Goal: Task Accomplishment & Management: Manage account settings

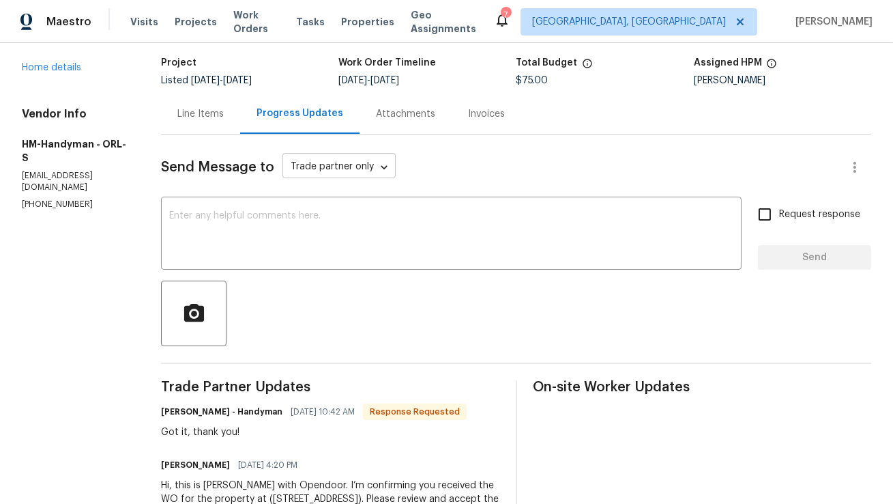
scroll to position [117, 0]
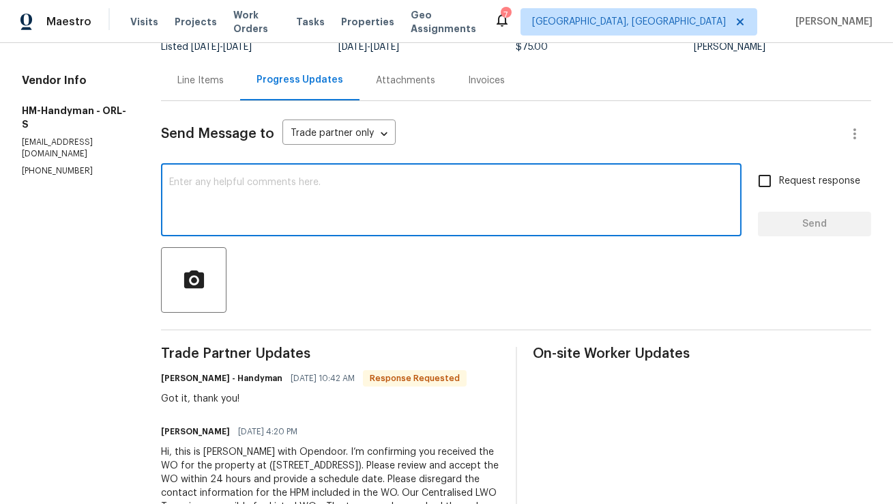
click at [334, 206] on textarea at bounding box center [451, 201] width 564 height 48
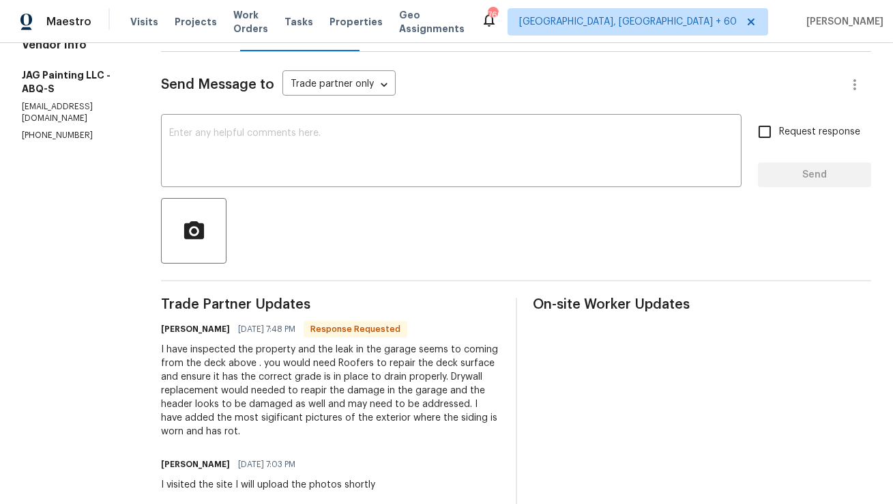
scroll to position [76, 0]
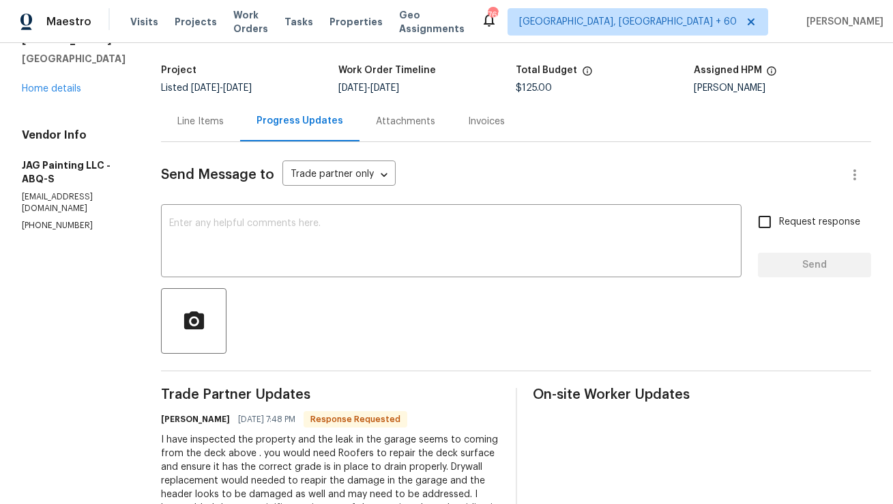
click at [199, 133] on div "Line Items" at bounding box center [200, 121] width 79 height 40
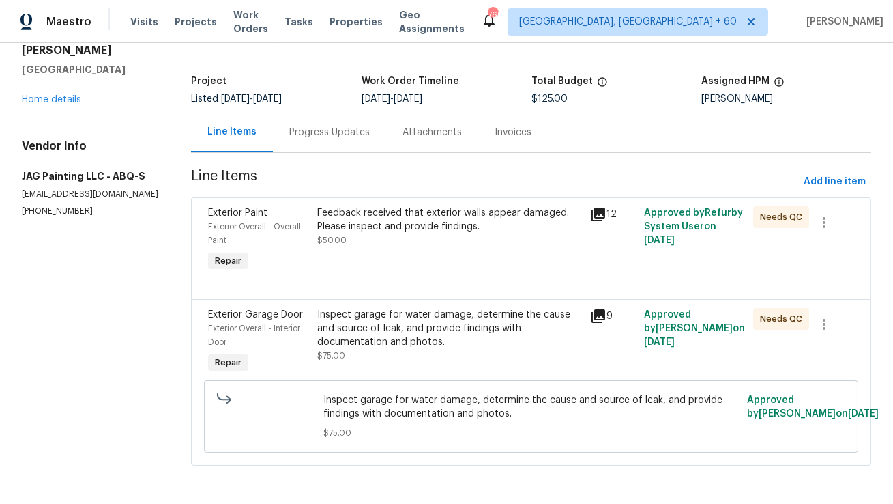
scroll to position [74, 0]
click at [370, 322] on div "Inspect garage for water damage, determine the cause and source of leak, and pr…" at bounding box center [449, 328] width 264 height 41
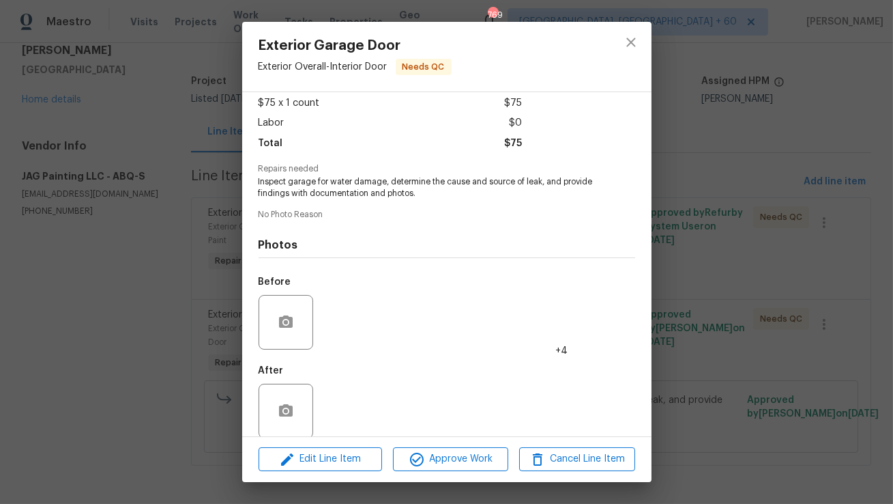
scroll to position [91, 0]
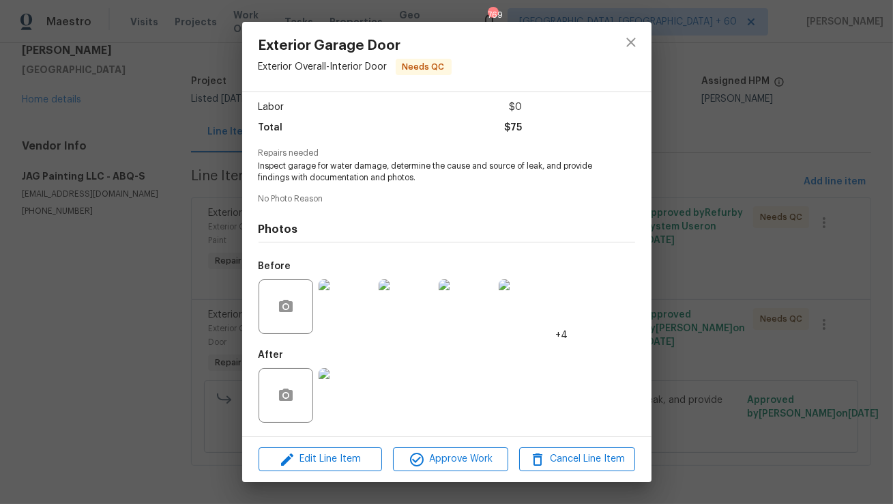
click at [353, 298] on img at bounding box center [346, 306] width 55 height 55
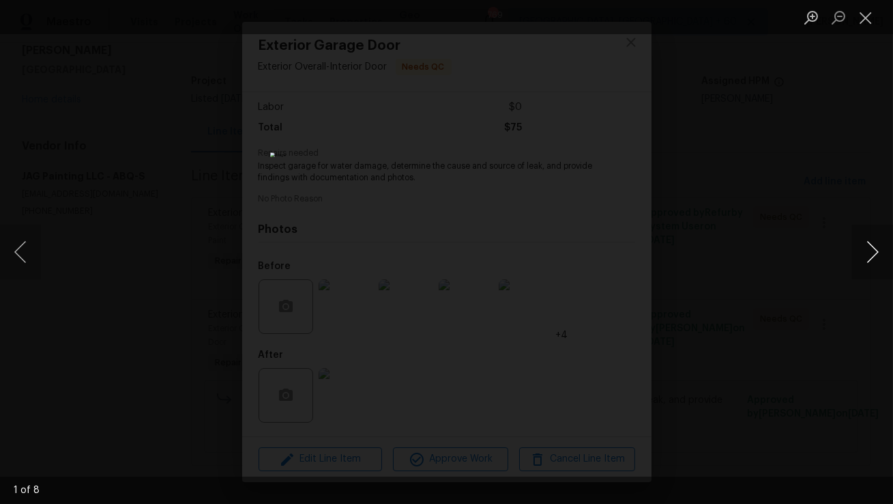
click at [874, 254] on button "Next image" at bounding box center [872, 252] width 41 height 55
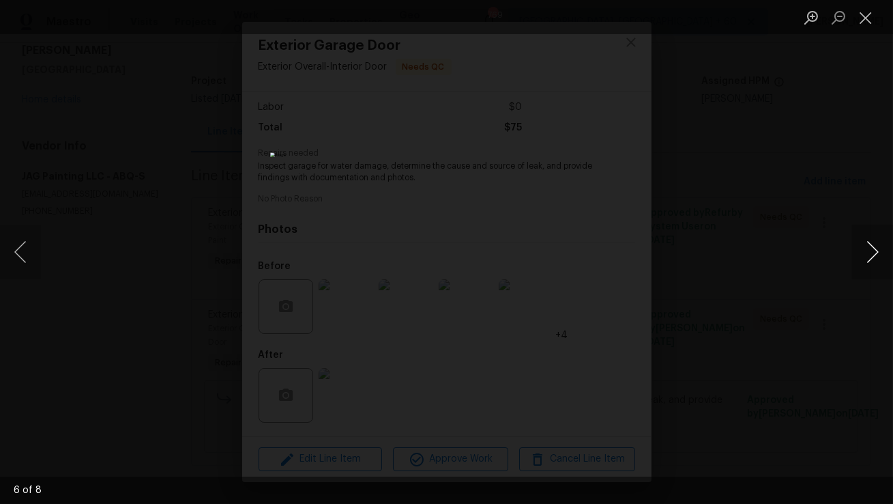
click at [874, 254] on button "Next image" at bounding box center [872, 252] width 41 height 55
click at [861, 14] on button "Close lightbox" at bounding box center [865, 17] width 27 height 24
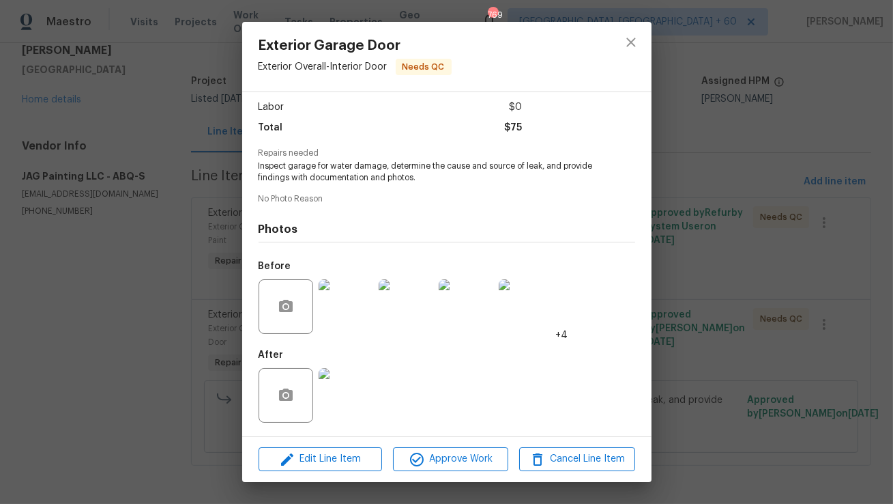
click at [347, 382] on img at bounding box center [346, 395] width 55 height 55
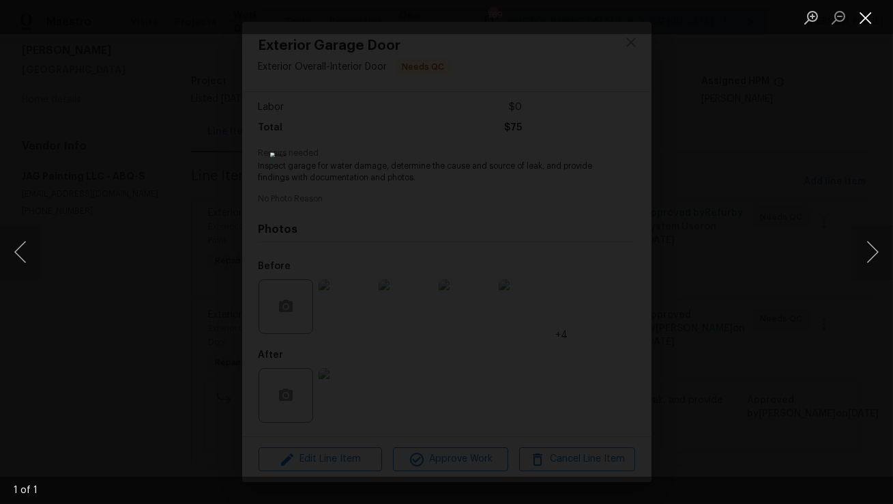
click at [869, 17] on button "Close lightbox" at bounding box center [865, 17] width 27 height 24
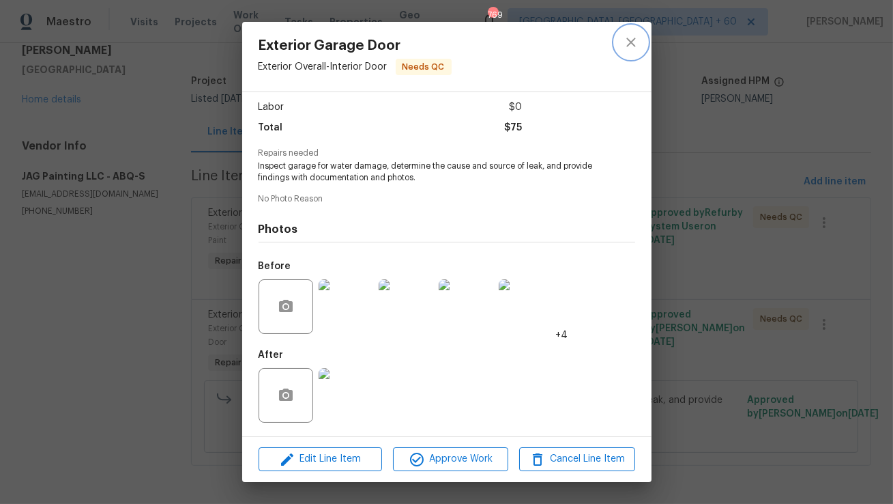
click at [630, 40] on icon "close" at bounding box center [631, 42] width 16 height 16
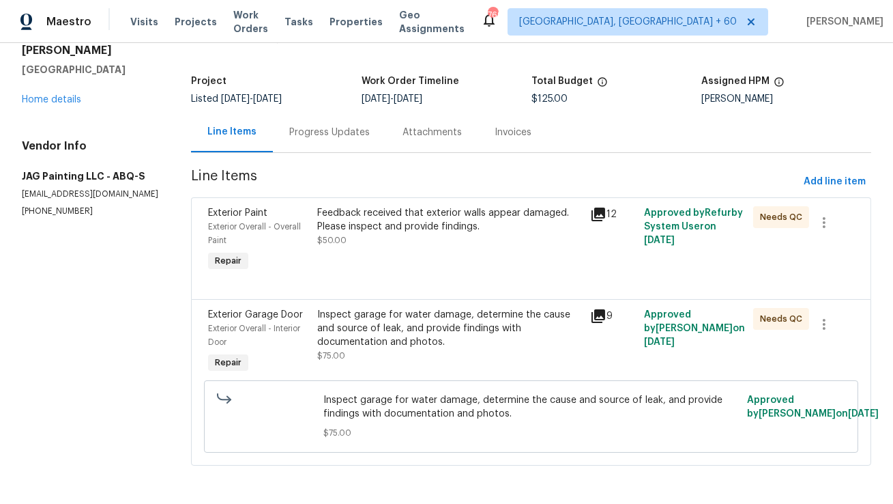
click at [415, 229] on div "Feedback received that exterior walls appear damaged. Please inspect and provid…" at bounding box center [449, 226] width 264 height 41
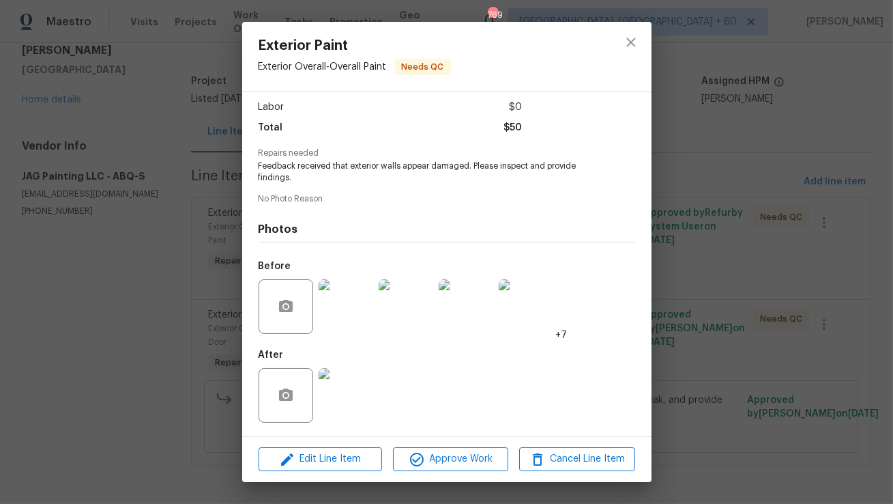
click at [331, 315] on img at bounding box center [346, 306] width 55 height 55
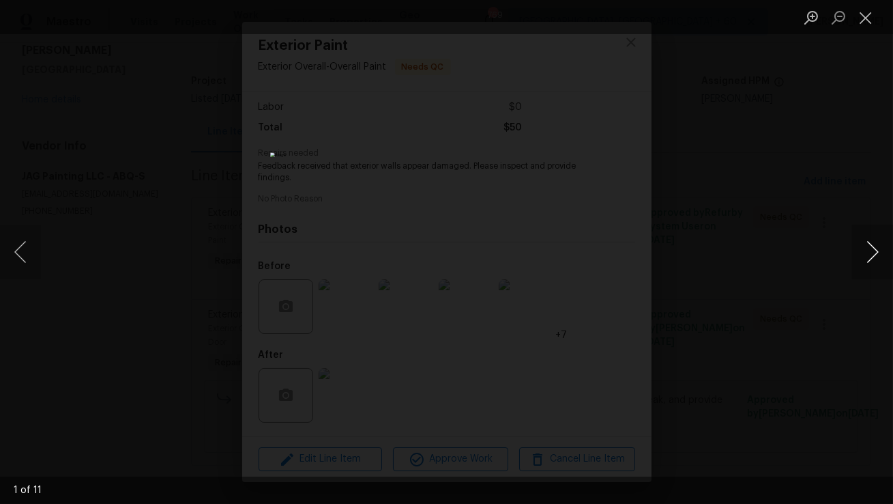
click at [880, 250] on button "Next image" at bounding box center [872, 252] width 41 height 55
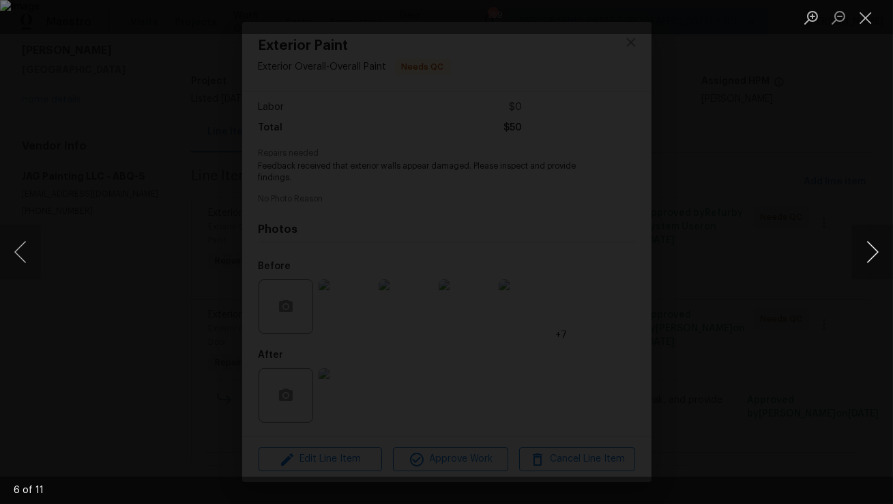
click at [880, 250] on button "Next image" at bounding box center [872, 252] width 41 height 55
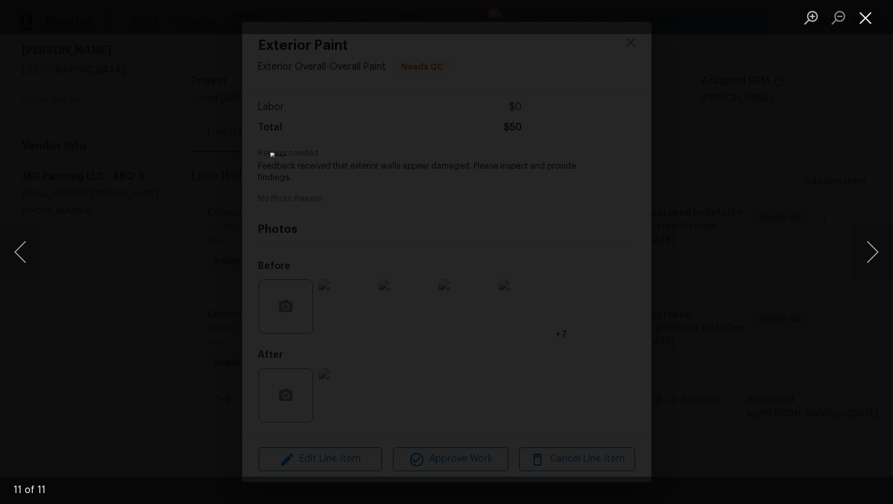
click at [860, 12] on button "Close lightbox" at bounding box center [865, 17] width 27 height 24
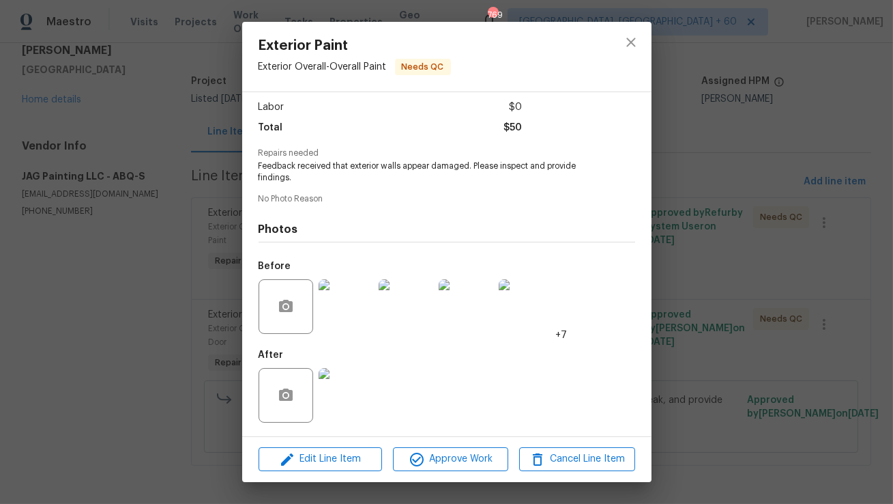
click at [341, 387] on img at bounding box center [346, 395] width 55 height 55
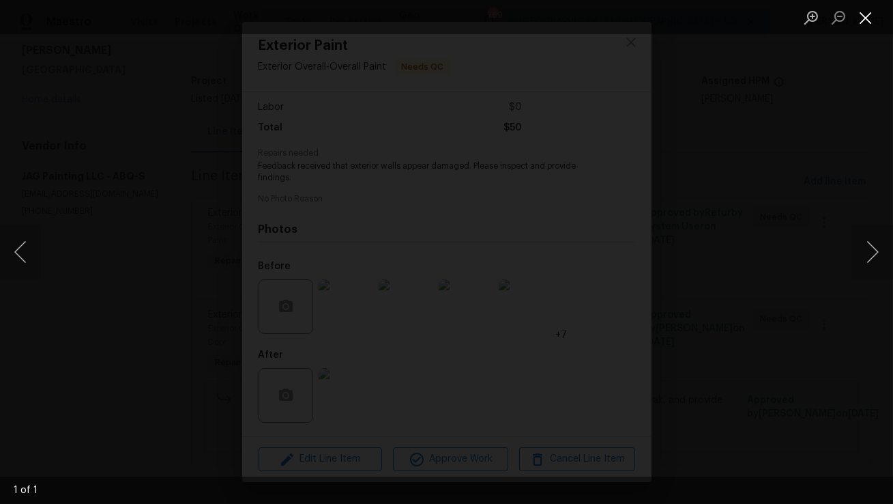
click at [873, 25] on button "Close lightbox" at bounding box center [865, 17] width 27 height 24
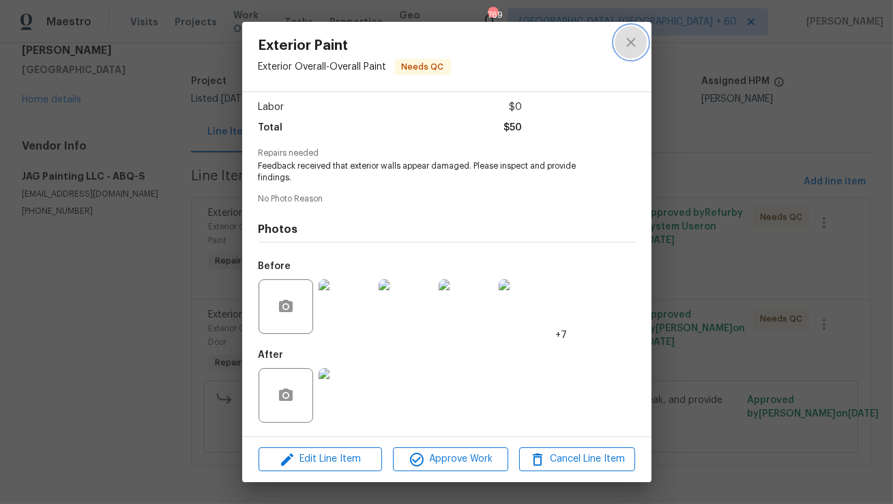
click at [622, 42] on button "close" at bounding box center [631, 42] width 33 height 33
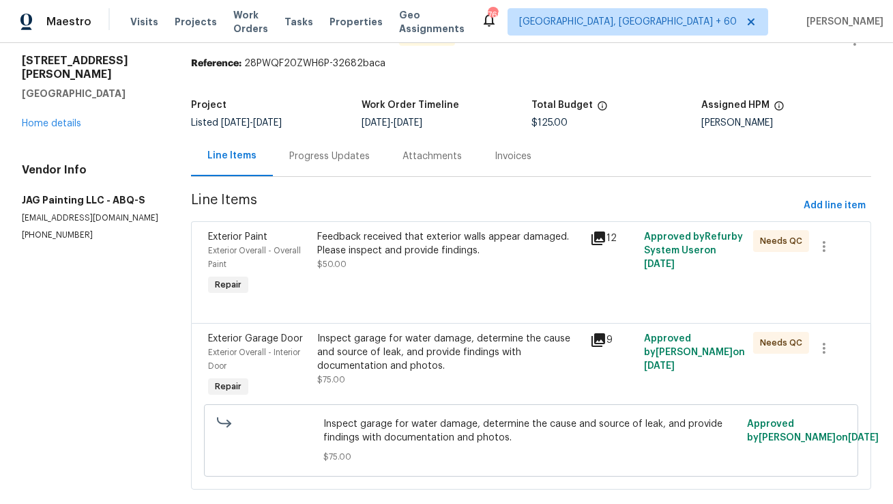
click at [322, 147] on div "Progress Updates" at bounding box center [329, 156] width 113 height 40
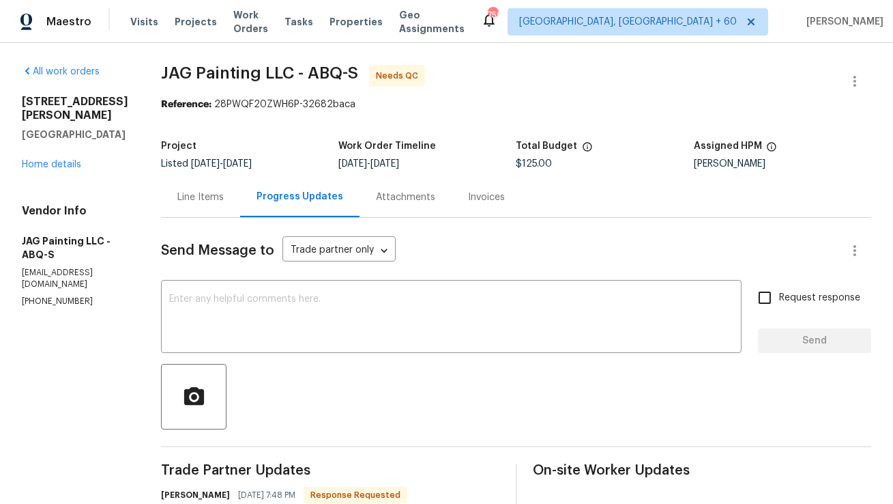
click at [204, 191] on div "Line Items" at bounding box center [200, 197] width 46 height 14
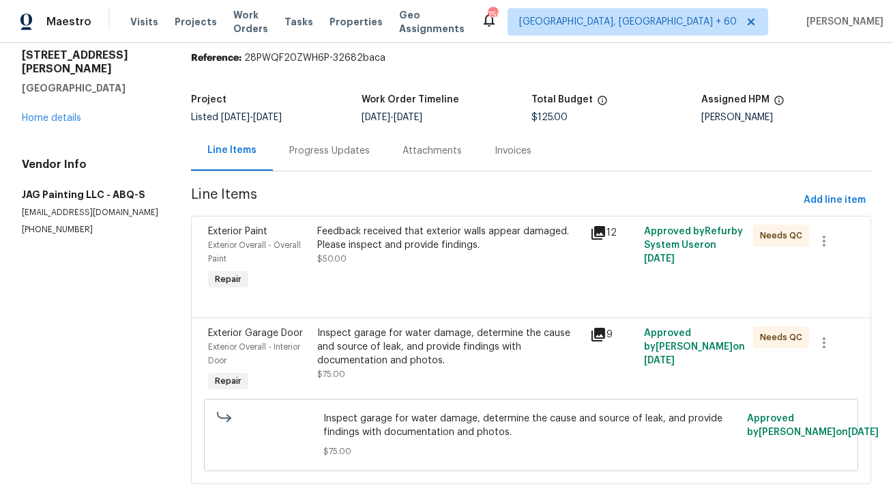
scroll to position [74, 0]
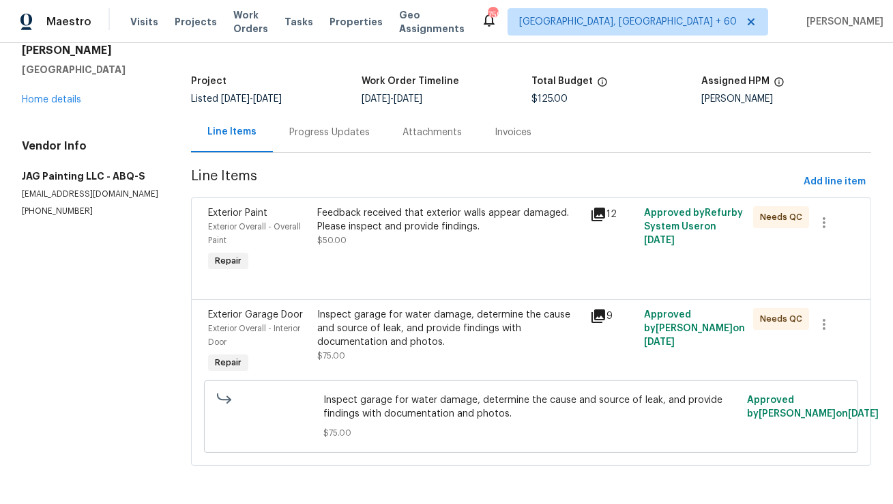
click at [323, 134] on div "Progress Updates" at bounding box center [329, 132] width 113 height 40
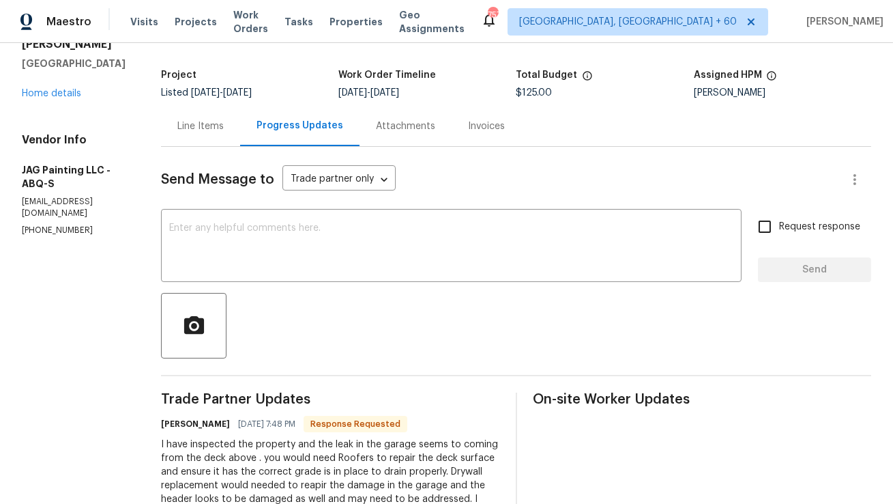
scroll to position [77, 0]
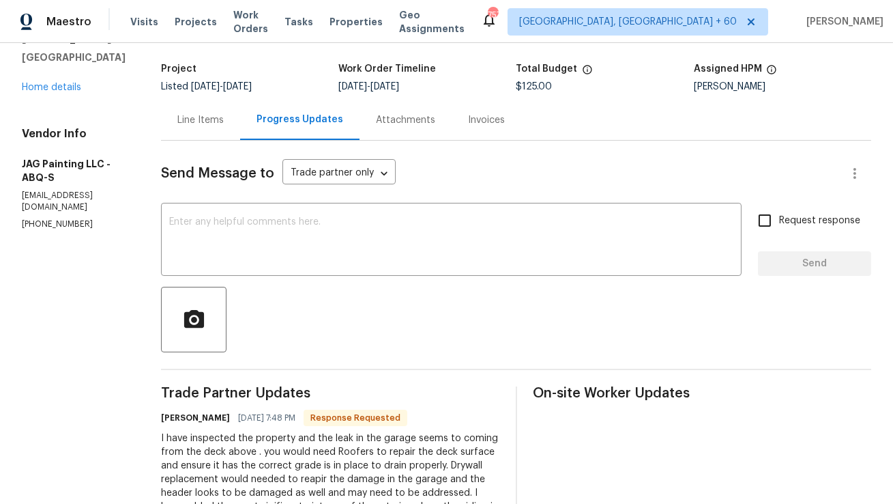
click at [190, 122] on div "Line Items" at bounding box center [200, 120] width 46 height 14
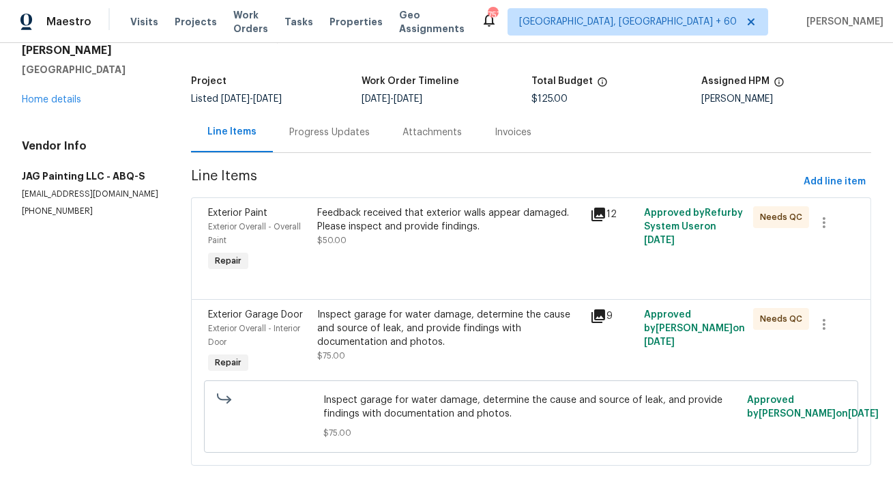
click at [377, 332] on div "Inspect garage for water damage, determine the cause and source of leak, and pr…" at bounding box center [449, 328] width 264 height 41
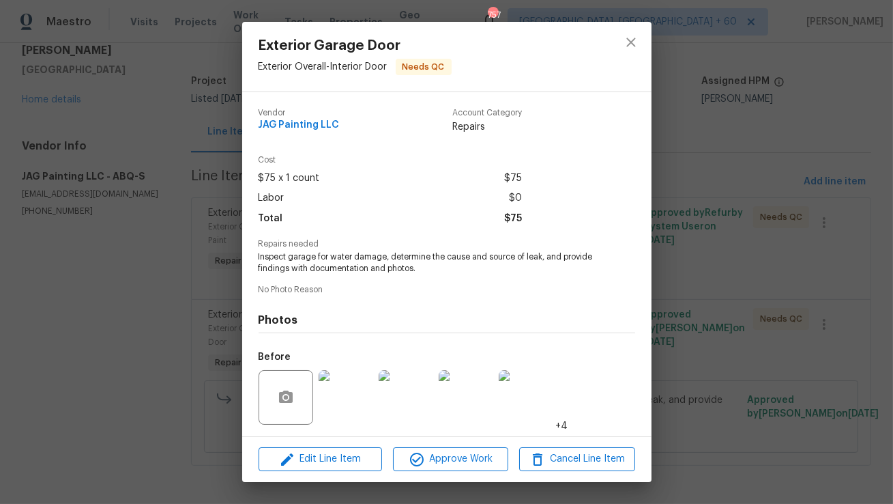
scroll to position [91, 0]
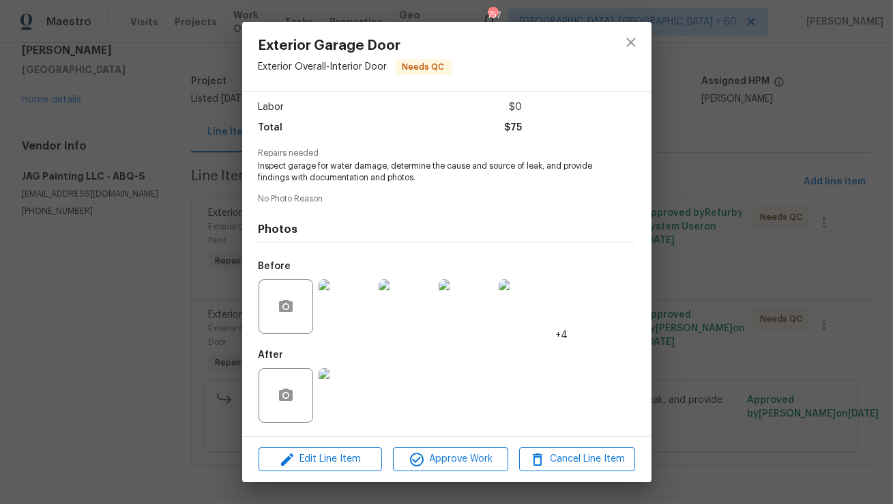
click at [342, 320] on img at bounding box center [346, 306] width 55 height 55
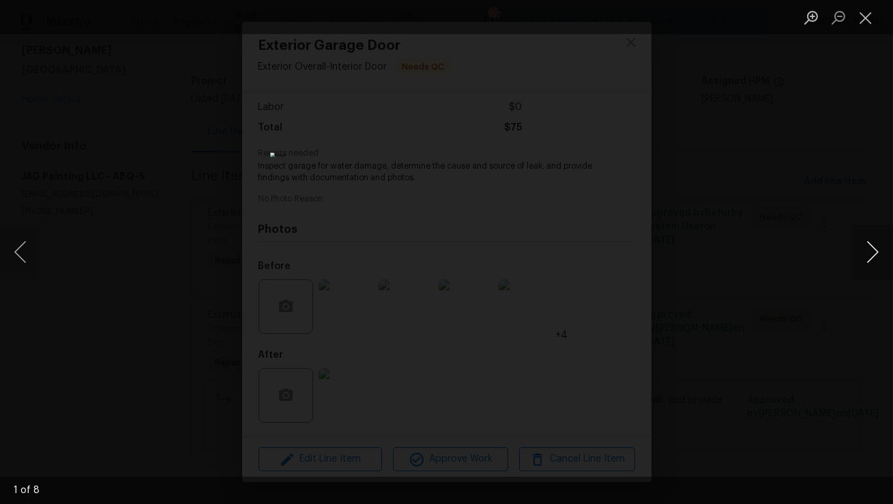
click at [867, 241] on button "Next image" at bounding box center [872, 252] width 41 height 55
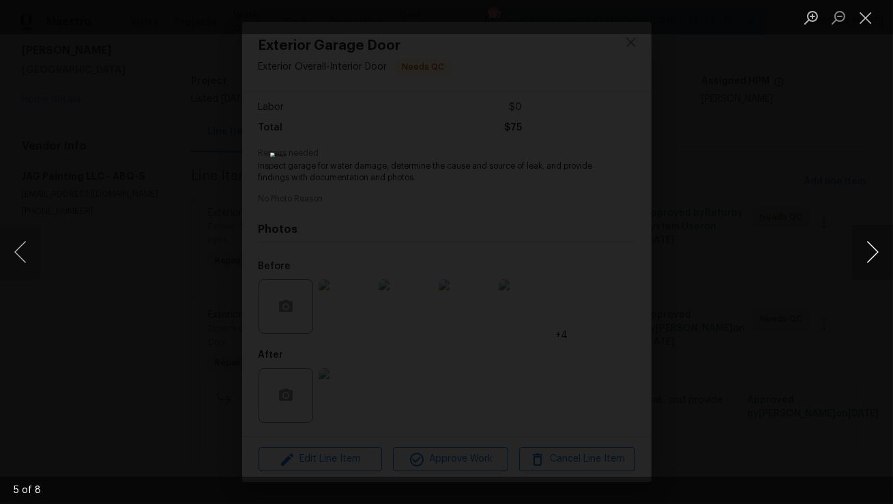
click at [867, 241] on button "Next image" at bounding box center [872, 252] width 41 height 55
click at [861, 22] on button "Close lightbox" at bounding box center [865, 17] width 27 height 24
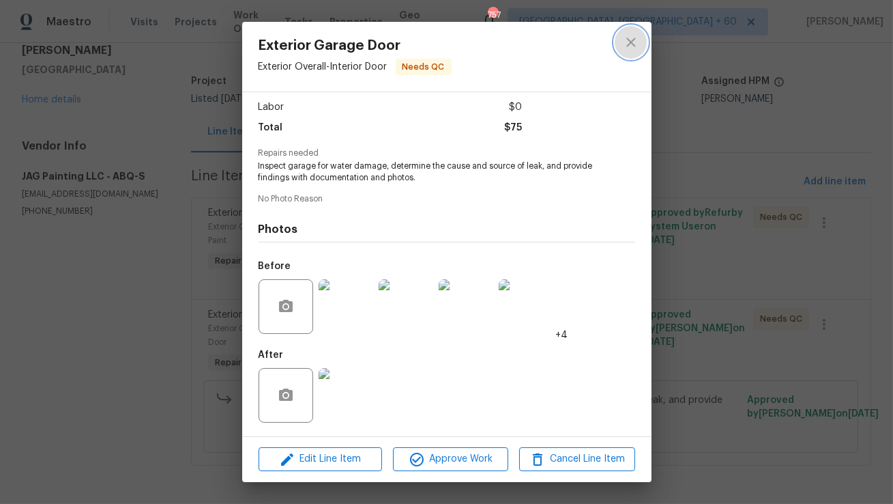
click at [626, 46] on icon "close" at bounding box center [631, 42] width 16 height 16
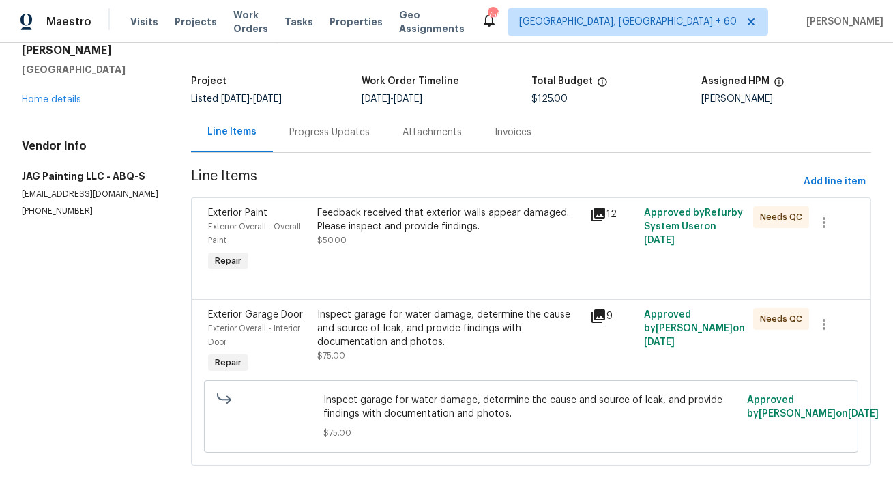
click at [499, 219] on div "Feedback received that exterior walls appear damaged. Please inspect and provid…" at bounding box center [449, 219] width 264 height 27
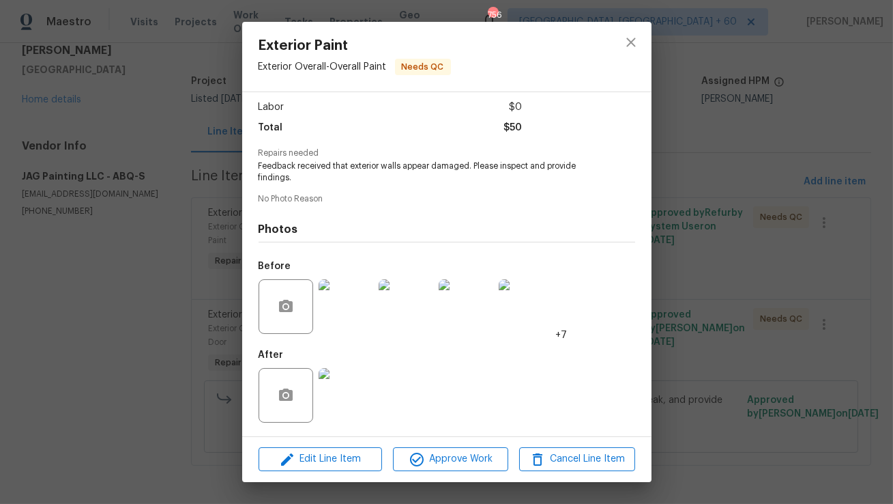
click at [343, 319] on img at bounding box center [346, 306] width 55 height 55
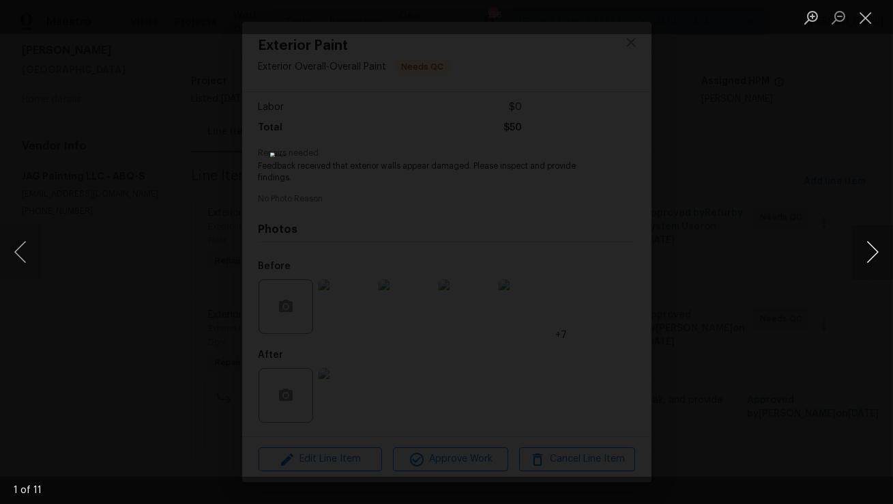
click at [857, 250] on button "Next image" at bounding box center [872, 252] width 41 height 55
click at [870, 18] on button "Close lightbox" at bounding box center [865, 17] width 27 height 24
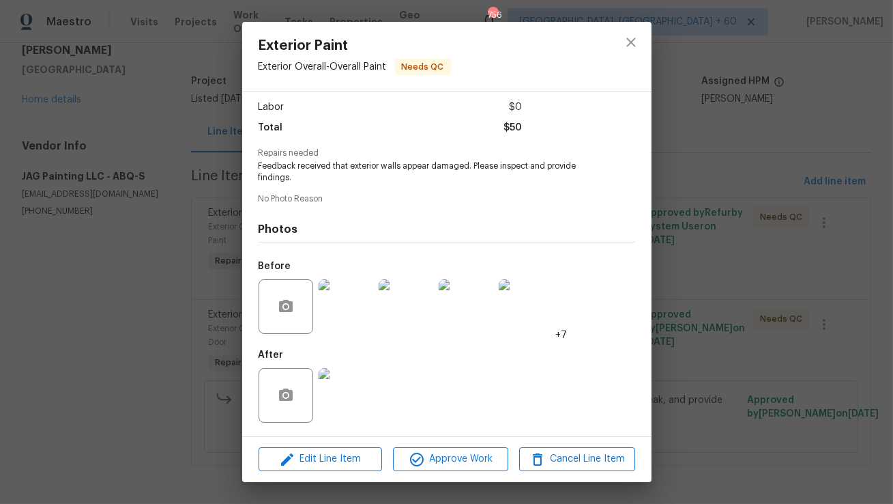
click at [762, 121] on div "Exterior Paint Exterior Overall - Overall Paint Needs QC Vendor JAG Painting LL…" at bounding box center [446, 252] width 893 height 504
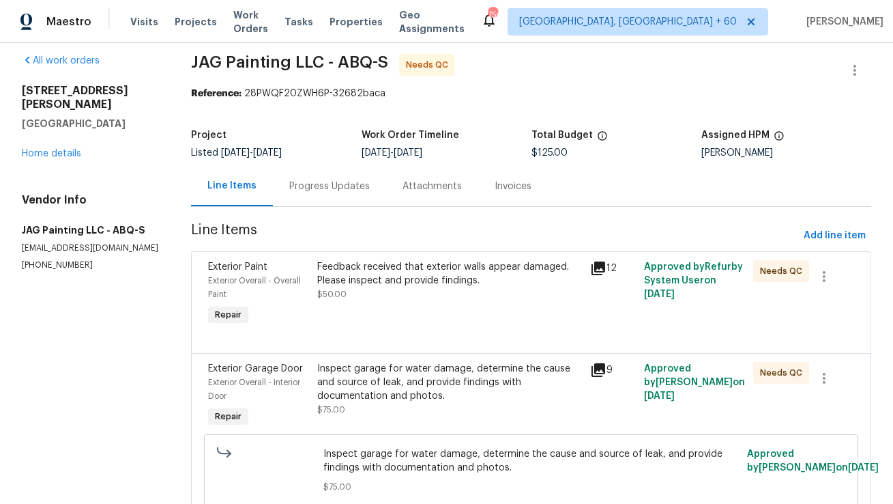
scroll to position [0, 0]
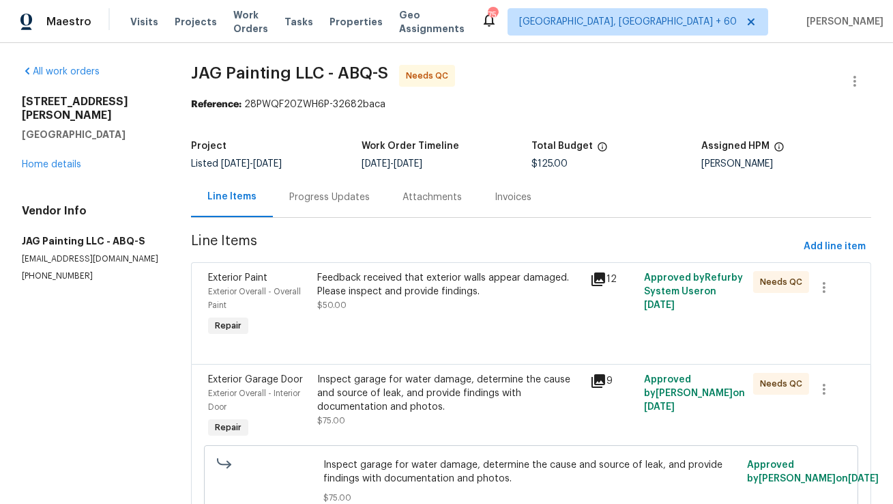
click at [323, 201] on div "Progress Updates" at bounding box center [329, 197] width 81 height 14
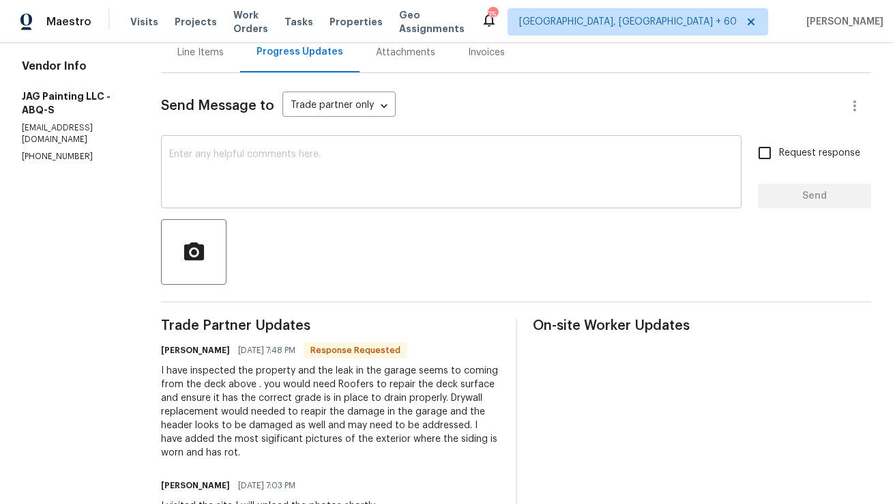
scroll to position [157, 0]
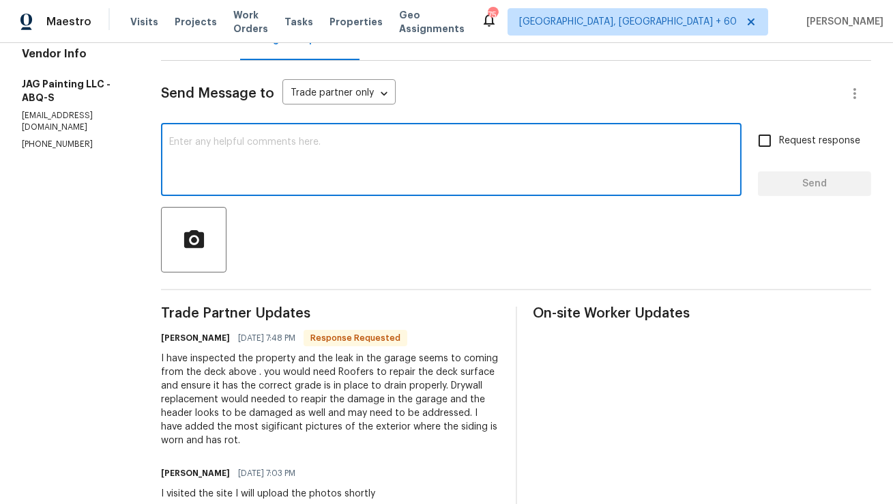
click at [303, 149] on textarea at bounding box center [451, 161] width 564 height 48
type textarea "H"
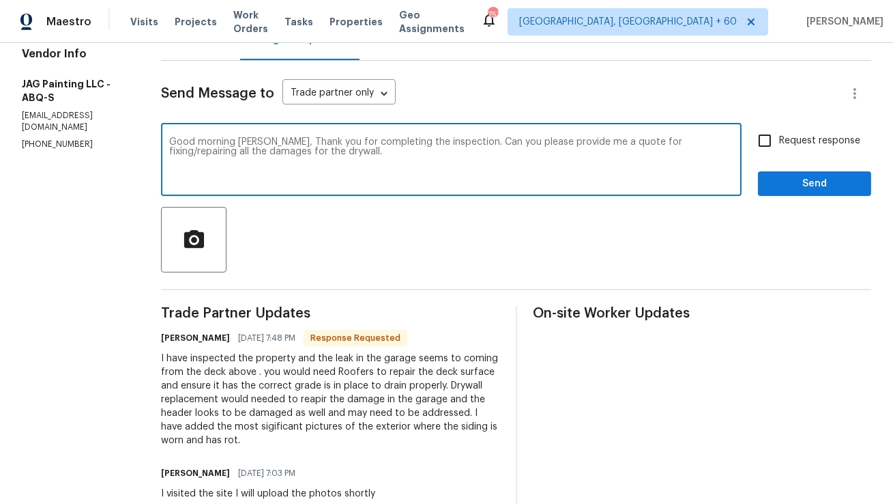
type textarea "Good morning Juan, Thank you for completing the inspection. Can you please prov…"
click at [764, 136] on input "Request response" at bounding box center [765, 140] width 29 height 29
checkbox input "true"
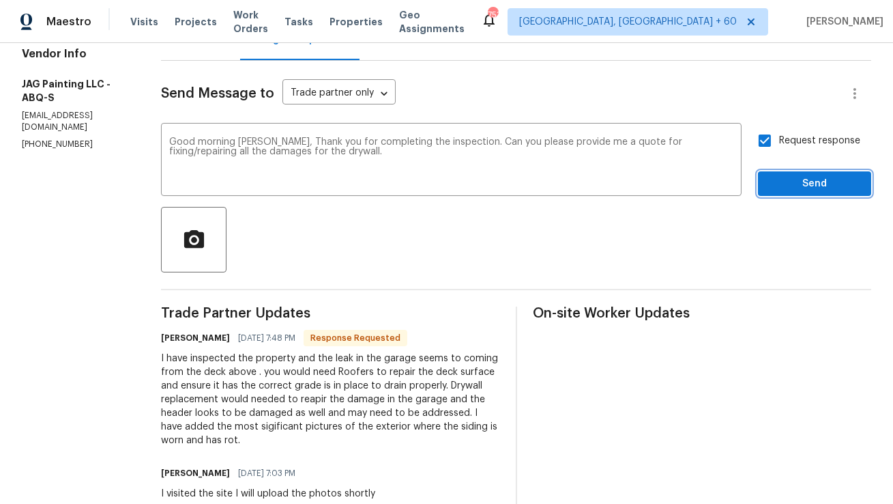
click at [818, 180] on span "Send" at bounding box center [814, 183] width 91 height 17
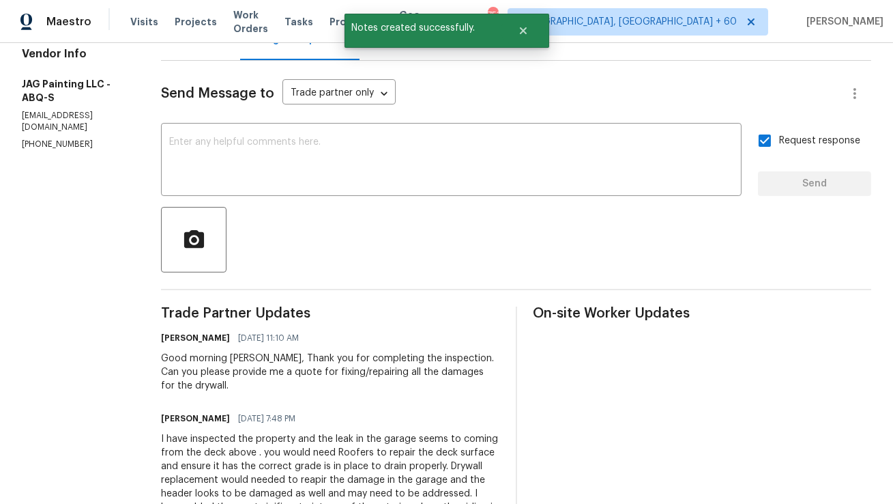
click at [46, 136] on div "Vendor Info JAG Painting LLC - ABQ-S jagpaintingabq@gmail.com (505) 818-5100" at bounding box center [75, 98] width 106 height 103
click at [46, 147] on p "(505) 818-5100" at bounding box center [75, 145] width 106 height 12
copy p "(505) 818-5100"
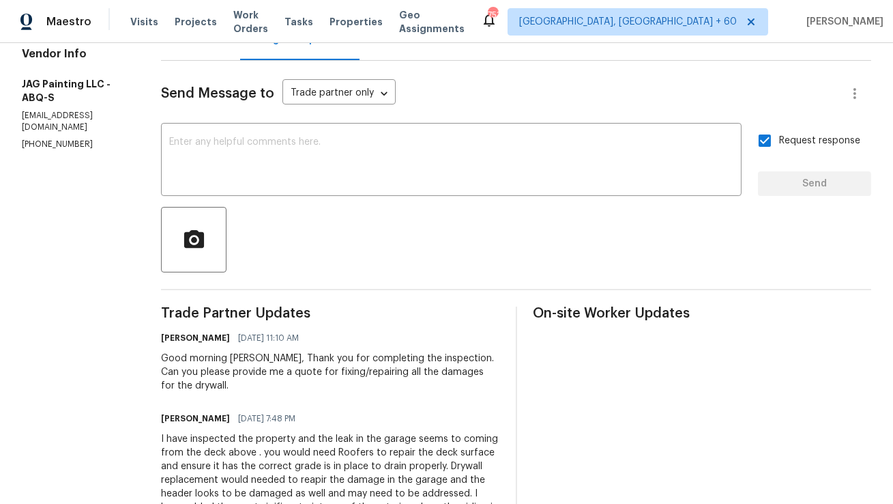
click at [315, 284] on div "Send Message to Trade partner only Trade partner only ​ x ​ Request response Se…" at bounding box center [516, 416] width 710 height 711
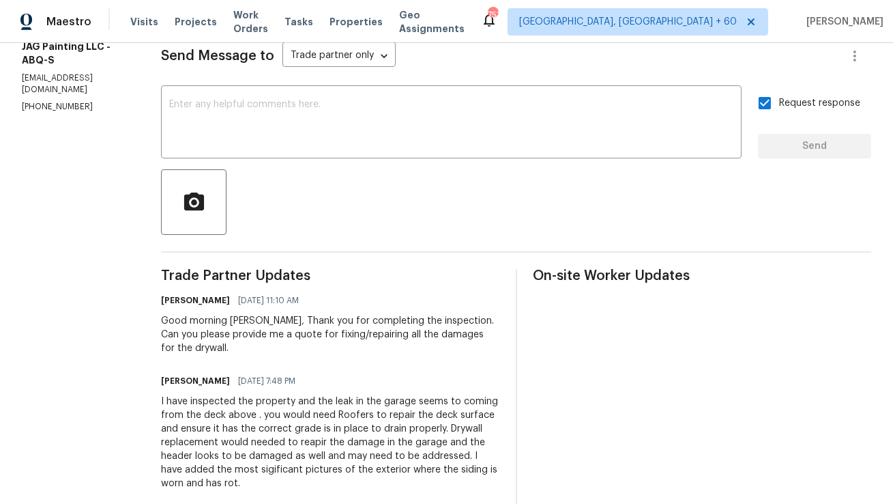
scroll to position [242, 0]
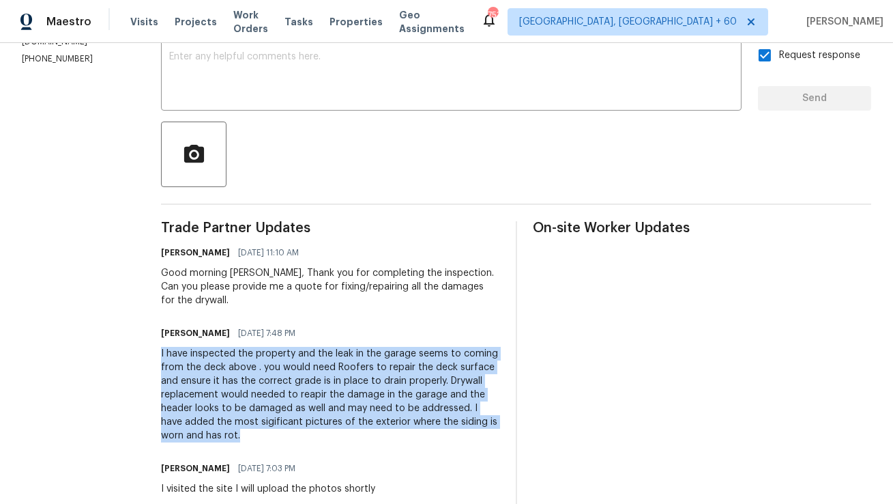
copy div "I have inspected the property and the leak in the garage seems to coming from t…"
drag, startPoint x: 160, startPoint y: 353, endPoint x: 222, endPoint y: 444, distance: 110.0
click at [222, 444] on div "Trade Partner Updates Anthony Mascarenhas 08/13/2025 11:10 AM Good morning Juan…" at bounding box center [330, 453] width 339 height 465
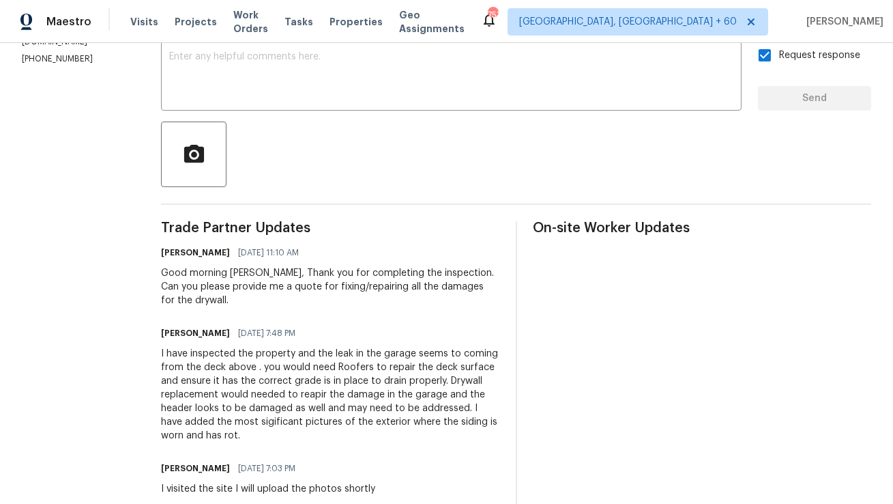
click at [296, 311] on div "Trade Partner Updates Anthony Mascarenhas 08/13/2025 11:10 AM Good morning Juan…" at bounding box center [330, 453] width 339 height 465
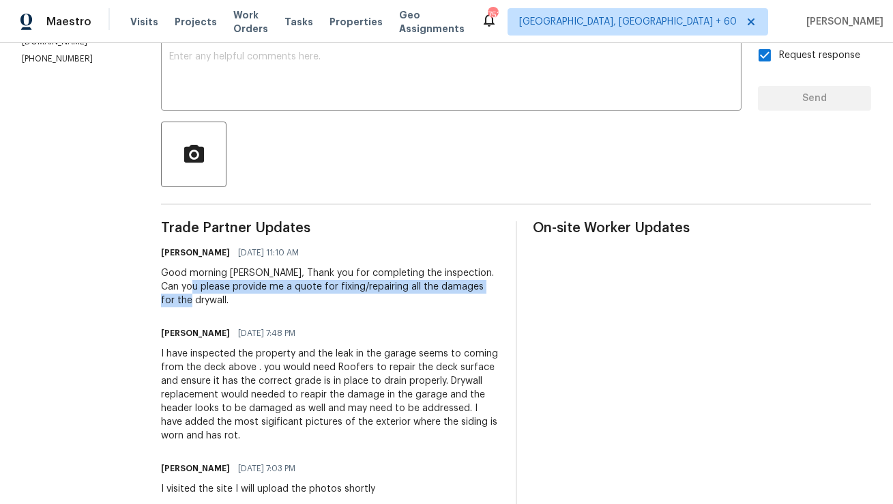
copy div "provide me a quote for fixing/repairing all the damages for the drywall."
drag, startPoint x: 192, startPoint y: 287, endPoint x: 199, endPoint y: 311, distance: 25.0
click at [199, 311] on div "Trade Partner Updates Anthony Mascarenhas 08/13/2025 11:10 AM Good morning Juan…" at bounding box center [330, 453] width 339 height 465
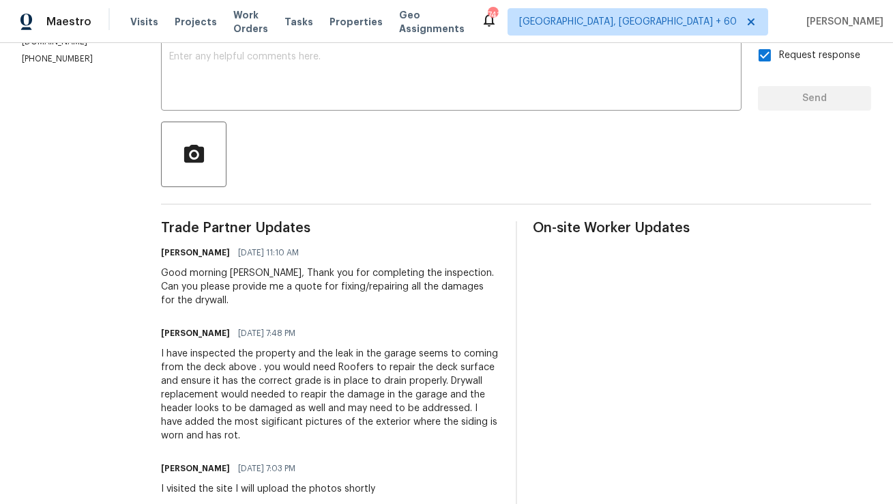
click at [334, 206] on div "Send Message to Trade partner only Trade partner only ​ x ​ Request response Se…" at bounding box center [516, 330] width 710 height 711
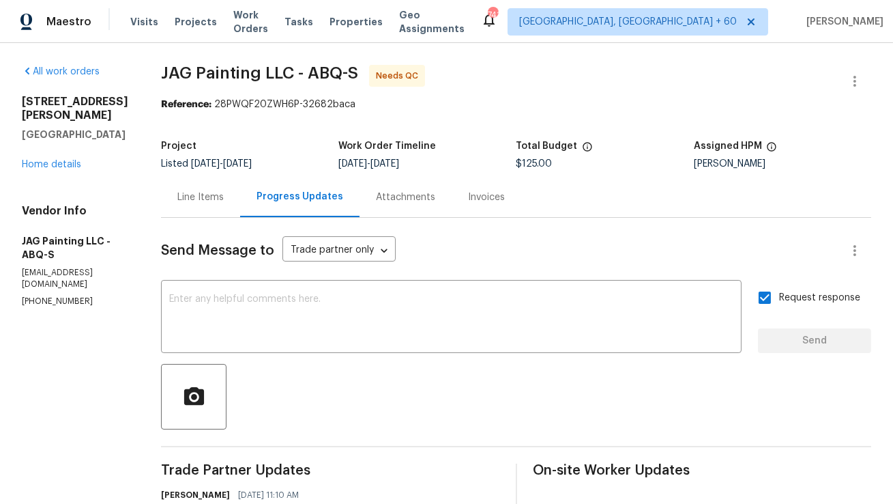
click at [214, 210] on div "Line Items" at bounding box center [200, 197] width 79 height 40
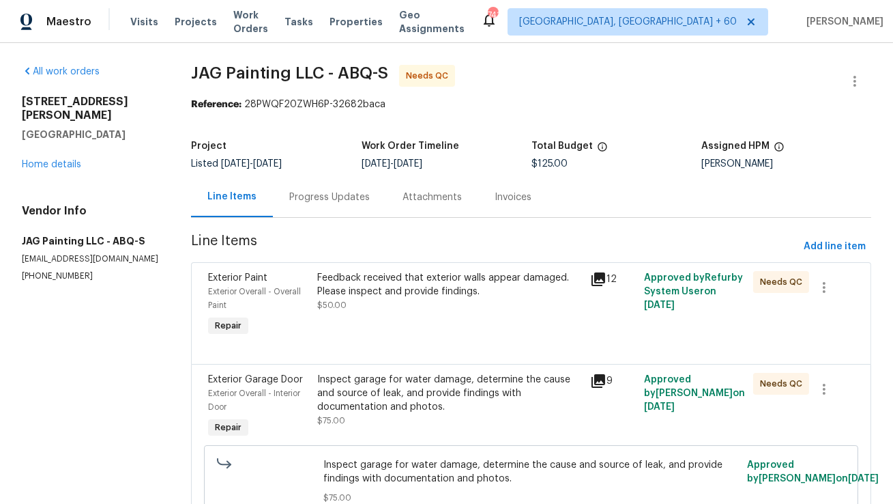
click at [340, 196] on div "Progress Updates" at bounding box center [329, 197] width 81 height 14
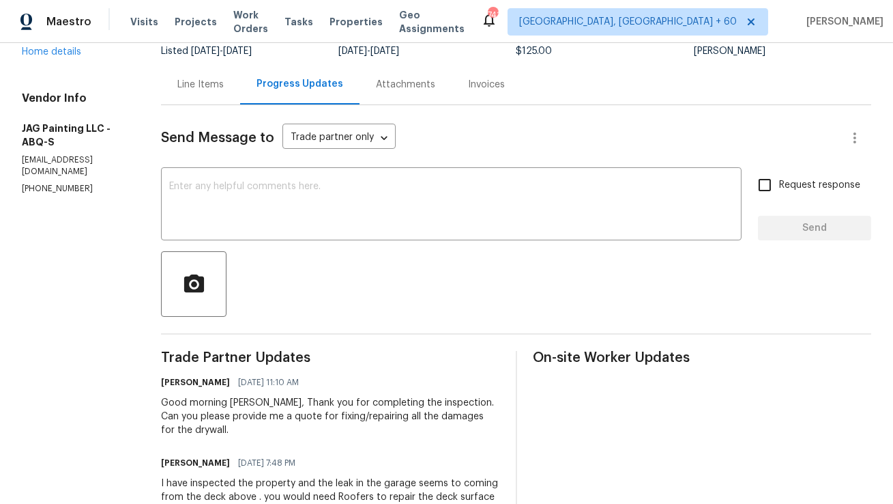
scroll to position [112, 0]
click at [68, 195] on p "(505) 818-5100" at bounding box center [75, 190] width 106 height 12
copy p "(505) 818-5100"
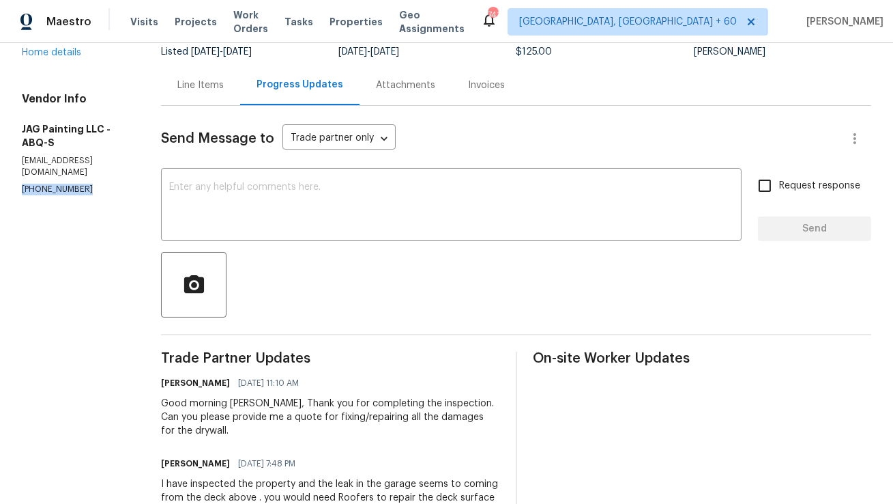
click at [124, 212] on section "All work orders 12342 Haines Ave NE Albuquerque, NM 87112 Home details Vendor I…" at bounding box center [75, 385] width 106 height 864
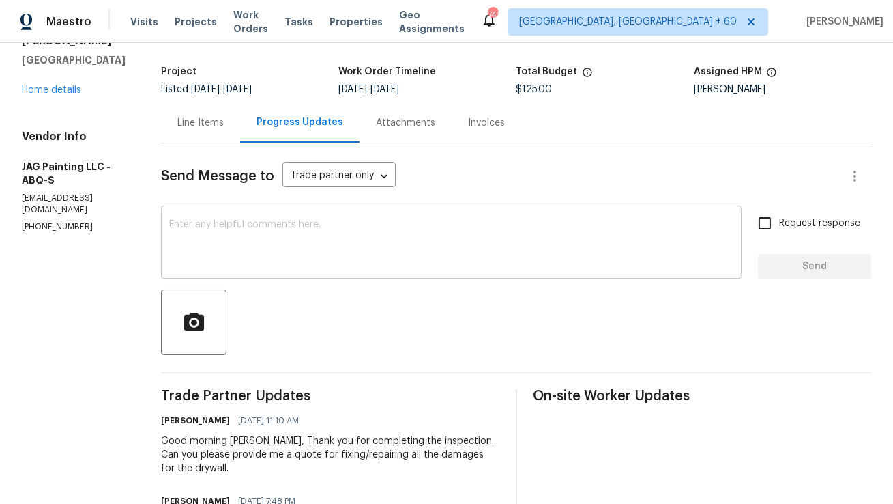
scroll to position [0, 0]
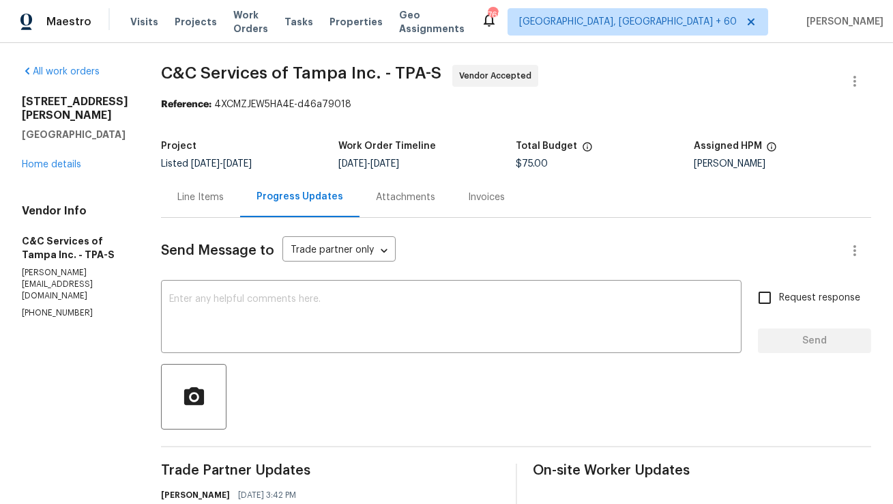
click at [224, 192] on div "Line Items" at bounding box center [200, 197] width 46 height 14
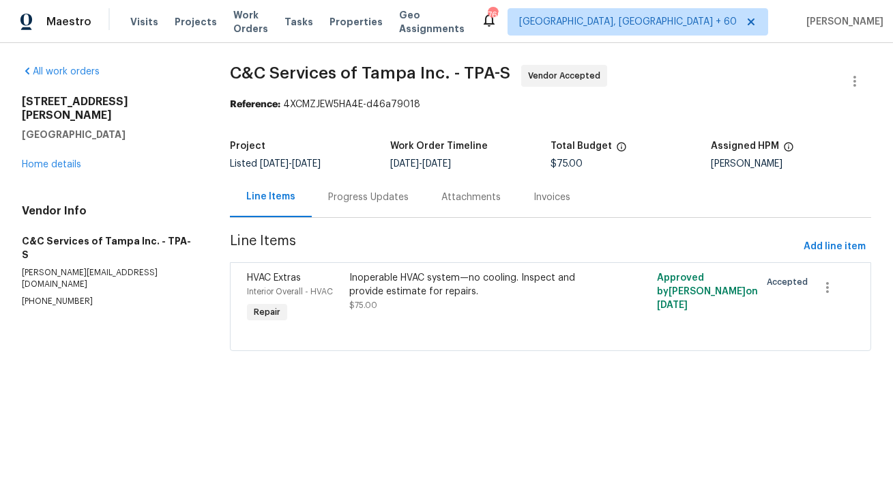
click at [374, 190] on div "Progress Updates" at bounding box center [368, 197] width 81 height 14
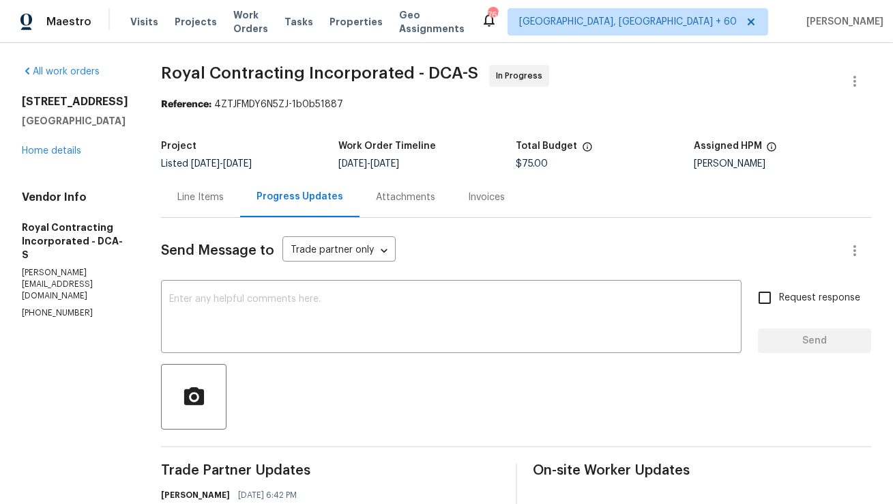
click at [238, 191] on div "Line Items" at bounding box center [200, 197] width 79 height 40
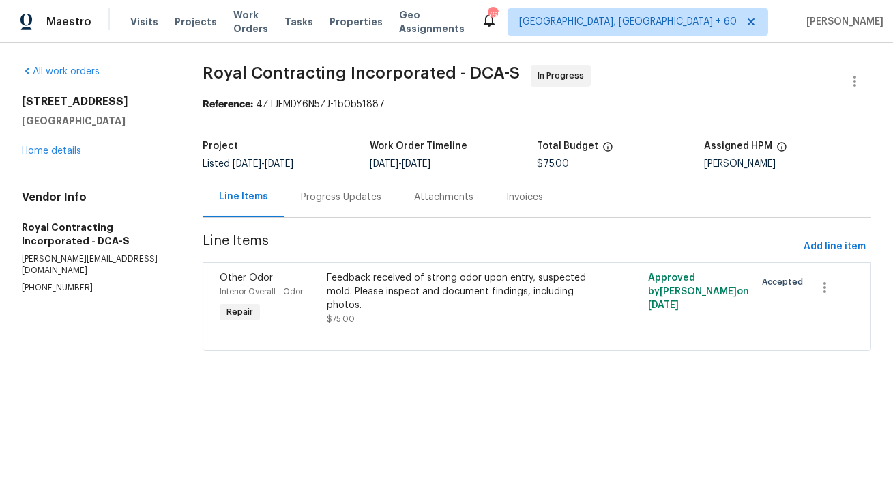
click at [360, 201] on div "Progress Updates" at bounding box center [341, 197] width 81 height 14
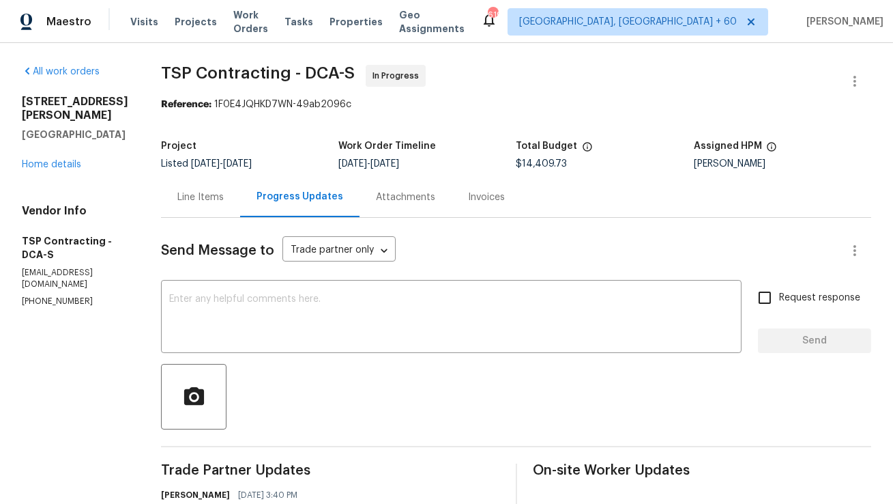
scroll to position [46, 0]
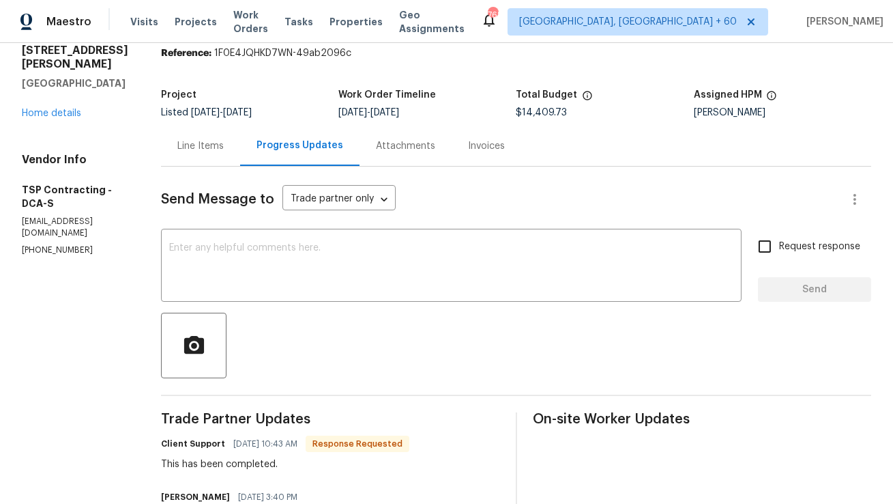
scroll to position [27, 0]
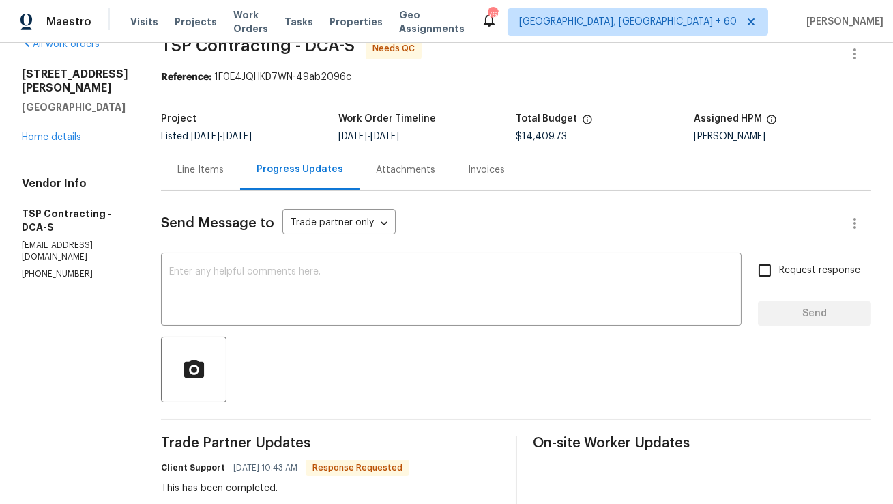
click at [205, 162] on div "Line Items" at bounding box center [200, 169] width 79 height 40
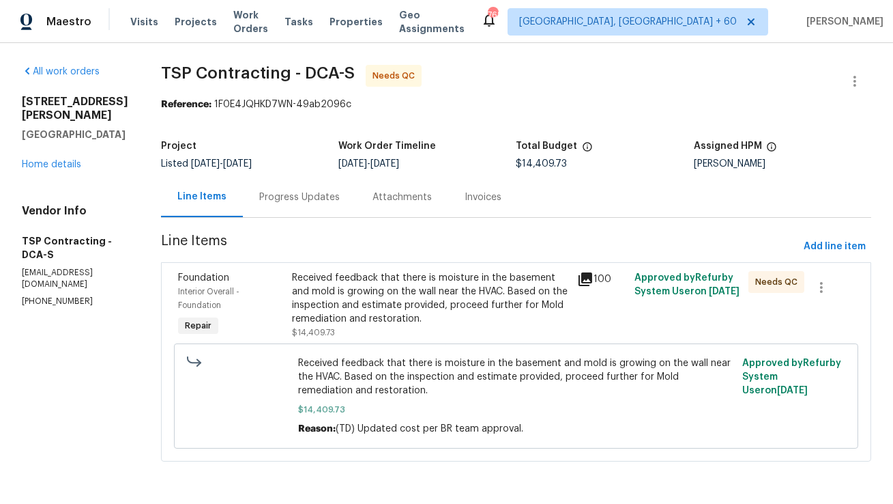
click at [321, 296] on div "Received feedback that there is moisture in the basement and mold is growing on…" at bounding box center [430, 298] width 277 height 55
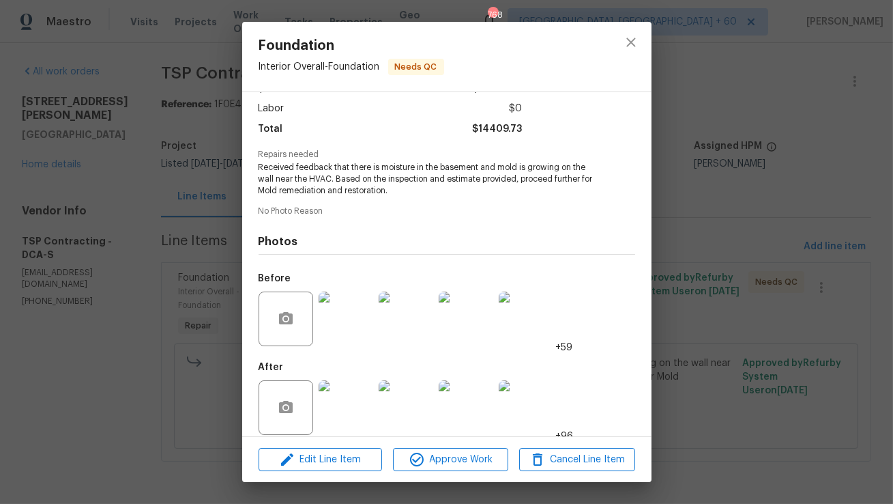
scroll to position [103, 0]
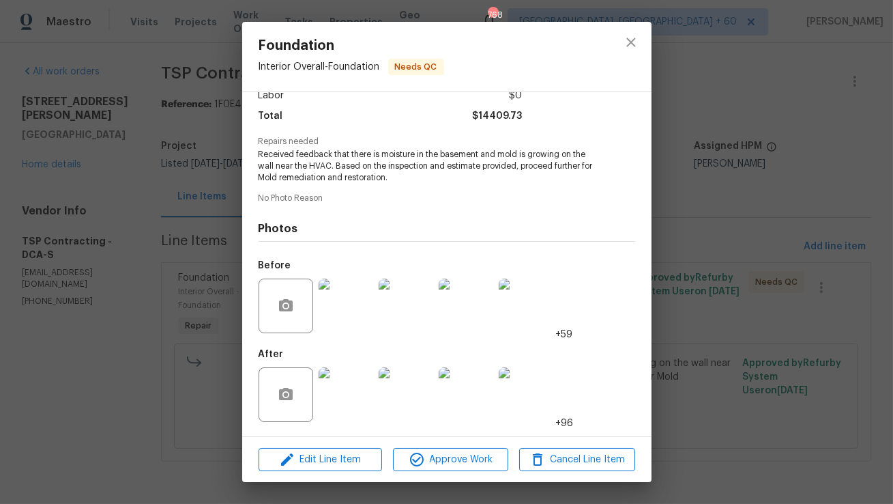
click at [333, 388] on img at bounding box center [346, 394] width 55 height 55
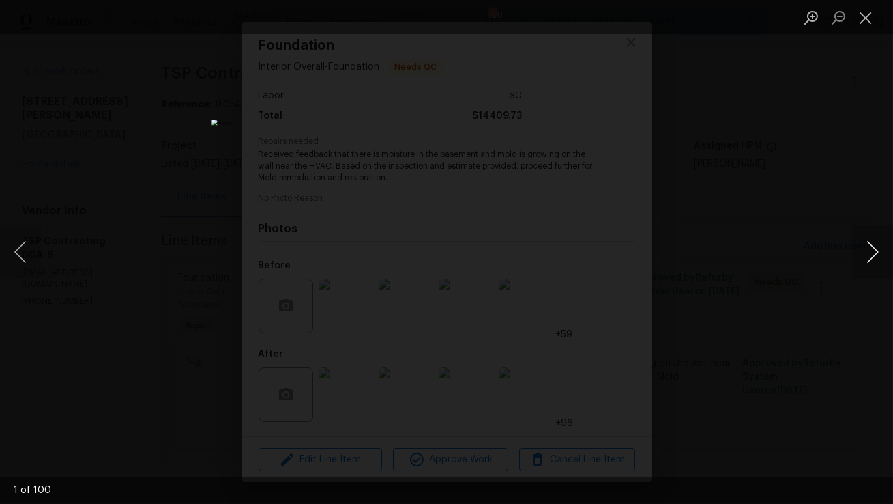
click at [878, 259] on button "Next image" at bounding box center [872, 252] width 41 height 55
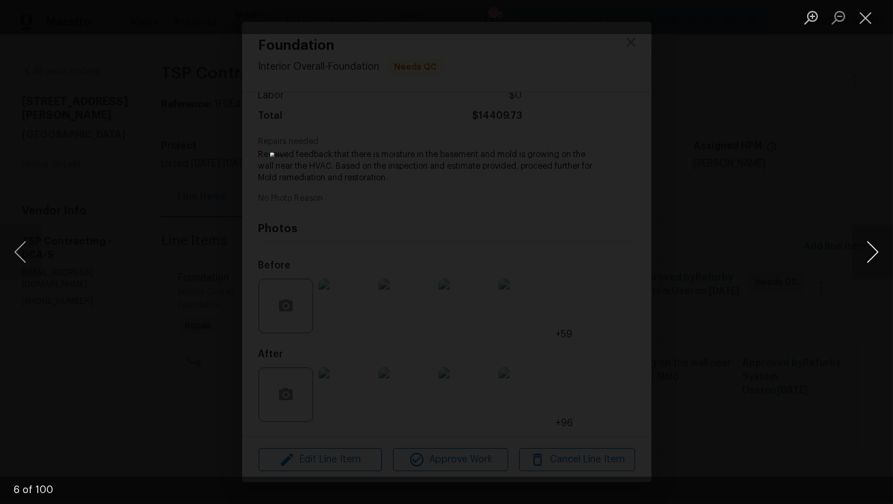
click at [878, 259] on button "Next image" at bounding box center [872, 252] width 41 height 55
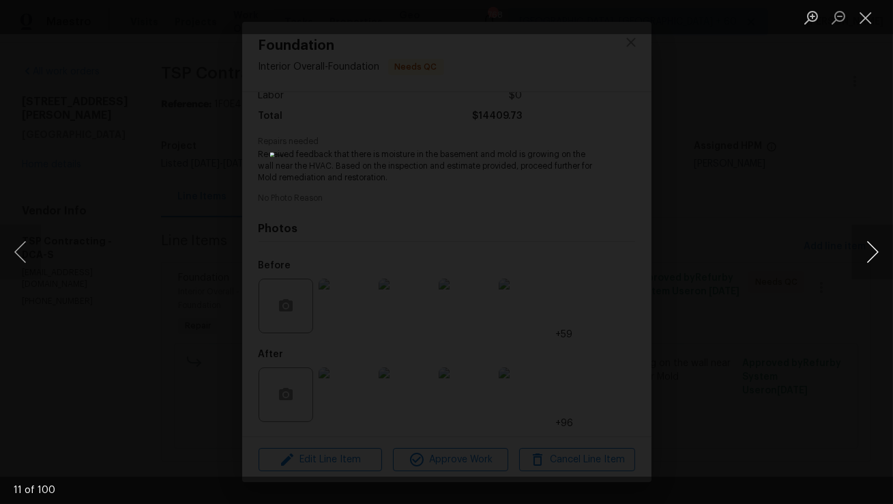
click at [878, 259] on button "Next image" at bounding box center [872, 252] width 41 height 55
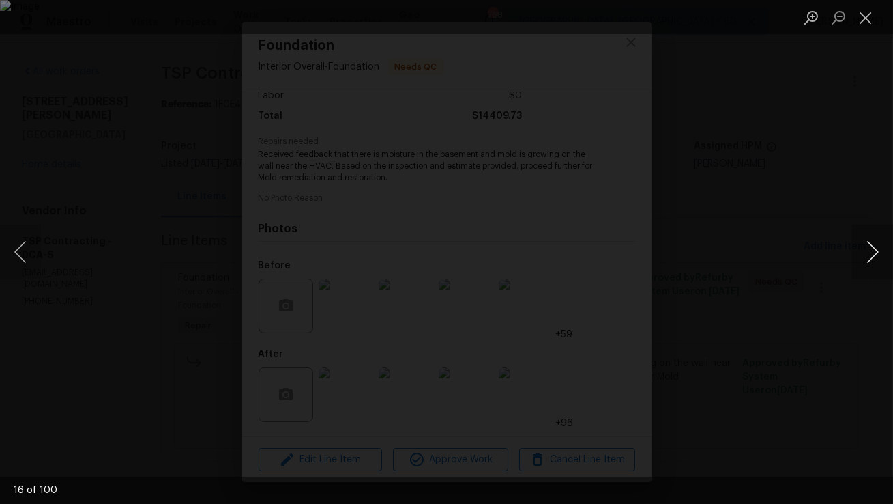
click at [878, 259] on button "Next image" at bounding box center [872, 252] width 41 height 55
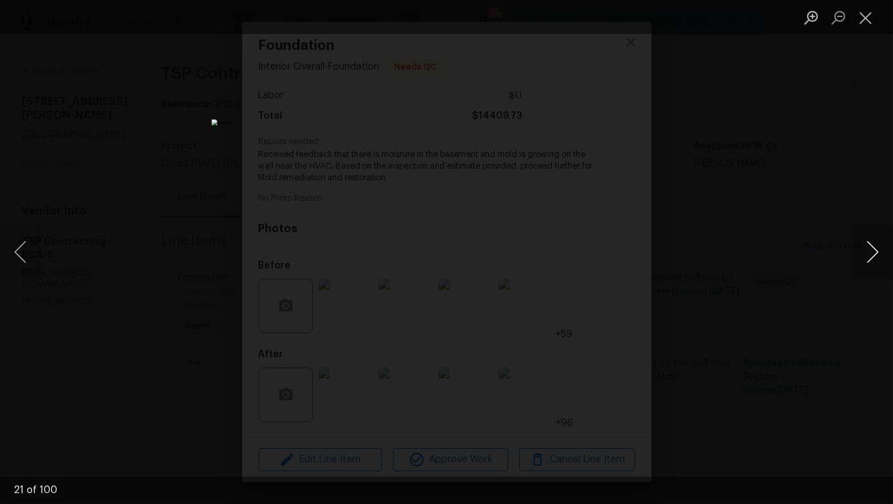
click at [878, 259] on button "Next image" at bounding box center [872, 252] width 41 height 55
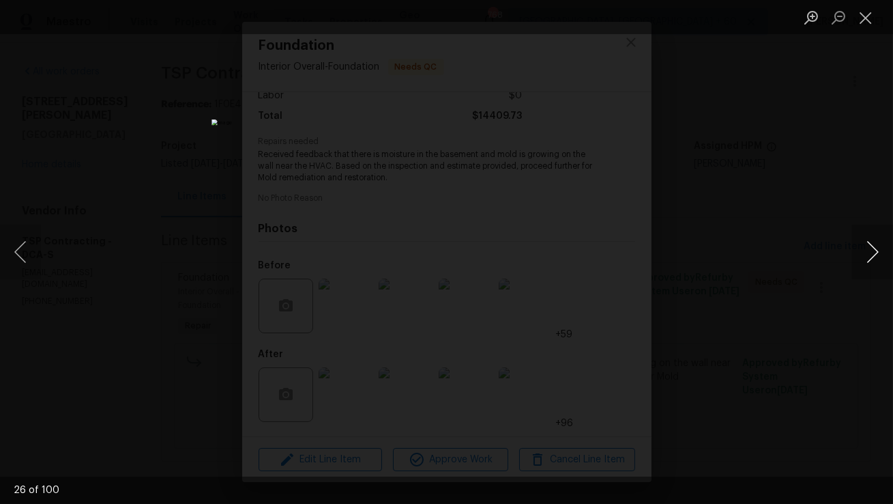
click at [878, 259] on button "Next image" at bounding box center [872, 252] width 41 height 55
click at [877, 22] on button "Close lightbox" at bounding box center [865, 17] width 27 height 24
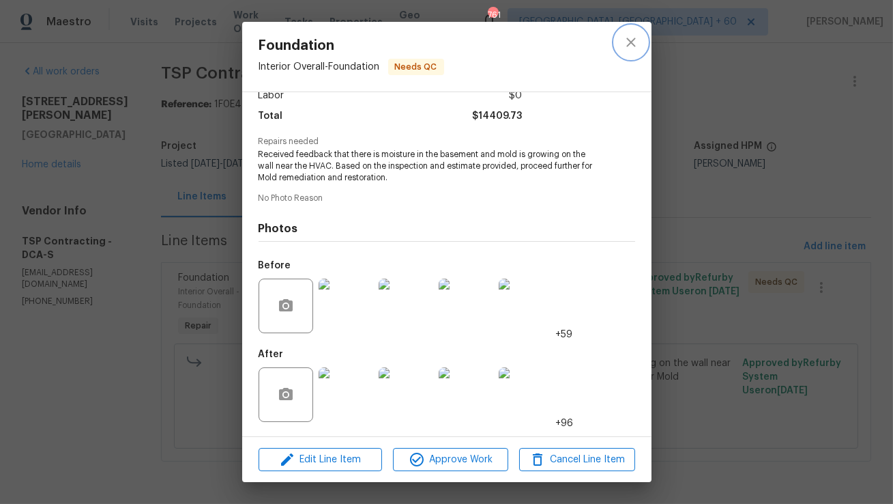
click at [632, 43] on icon "close" at bounding box center [631, 42] width 9 height 9
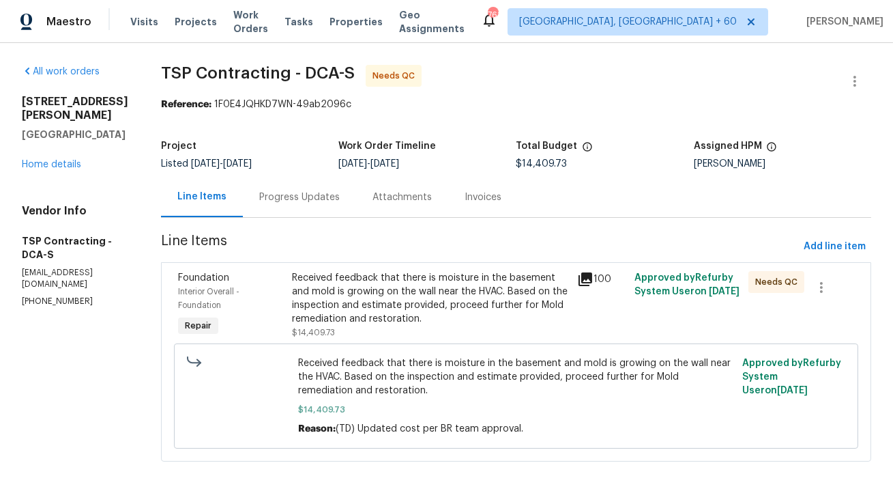
click at [416, 289] on div "Received feedback that there is moisture in the basement and mold is growing on…" at bounding box center [430, 298] width 277 height 55
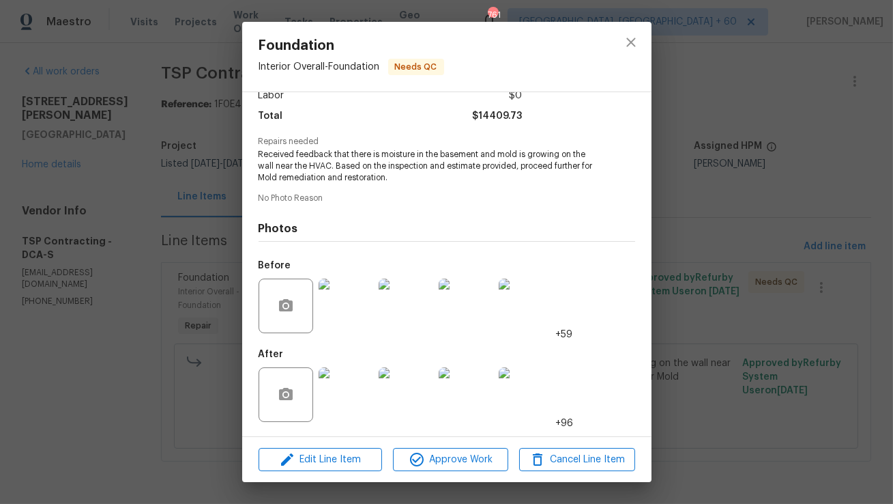
click at [347, 397] on img at bounding box center [346, 394] width 55 height 55
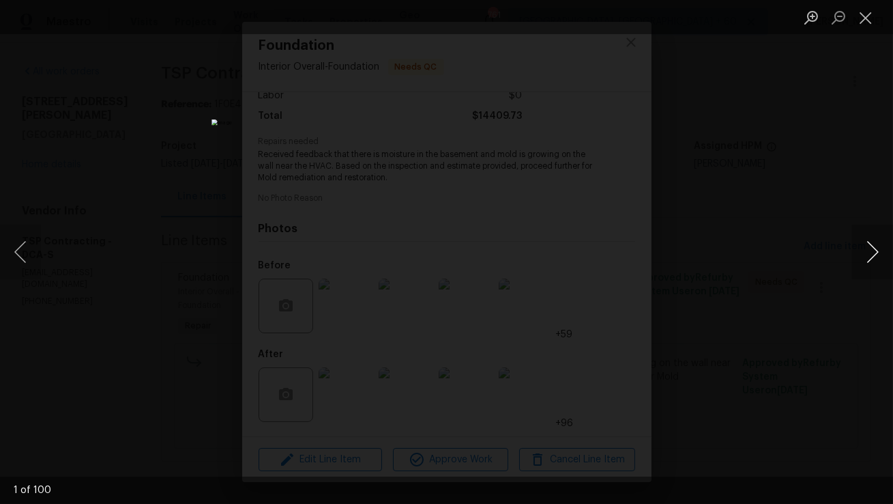
click at [863, 256] on button "Next image" at bounding box center [872, 252] width 41 height 55
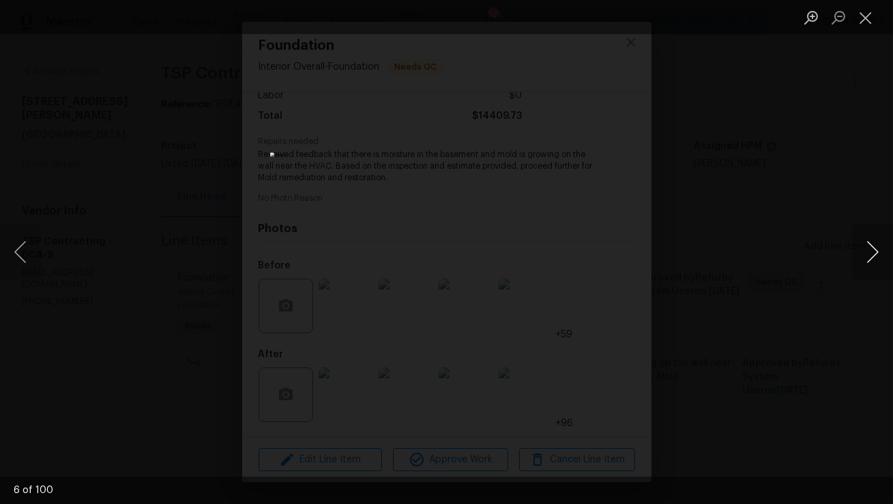
click at [863, 256] on button "Next image" at bounding box center [872, 252] width 41 height 55
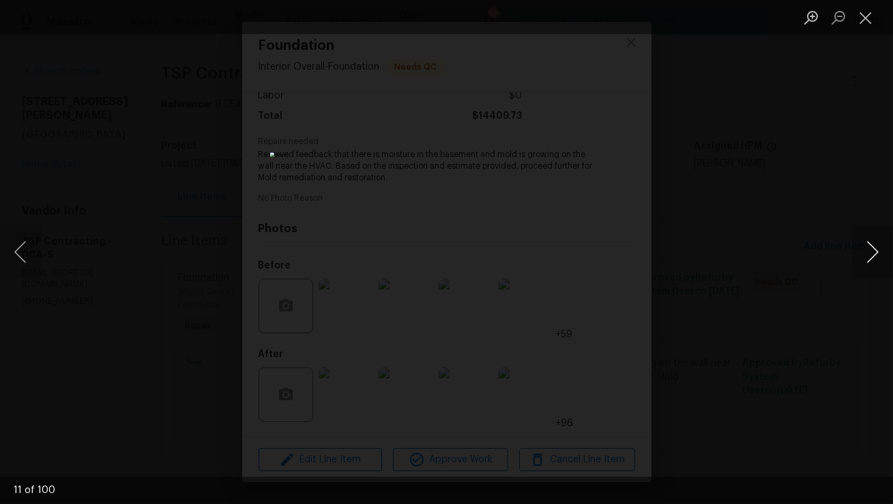
click at [863, 256] on button "Next image" at bounding box center [872, 252] width 41 height 55
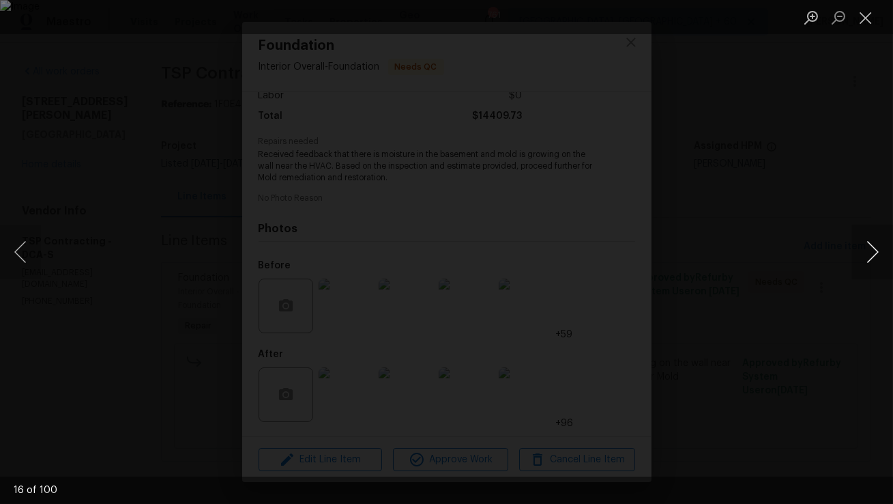
click at [863, 256] on button "Next image" at bounding box center [872, 252] width 41 height 55
click at [863, 257] on button "Next image" at bounding box center [872, 252] width 41 height 55
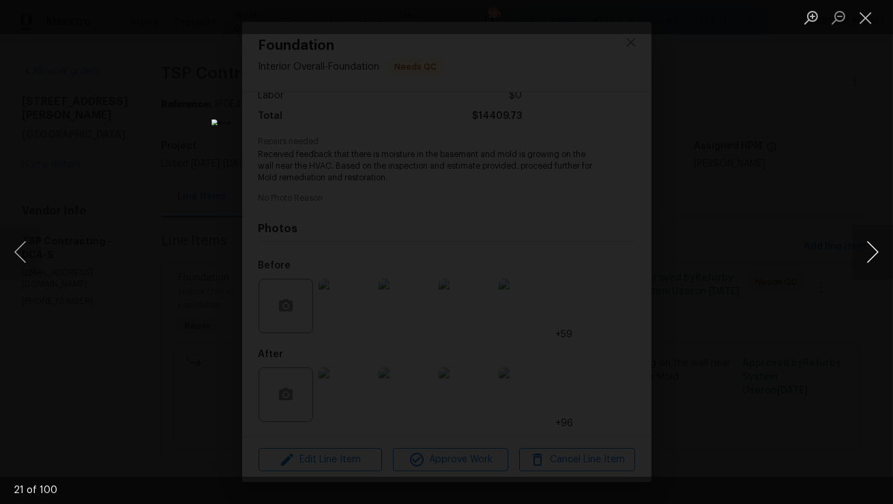
click at [863, 257] on button "Next image" at bounding box center [872, 252] width 41 height 55
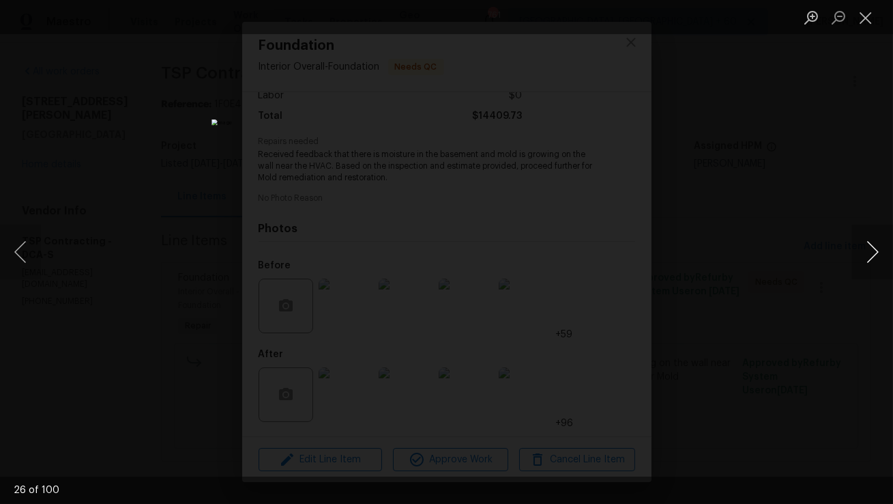
click at [863, 257] on button "Next image" at bounding box center [872, 252] width 41 height 55
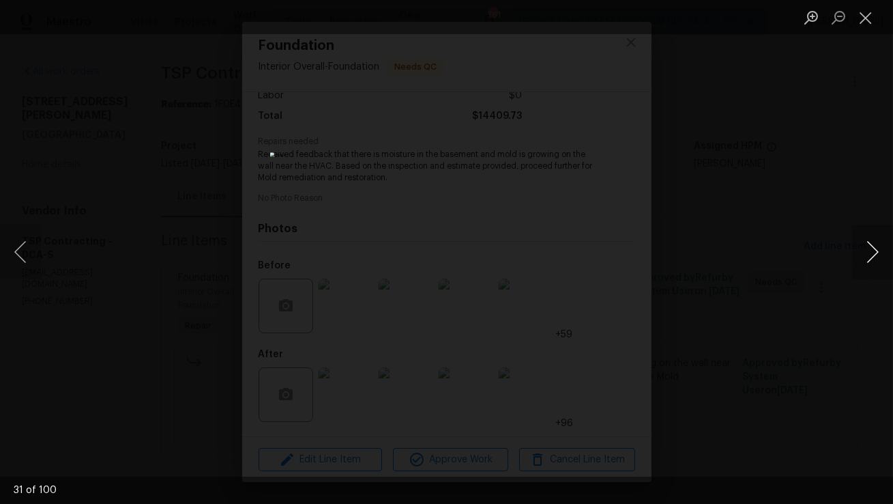
click at [863, 257] on button "Next image" at bounding box center [872, 252] width 41 height 55
click at [856, 25] on button "Close lightbox" at bounding box center [865, 17] width 27 height 24
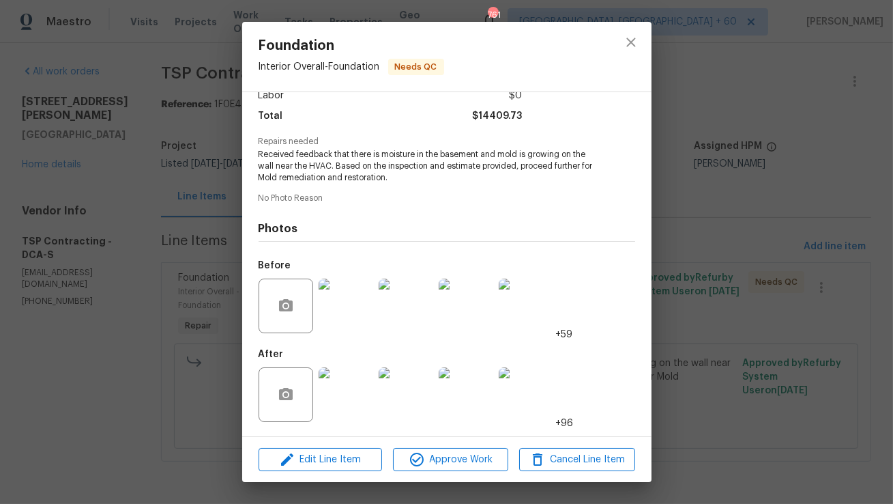
click at [352, 311] on img at bounding box center [346, 305] width 55 height 55
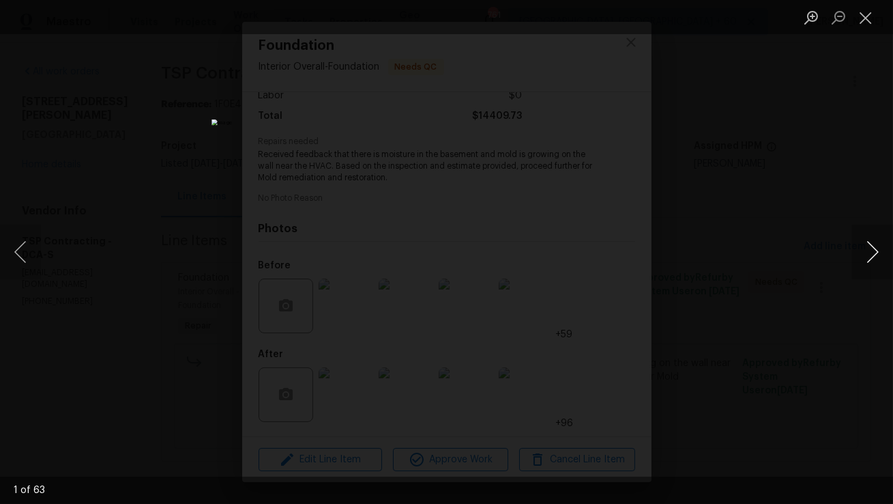
click at [872, 265] on button "Next image" at bounding box center [872, 252] width 41 height 55
click at [871, 264] on button "Next image" at bounding box center [872, 252] width 41 height 55
click at [18, 254] on button "Previous image" at bounding box center [20, 252] width 41 height 55
click at [870, 241] on button "Next image" at bounding box center [872, 252] width 41 height 55
click at [866, 21] on button "Close lightbox" at bounding box center [865, 17] width 27 height 24
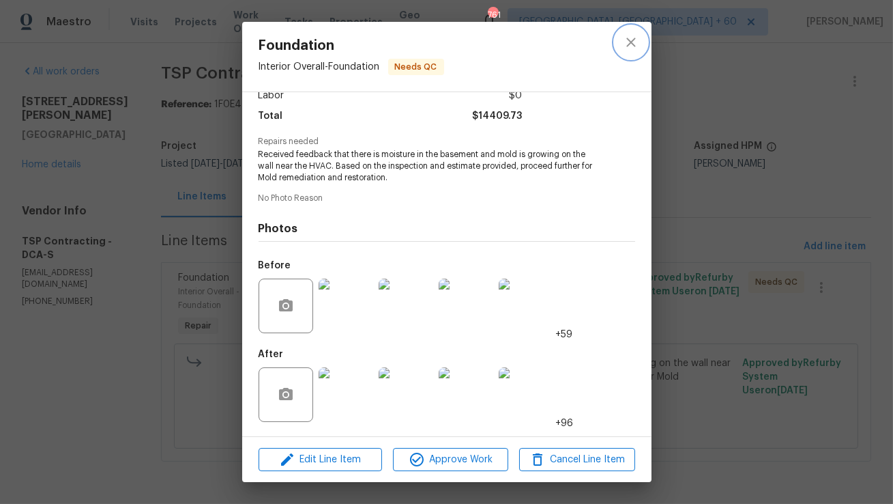
click at [628, 41] on icon "close" at bounding box center [631, 42] width 16 height 16
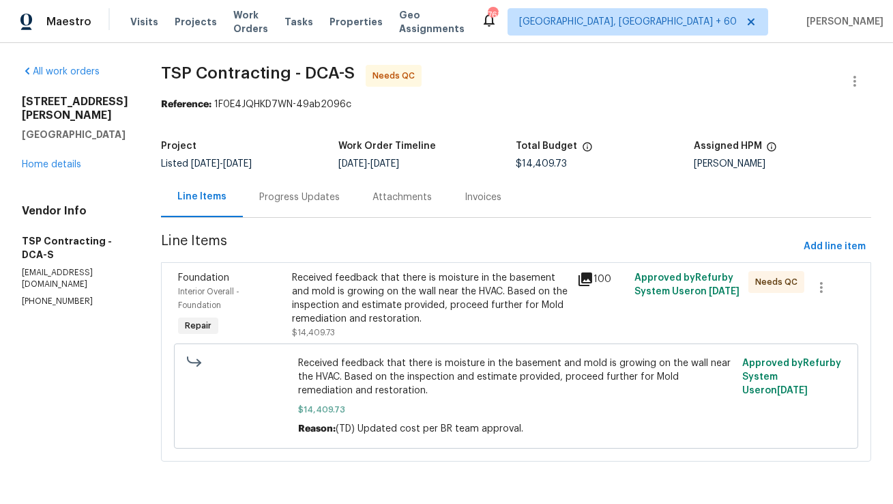
click at [303, 196] on div "Progress Updates" at bounding box center [299, 197] width 81 height 14
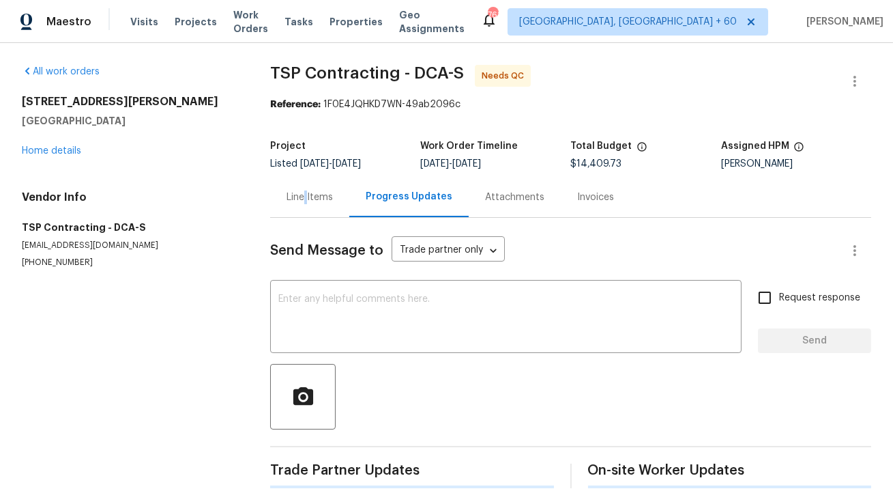
click at [303, 196] on div "Line Items" at bounding box center [310, 197] width 46 height 14
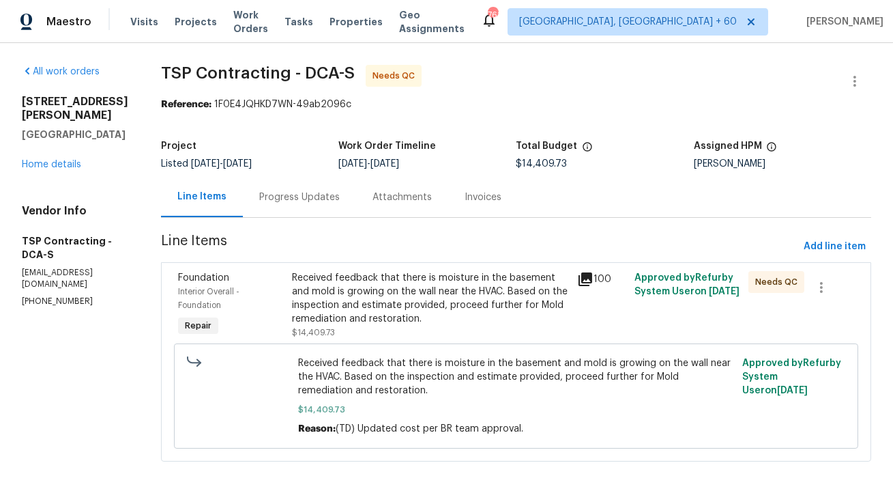
click at [303, 196] on div "Progress Updates" at bounding box center [299, 197] width 81 height 14
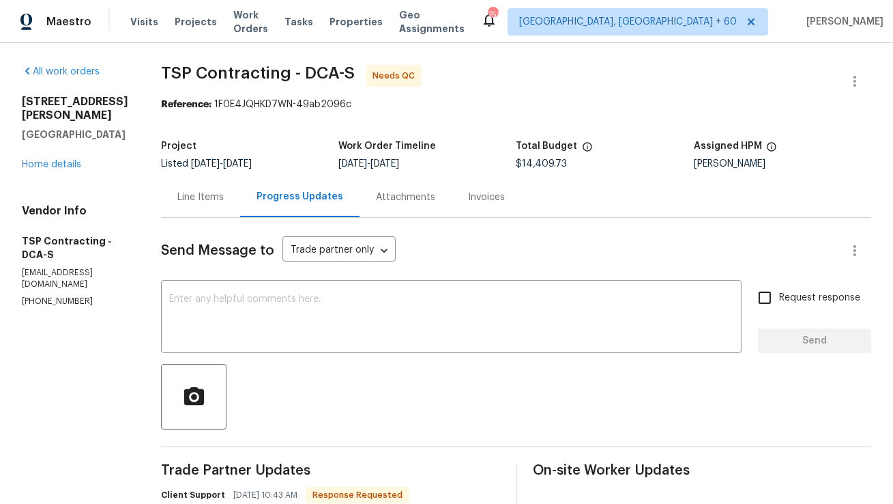
click at [197, 203] on div "Line Items" at bounding box center [200, 197] width 46 height 14
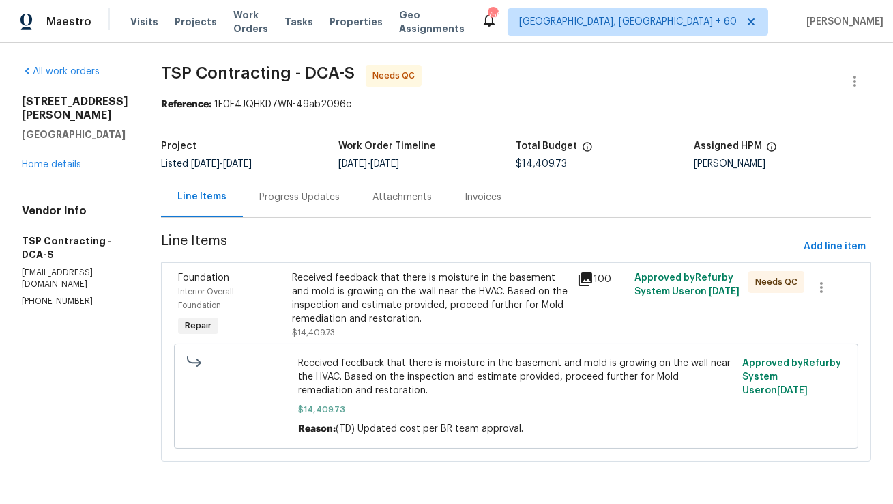
click at [320, 197] on div "Progress Updates" at bounding box center [299, 197] width 81 height 14
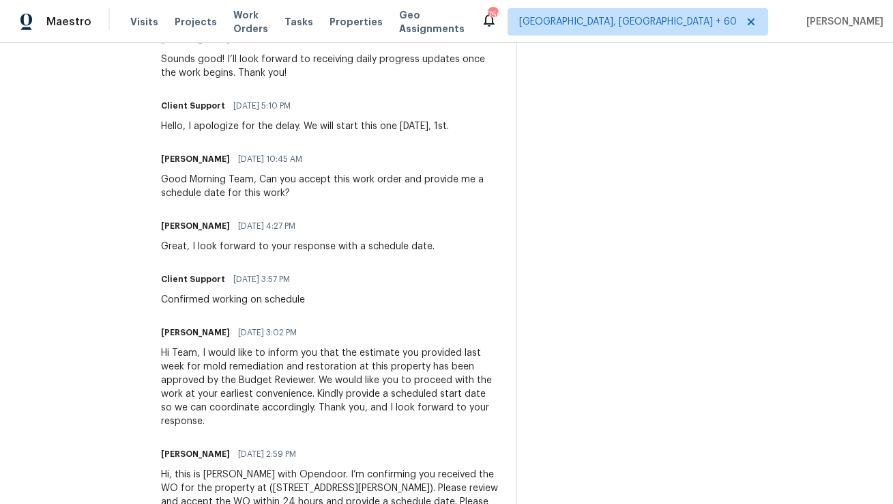
scroll to position [2443, 0]
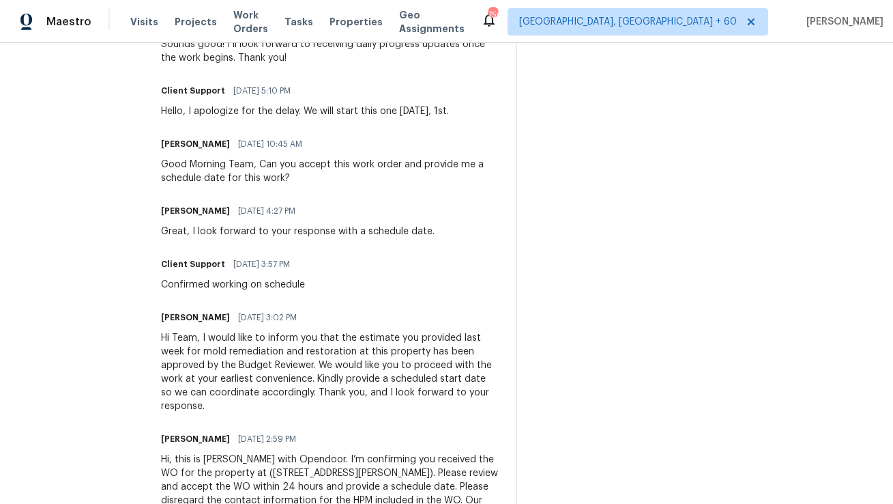
click at [355, 429] on div "Anthony Mascarenhas 07/28/2025 2:59 PM Hi, this is Anthony with Opendoor. I’m c…" at bounding box center [330, 481] width 339 height 105
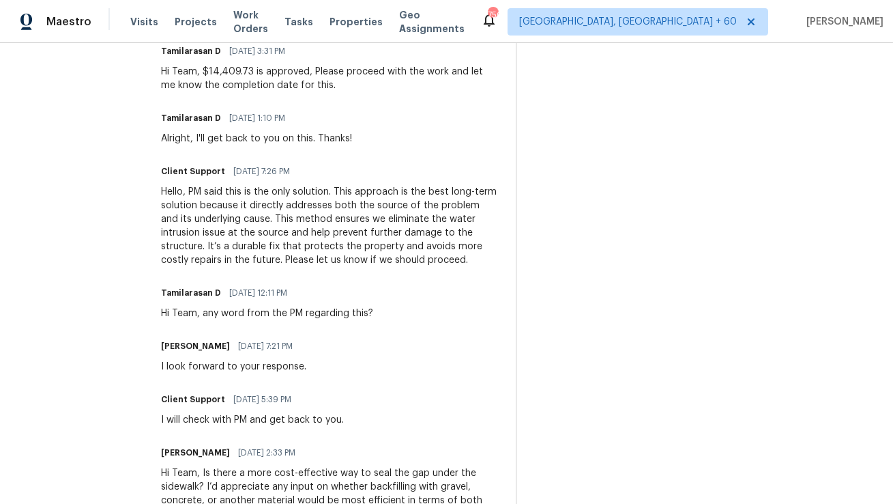
scroll to position [0, 0]
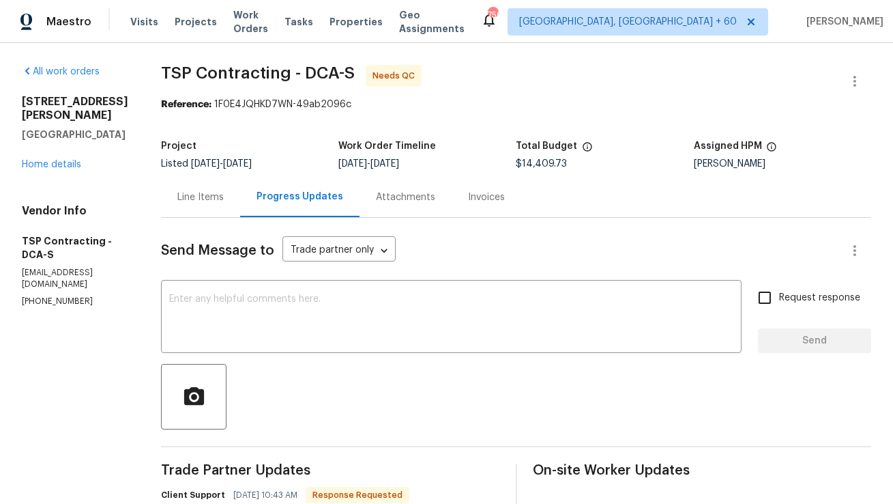
click at [177, 205] on div "Line Items" at bounding box center [200, 197] width 79 height 40
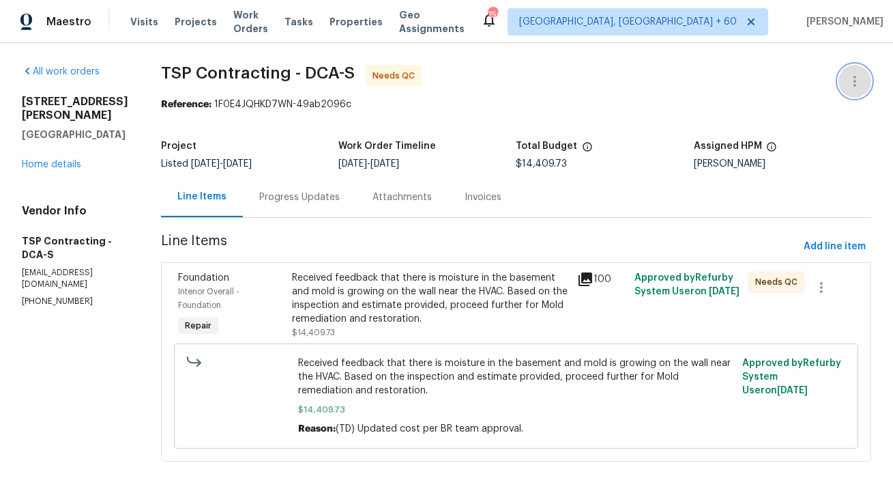
click at [857, 85] on icon "button" at bounding box center [855, 81] width 16 height 16
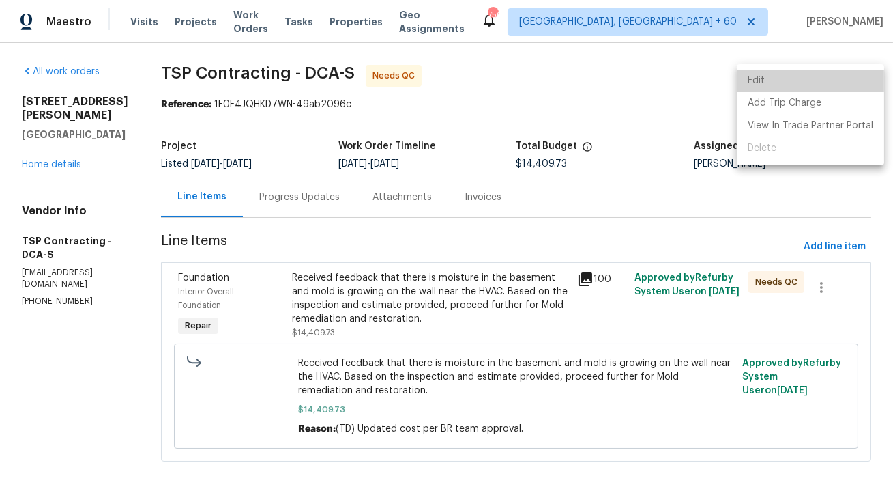
click at [833, 87] on li "Edit" at bounding box center [810, 81] width 147 height 23
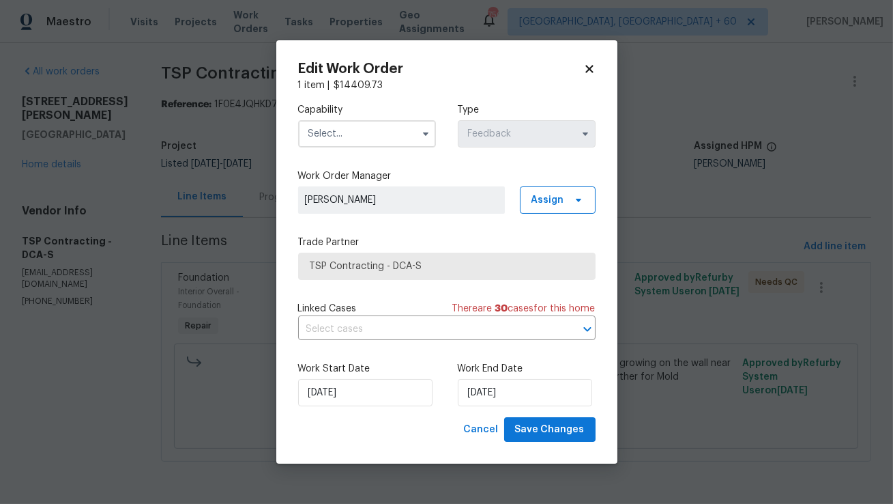
click at [383, 136] on input "text" at bounding box center [367, 133] width 138 height 27
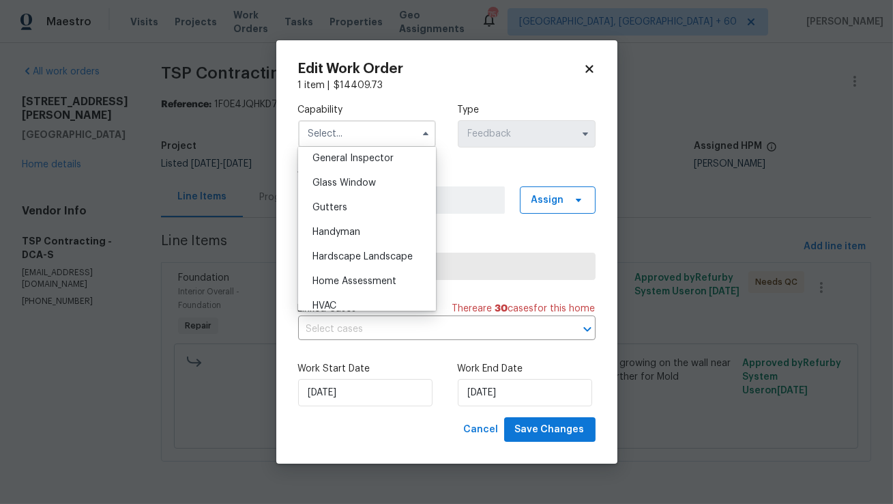
scroll to position [723, 0]
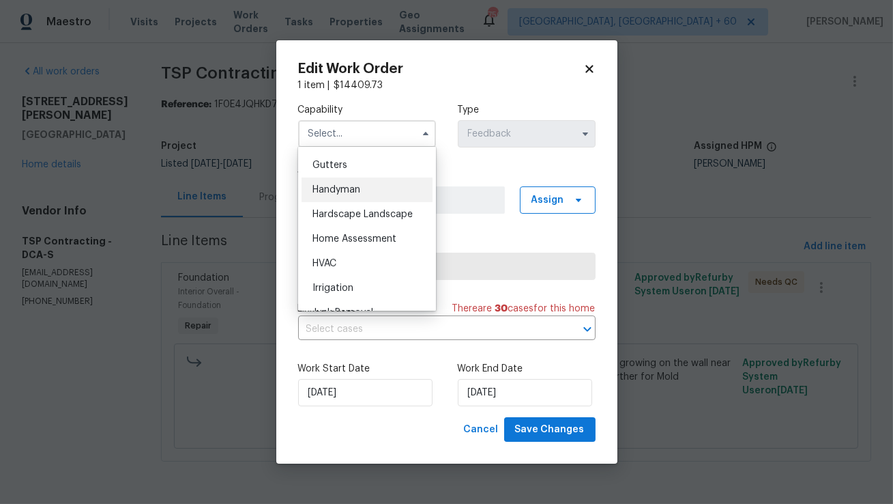
click at [338, 191] on span "Handyman" at bounding box center [337, 190] width 48 height 10
type input "Handyman"
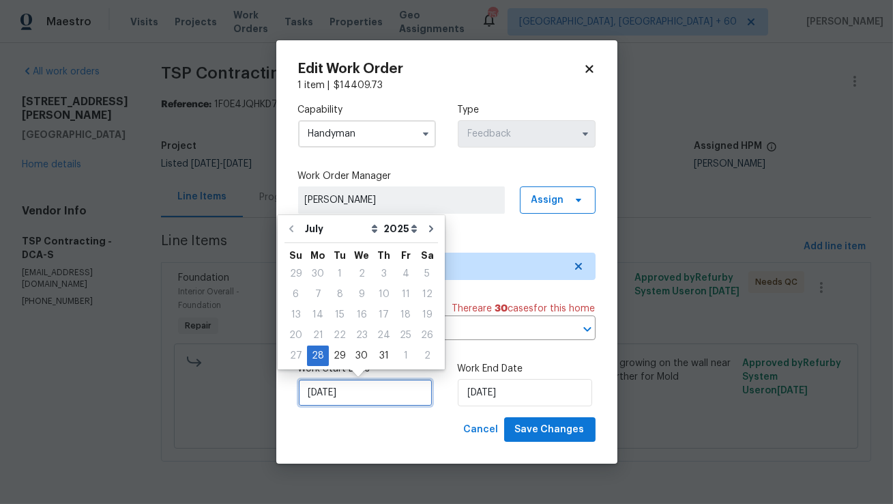
click at [355, 394] on input "28/07/2025" at bounding box center [365, 392] width 134 height 27
click at [399, 359] on div "1" at bounding box center [405, 355] width 21 height 19
type input "01/08/2025"
select select "7"
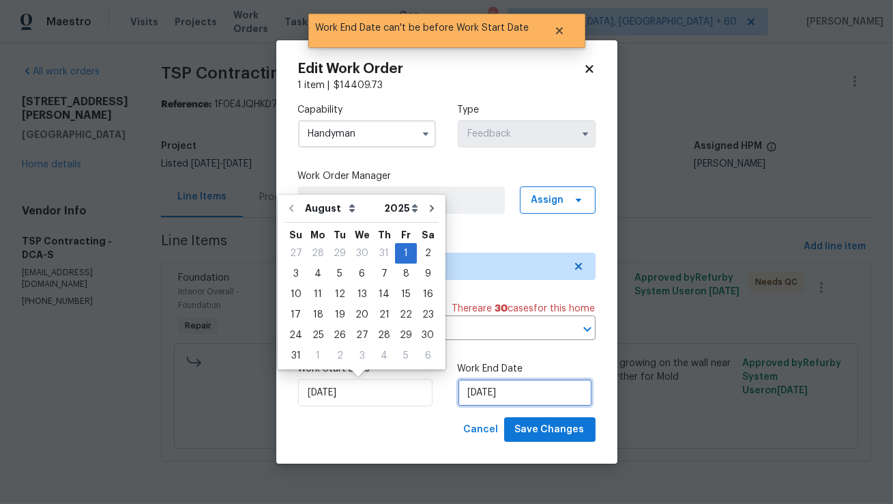
click at [498, 390] on input "01/08/2025" at bounding box center [525, 392] width 134 height 27
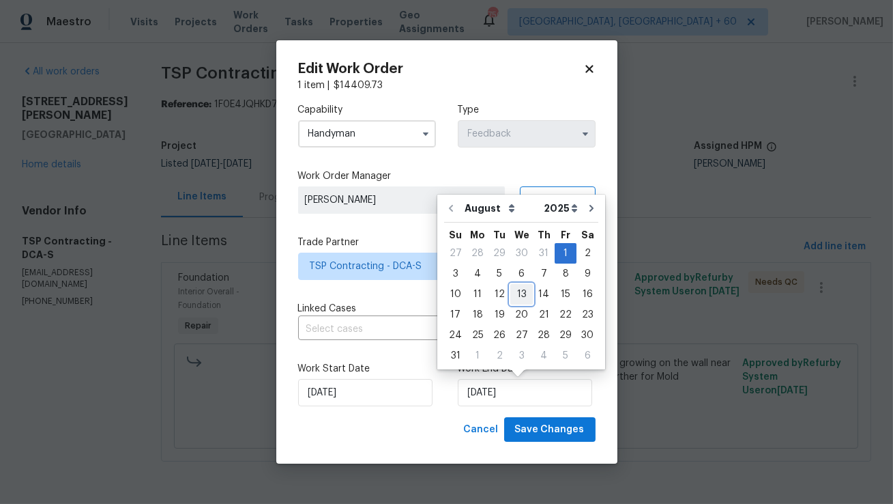
click at [517, 291] on div "13" at bounding box center [521, 294] width 23 height 19
type input "13/08/2025"
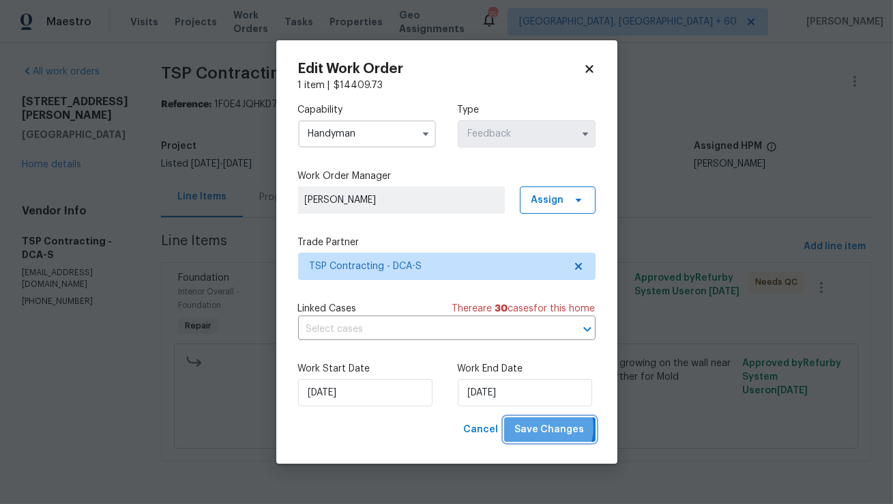
click at [545, 427] on span "Save Changes" at bounding box center [550, 429] width 70 height 17
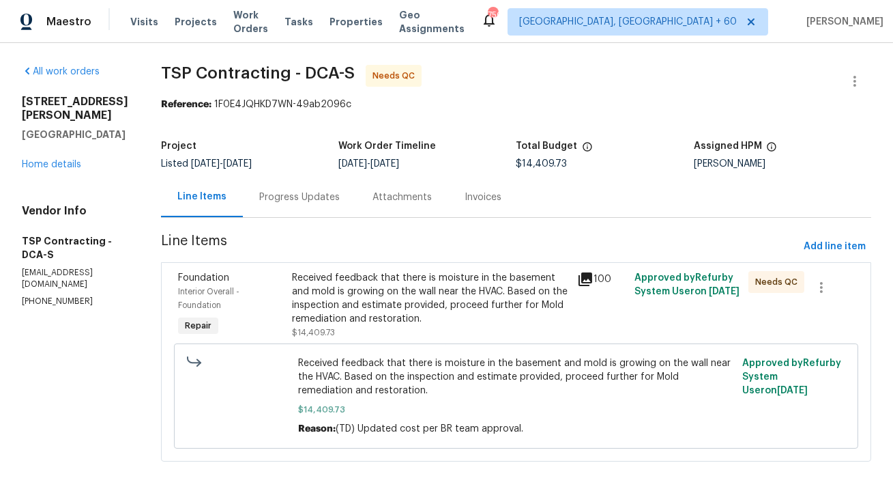
click at [310, 205] on div "Progress Updates" at bounding box center [299, 197] width 113 height 40
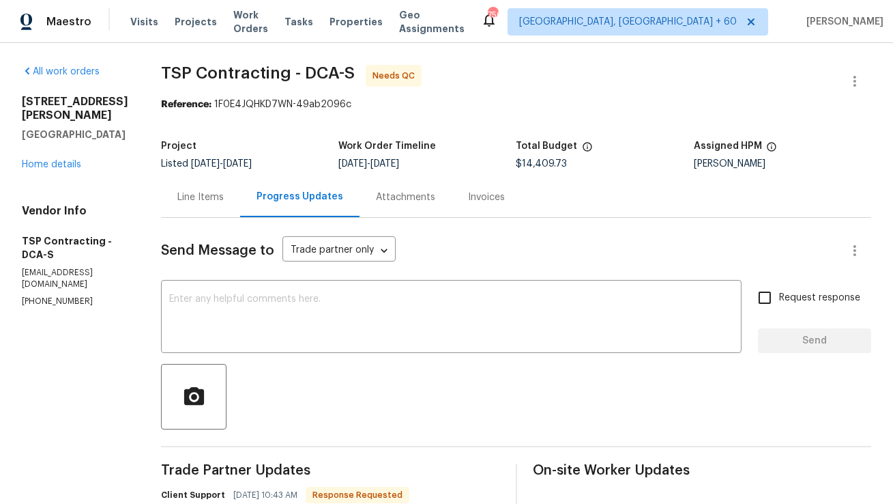
click at [203, 201] on div "Line Items" at bounding box center [200, 197] width 46 height 14
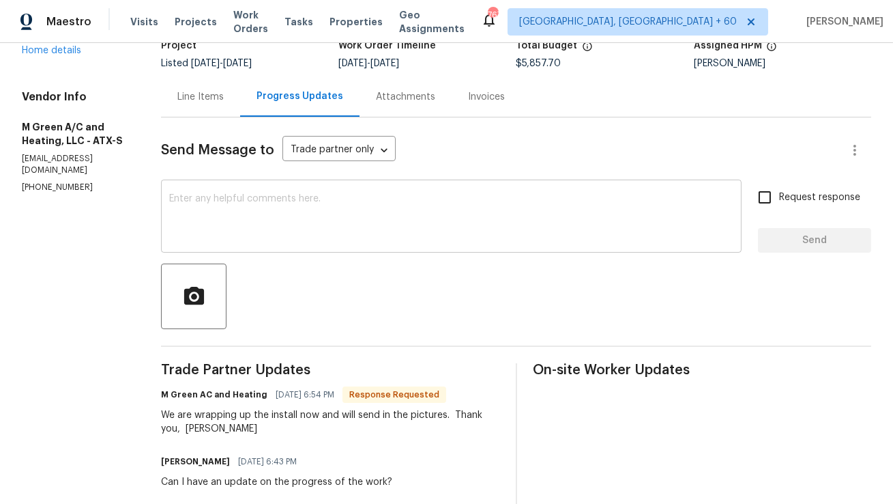
scroll to position [101, 0]
click at [224, 98] on div "Line Items" at bounding box center [200, 96] width 46 height 14
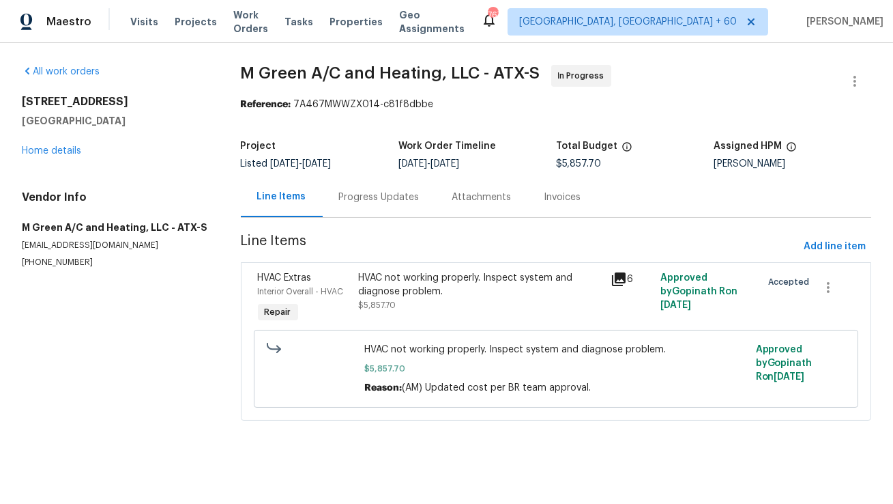
click at [383, 281] on div "HVAC not working properly. Inspect system and diagnose problem." at bounding box center [480, 284] width 244 height 27
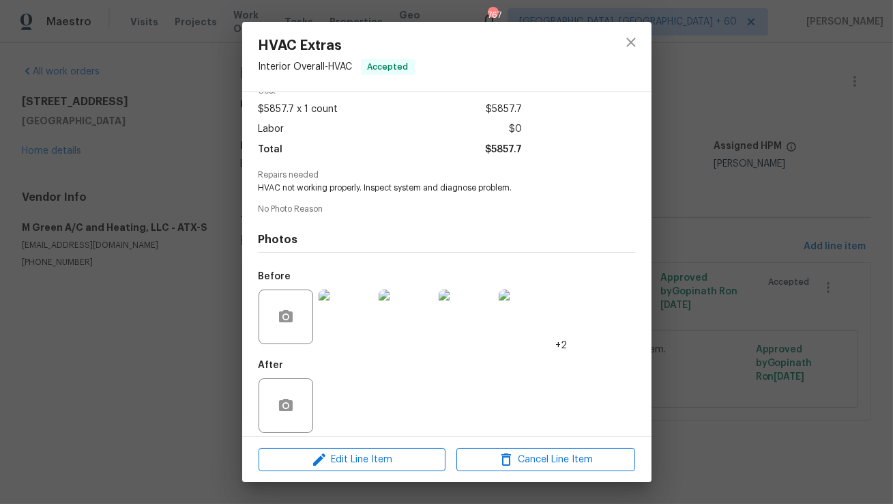
scroll to position [80, 0]
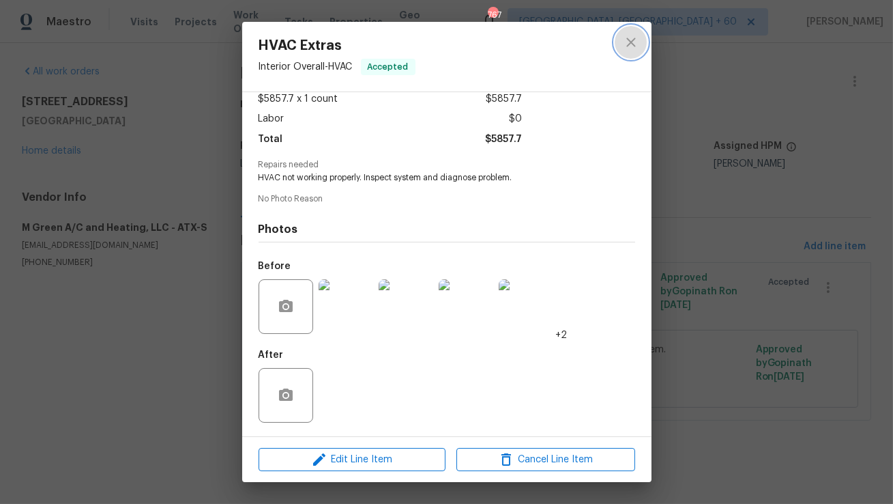
click at [626, 43] on icon "close" at bounding box center [631, 42] width 16 height 16
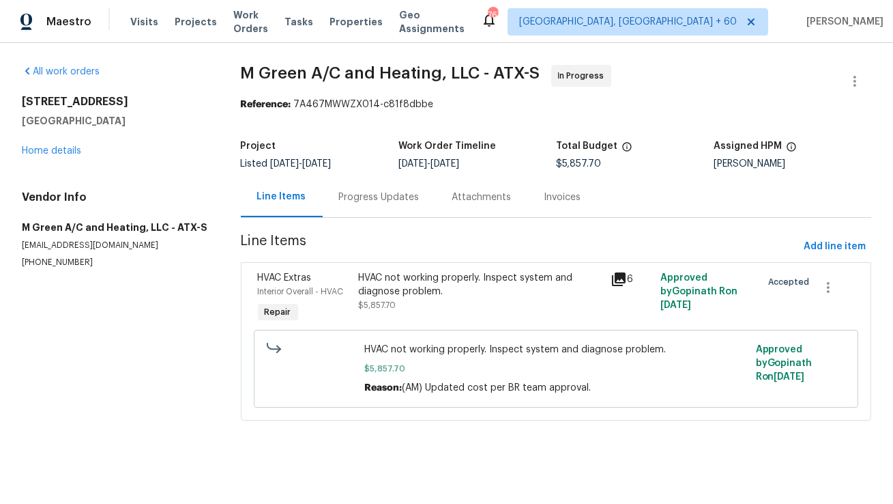
click at [420, 198] on div "Progress Updates" at bounding box center [379, 197] width 113 height 40
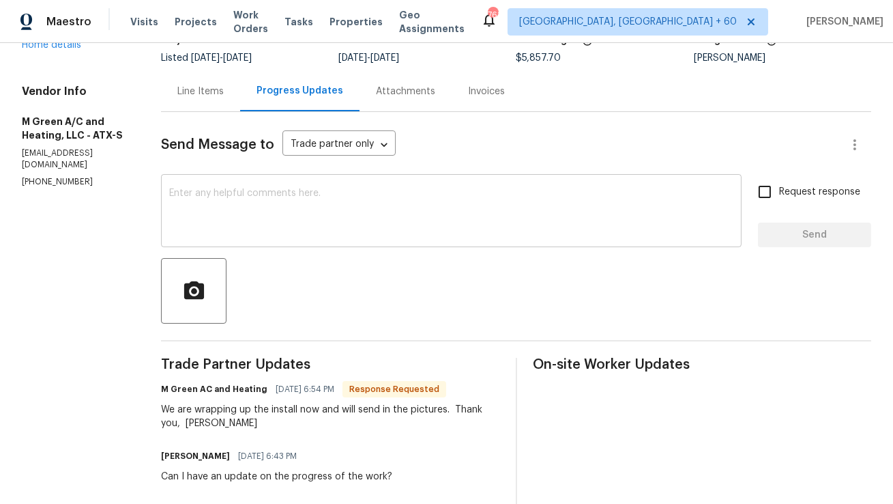
scroll to position [121, 0]
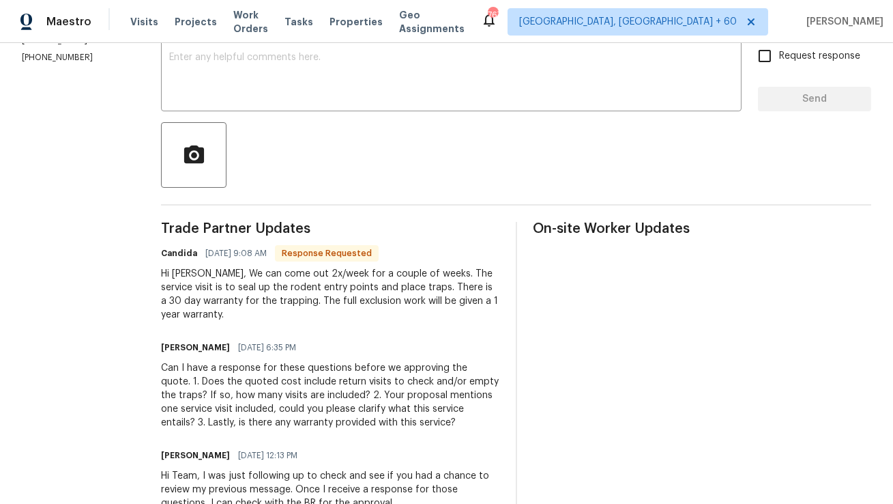
scroll to position [242, 0]
copy div "We can come out 2x/week for a couple of weeks."
drag, startPoint x: 218, startPoint y: 274, endPoint x: 434, endPoint y: 276, distance: 216.4
click at [434, 276] on div "Hi [PERSON_NAME], We can come out 2x/week for a couple of weeks. The service vi…" at bounding box center [330, 293] width 339 height 55
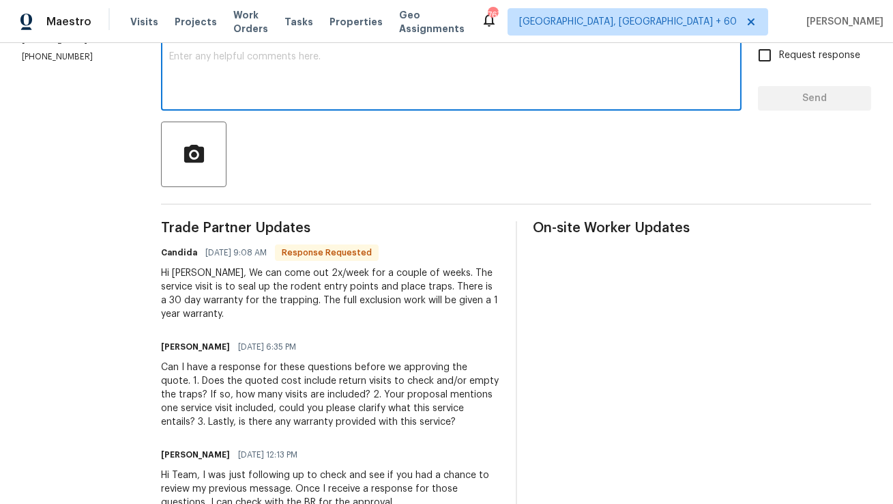
click at [431, 96] on textarea at bounding box center [451, 76] width 564 height 48
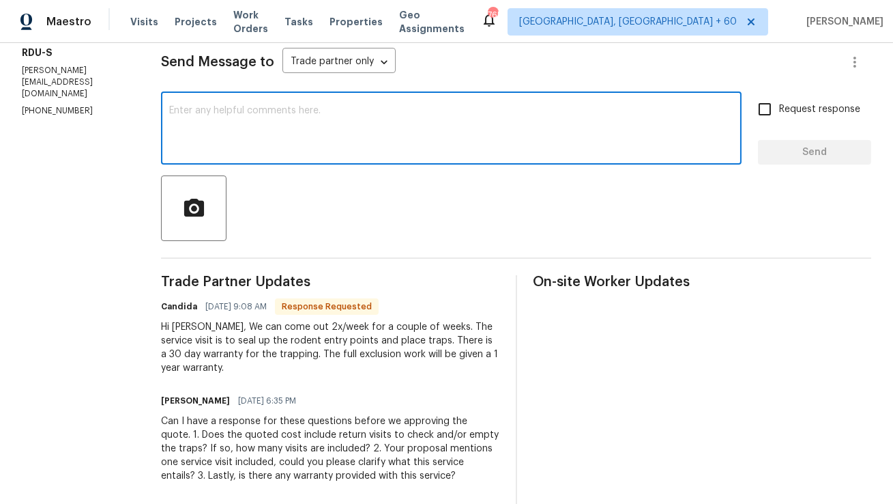
scroll to position [188, 0]
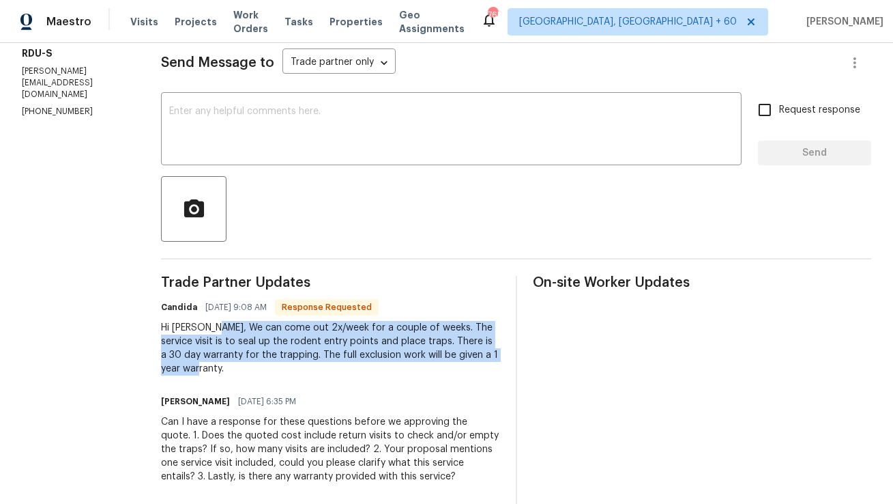
drag, startPoint x: 218, startPoint y: 324, endPoint x: 227, endPoint y: 371, distance: 47.2
click at [227, 371] on div "Hi [PERSON_NAME], We can come out 2x/week for a couple of weeks. The service vi…" at bounding box center [330, 348] width 339 height 55
copy div "We can come out 2x/week for a couple of weeks. The service visit is to seal up …"
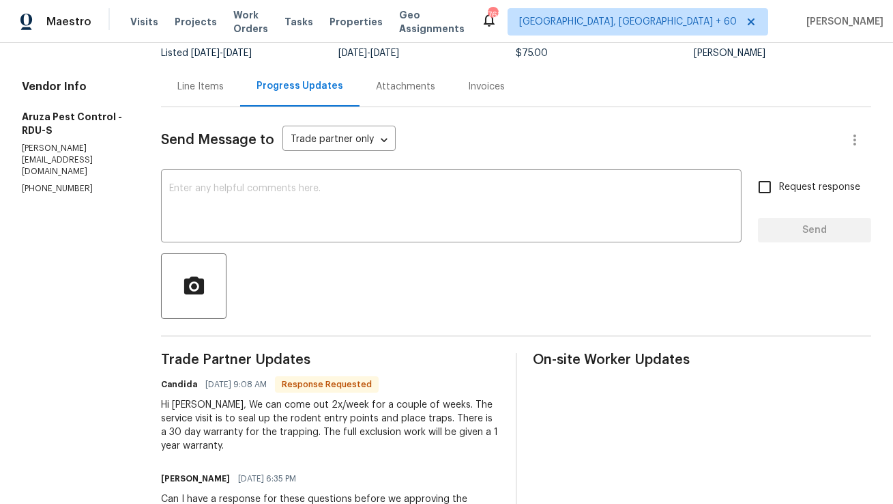
scroll to position [102, 0]
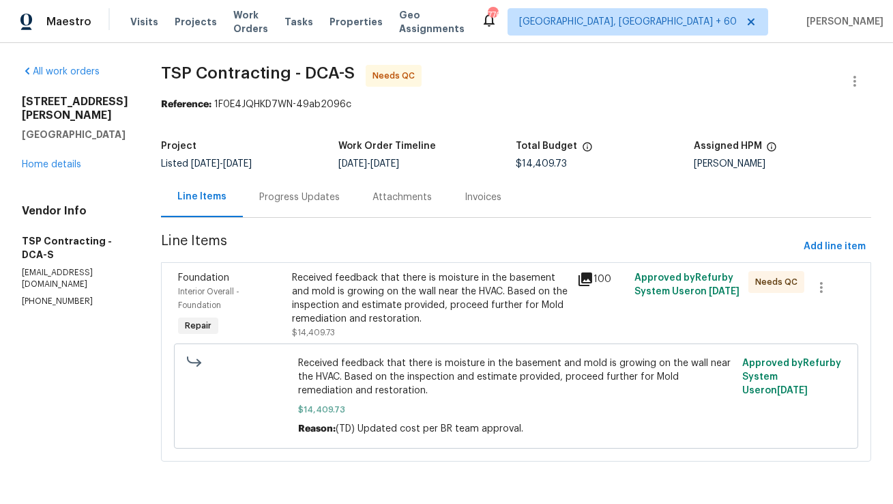
click at [435, 286] on div "Received feedback that there is moisture in the basement and mold is growing on…" at bounding box center [430, 298] width 277 height 55
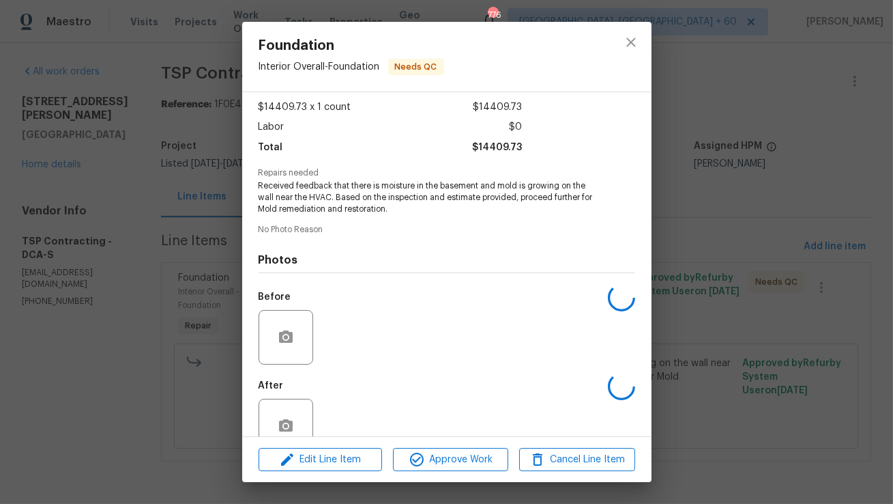
scroll to position [103, 0]
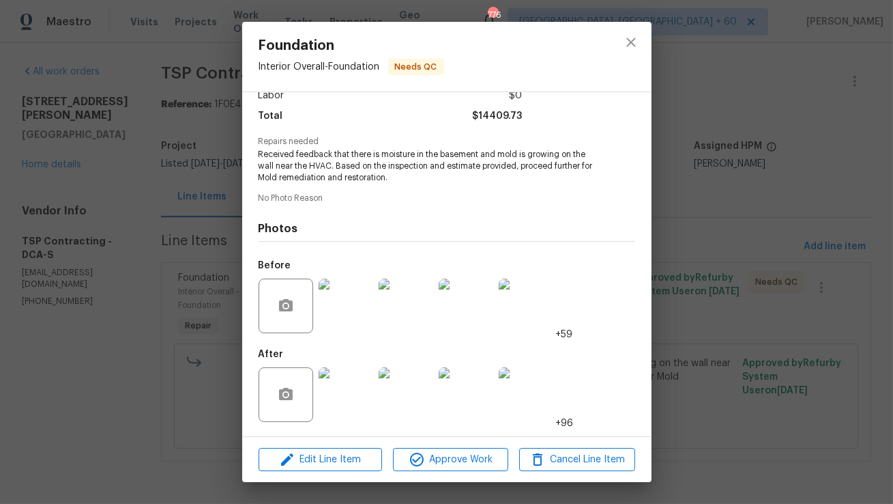
click at [360, 393] on img at bounding box center [346, 394] width 55 height 55
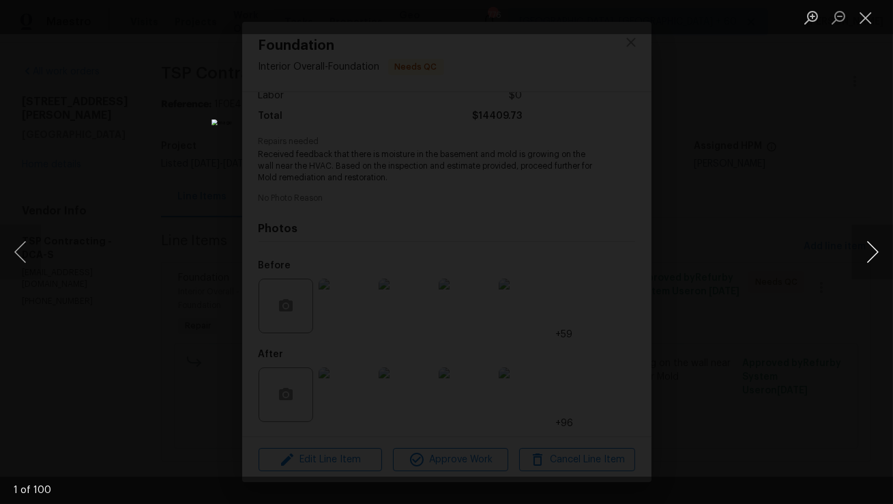
click at [893, 250] on button "Next image" at bounding box center [872, 252] width 41 height 55
click at [879, 250] on button "Next image" at bounding box center [872, 252] width 41 height 55
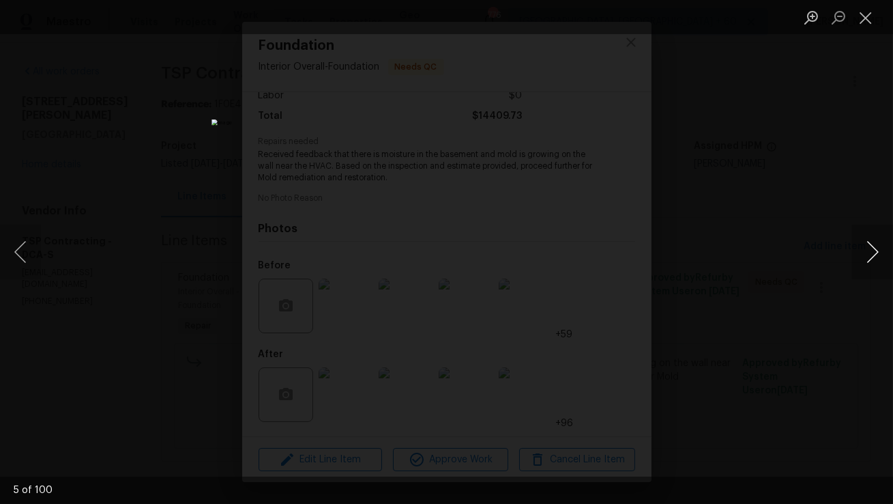
click at [879, 250] on button "Next image" at bounding box center [872, 252] width 41 height 55
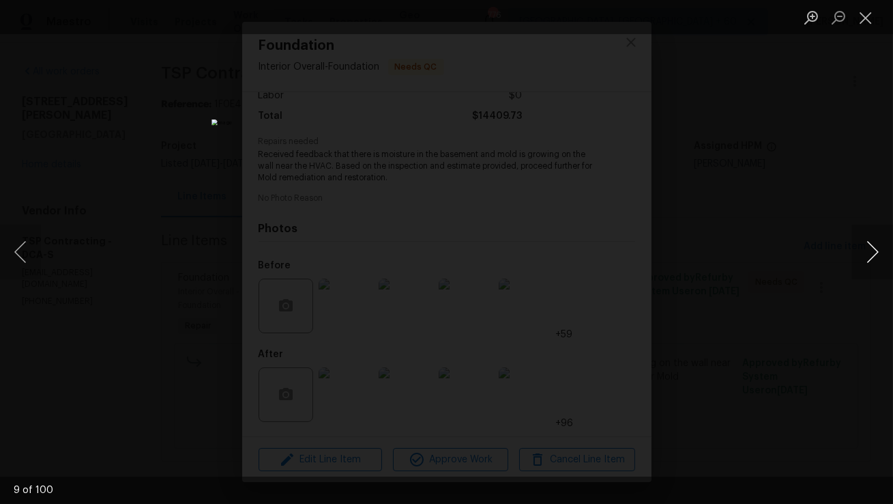
click at [879, 250] on button "Next image" at bounding box center [872, 252] width 41 height 55
click at [878, 250] on button "Next image" at bounding box center [872, 252] width 41 height 55
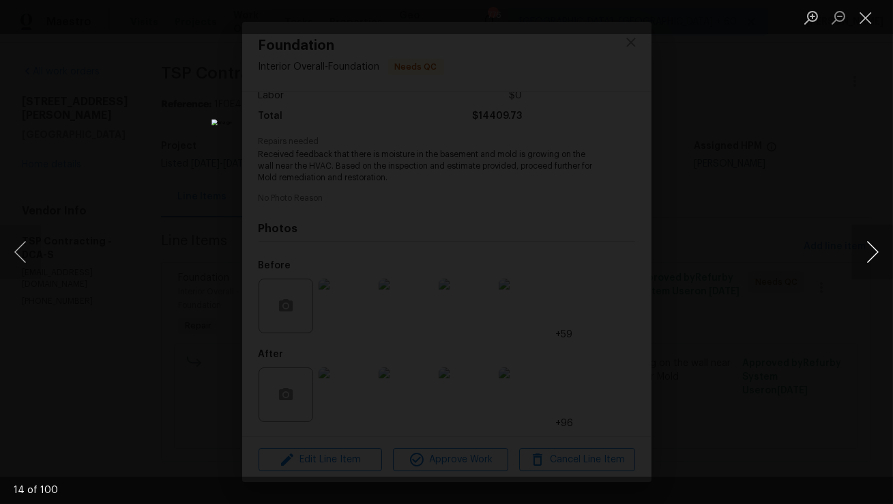
click at [878, 250] on button "Next image" at bounding box center [872, 252] width 41 height 55
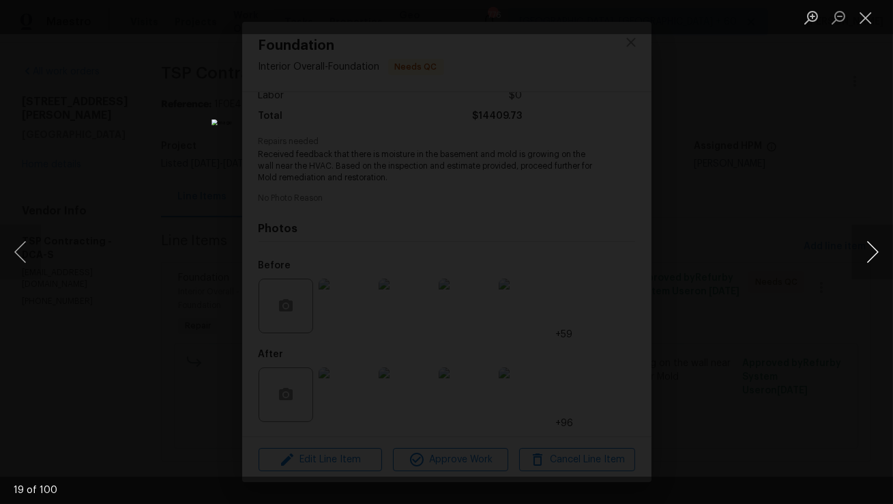
click at [878, 250] on button "Next image" at bounding box center [872, 252] width 41 height 55
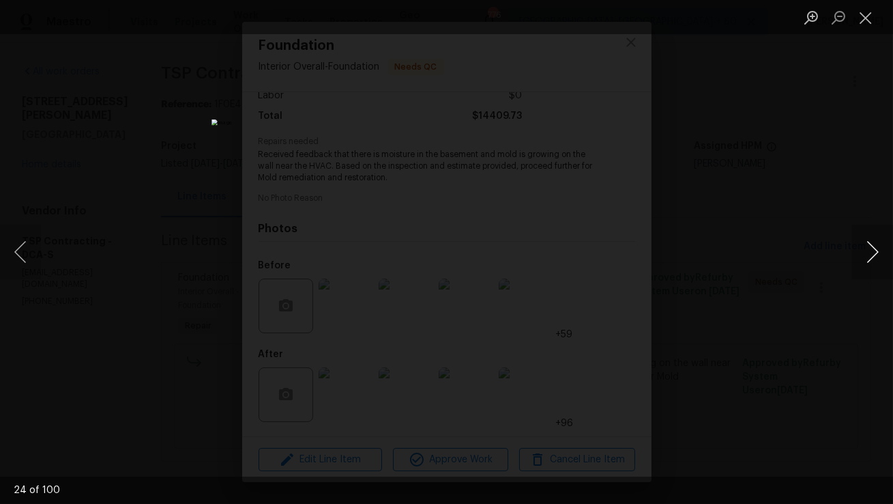
click at [878, 250] on button "Next image" at bounding box center [872, 252] width 41 height 55
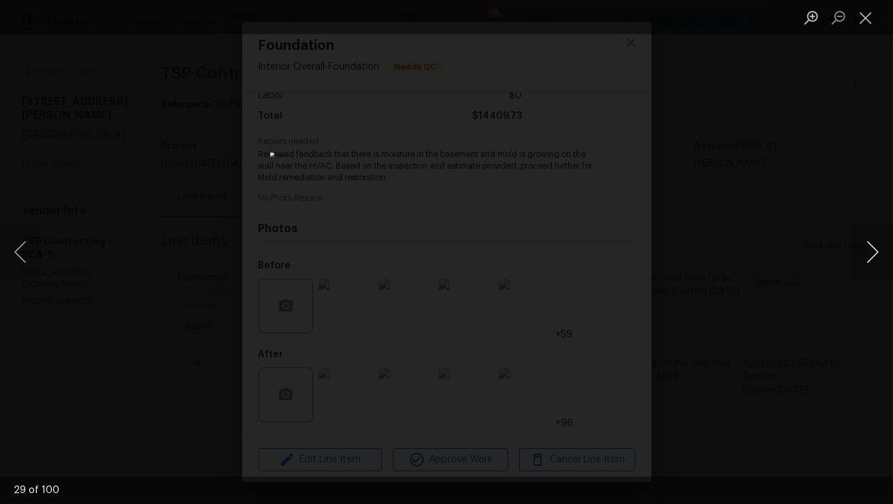
click at [878, 250] on button "Next image" at bounding box center [872, 252] width 41 height 55
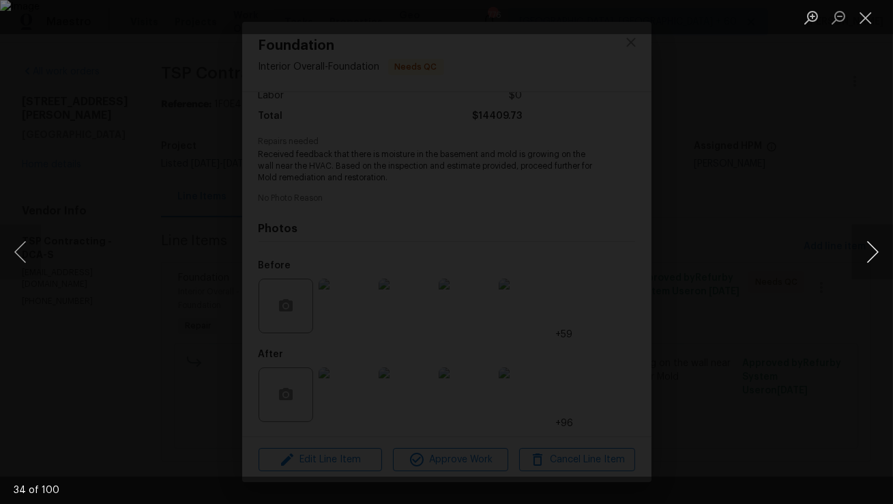
click at [878, 249] on button "Next image" at bounding box center [872, 252] width 41 height 55
click at [878, 248] on button "Next image" at bounding box center [872, 252] width 41 height 55
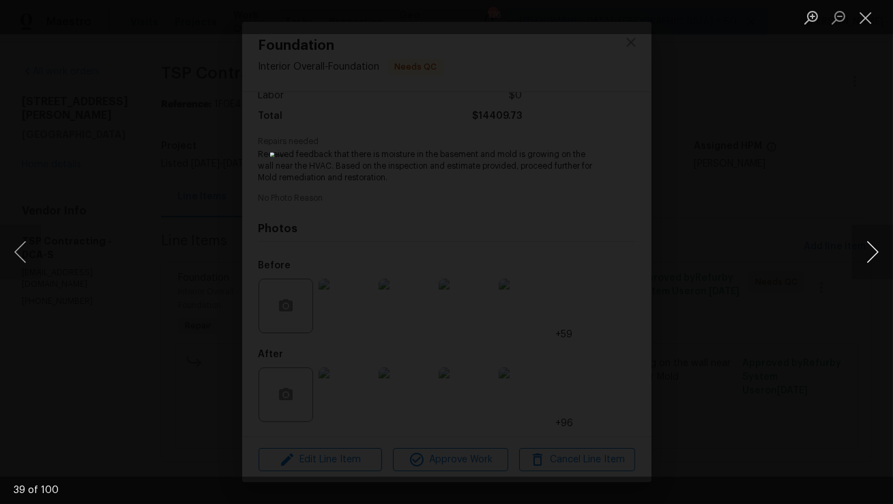
click at [878, 248] on button "Next image" at bounding box center [872, 252] width 41 height 55
click at [870, 258] on button "Next image" at bounding box center [872, 252] width 41 height 55
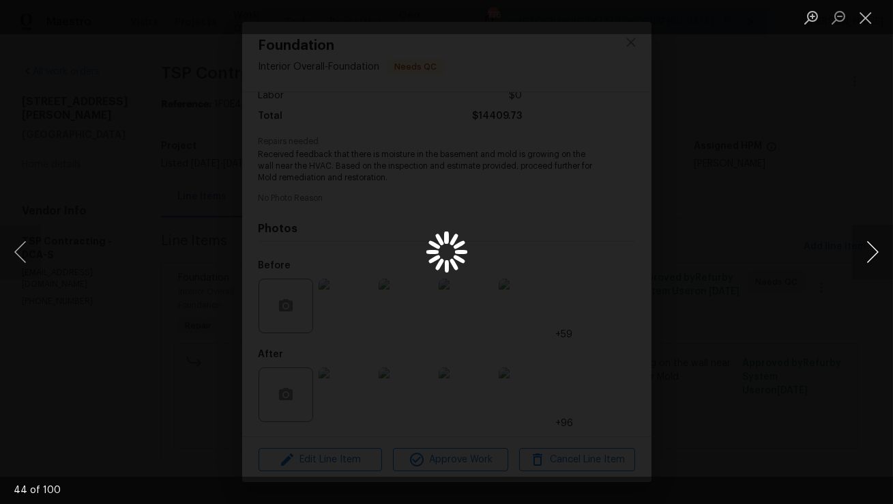
click at [870, 258] on button "Next image" at bounding box center [872, 252] width 41 height 55
click at [18, 241] on button "Previous image" at bounding box center [20, 252] width 41 height 55
click at [867, 245] on button "Next image" at bounding box center [872, 252] width 41 height 55
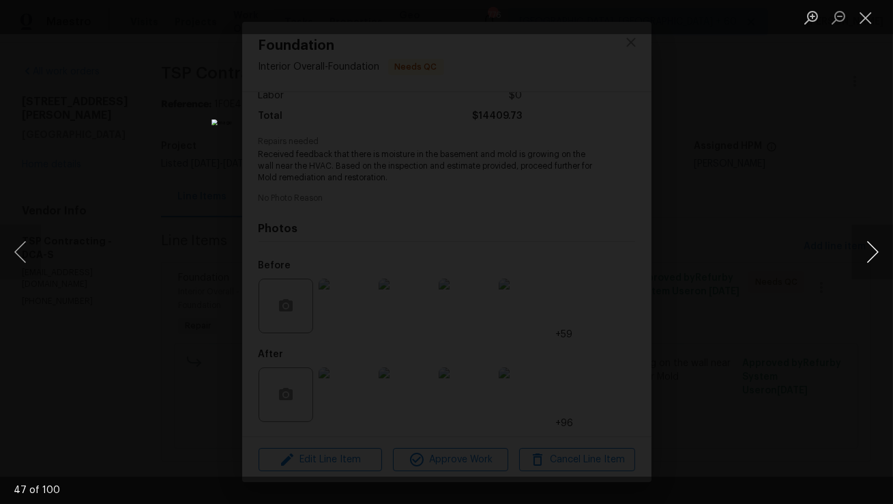
click at [867, 245] on button "Next image" at bounding box center [872, 252] width 41 height 55
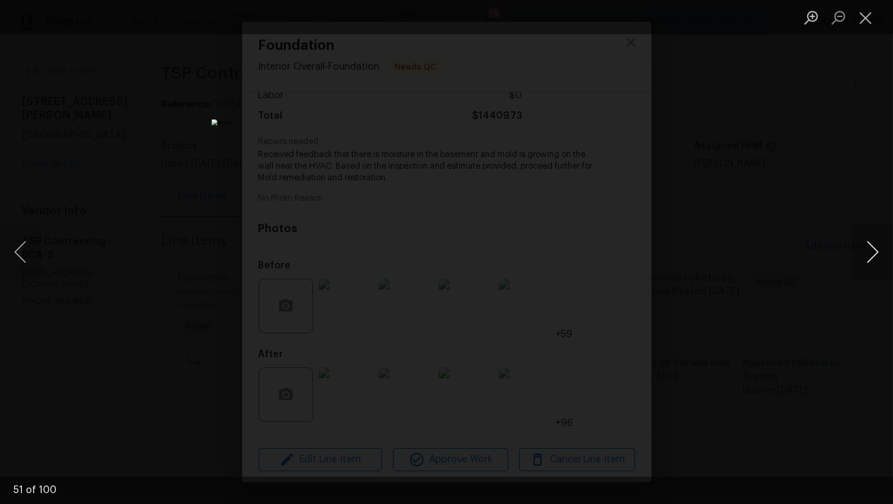
click at [867, 246] on button "Next image" at bounding box center [872, 252] width 41 height 55
click at [867, 245] on button "Next image" at bounding box center [872, 252] width 41 height 55
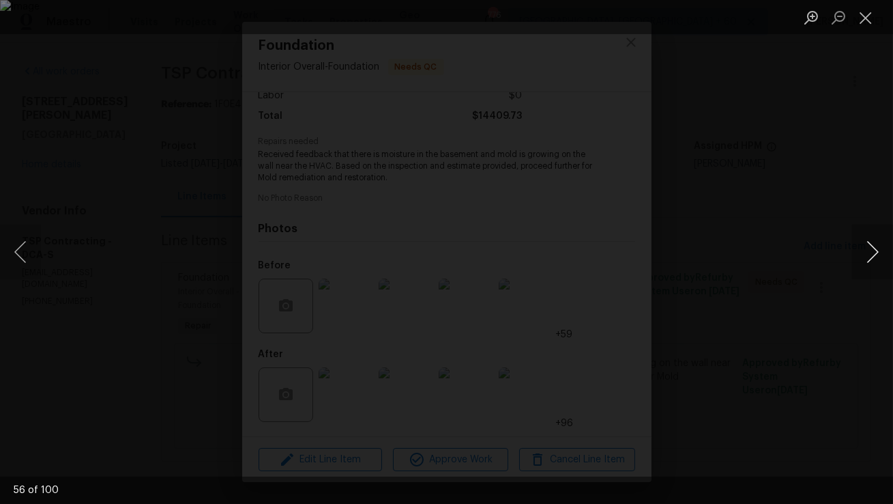
click at [867, 245] on button "Next image" at bounding box center [872, 252] width 41 height 55
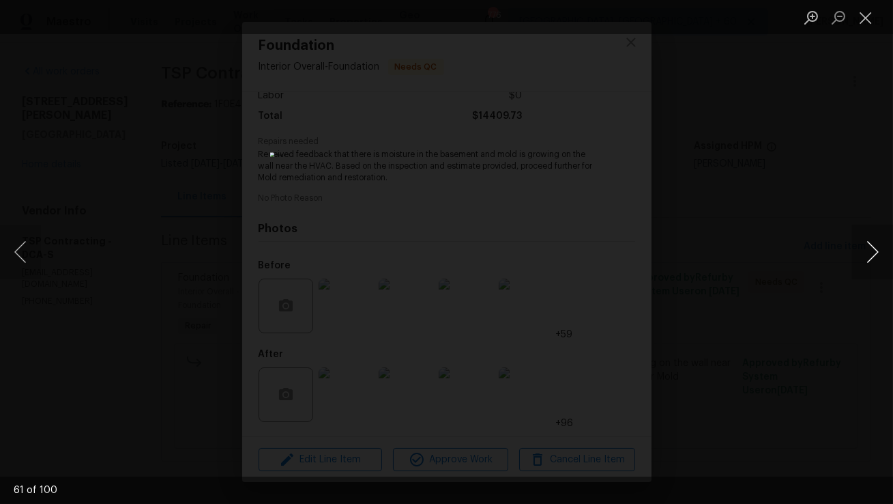
click at [867, 245] on button "Next image" at bounding box center [872, 252] width 41 height 55
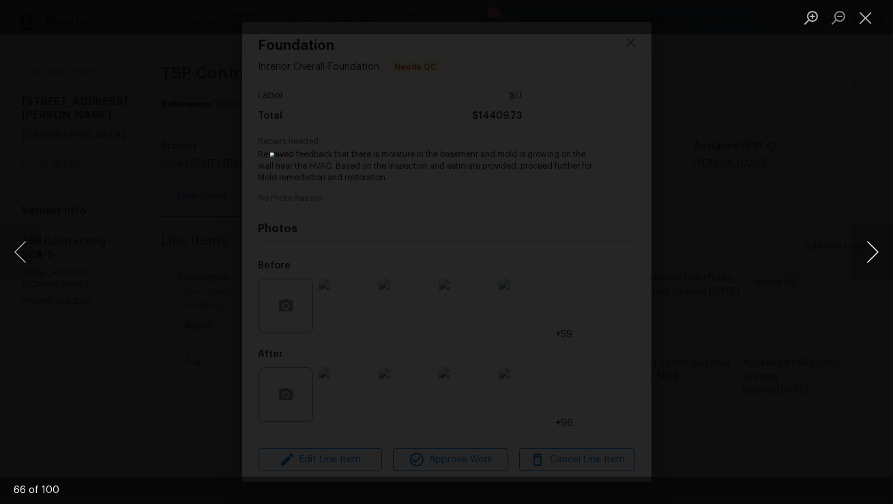
click at [867, 245] on button "Next image" at bounding box center [872, 252] width 41 height 55
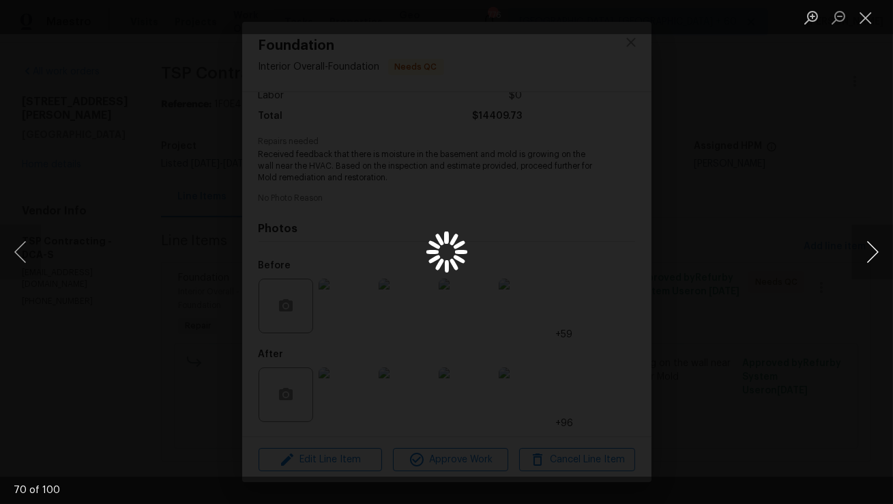
click at [867, 245] on button "Next image" at bounding box center [872, 252] width 41 height 55
click at [867, 244] on button "Next image" at bounding box center [872, 252] width 41 height 55
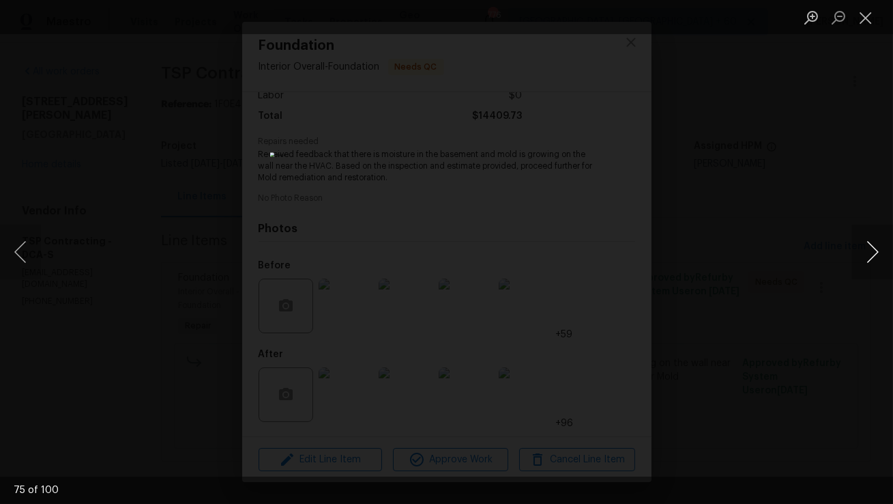
click at [867, 244] on button "Next image" at bounding box center [872, 252] width 41 height 55
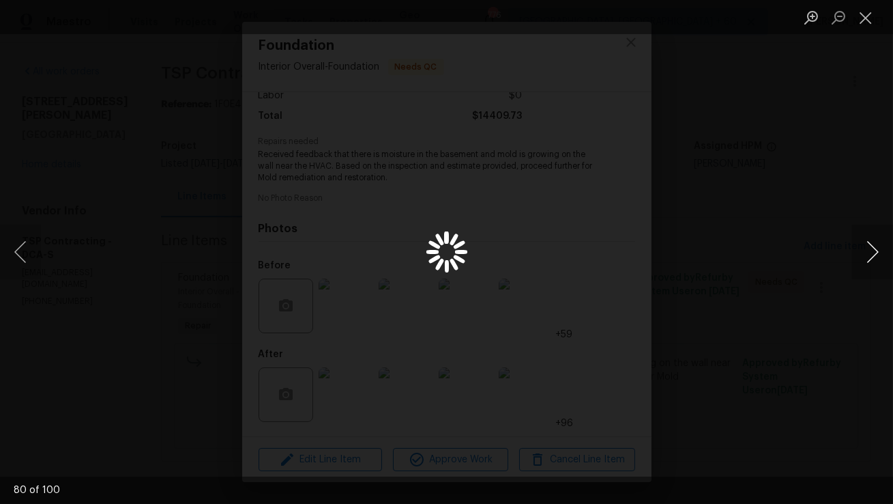
click at [867, 244] on button "Next image" at bounding box center [872, 252] width 41 height 55
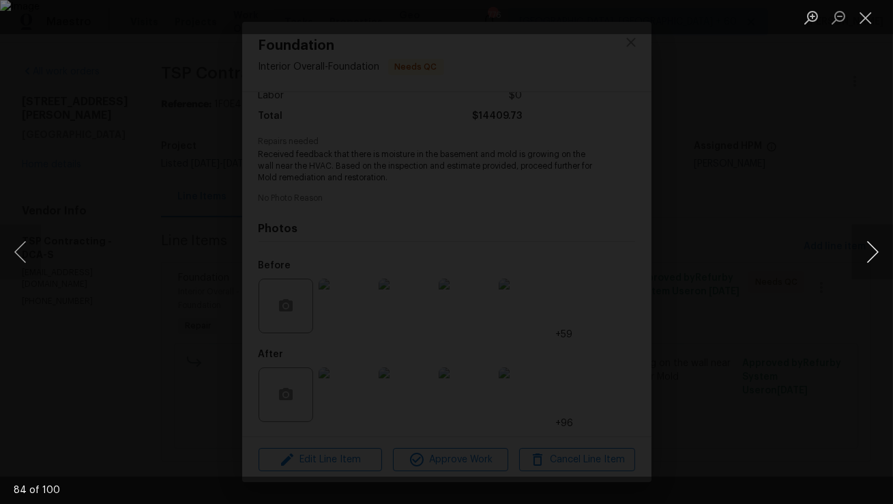
click at [867, 244] on button "Next image" at bounding box center [872, 252] width 41 height 55
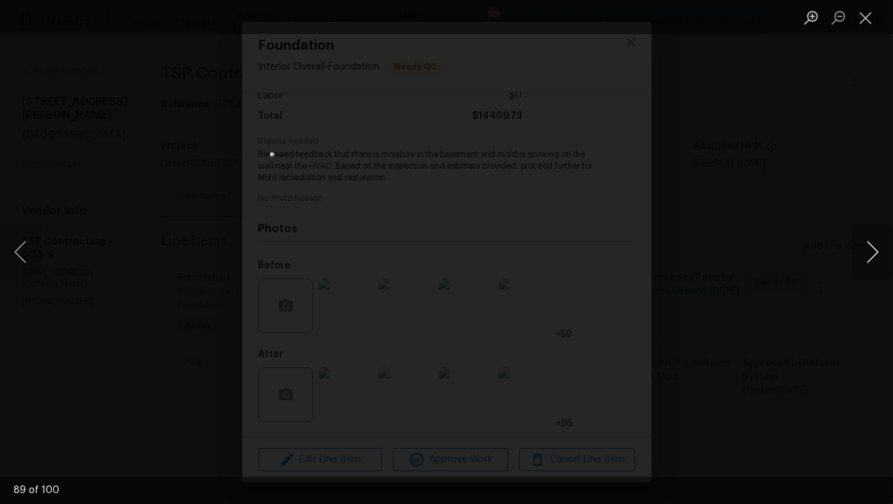
click at [867, 244] on button "Next image" at bounding box center [872, 252] width 41 height 55
click at [867, 246] on button "Next image" at bounding box center [872, 252] width 41 height 55
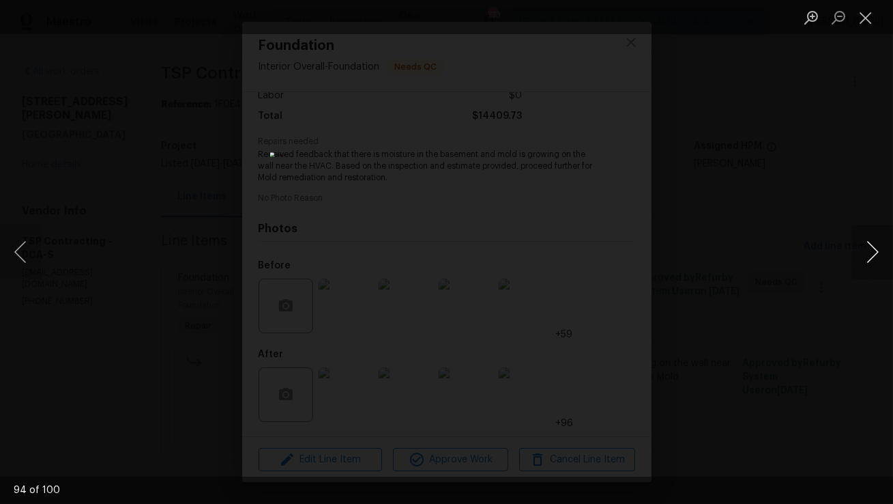
click at [867, 246] on button "Next image" at bounding box center [872, 252] width 41 height 55
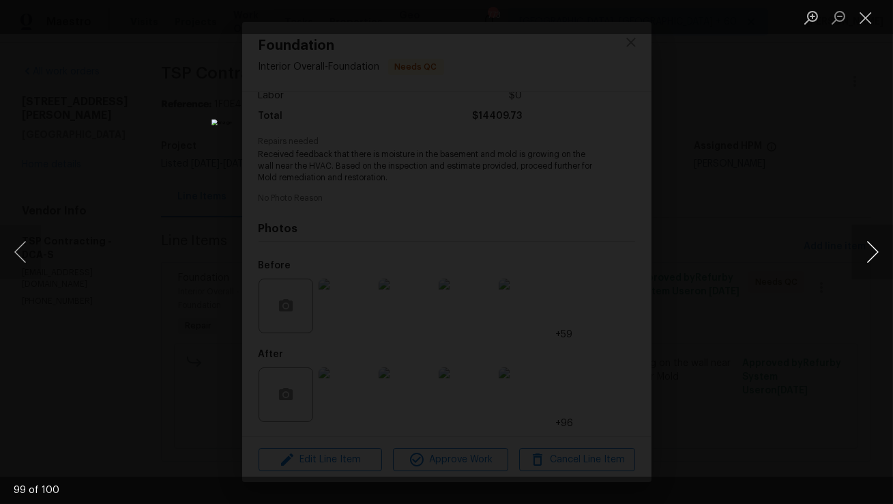
click at [867, 246] on button "Next image" at bounding box center [872, 252] width 41 height 55
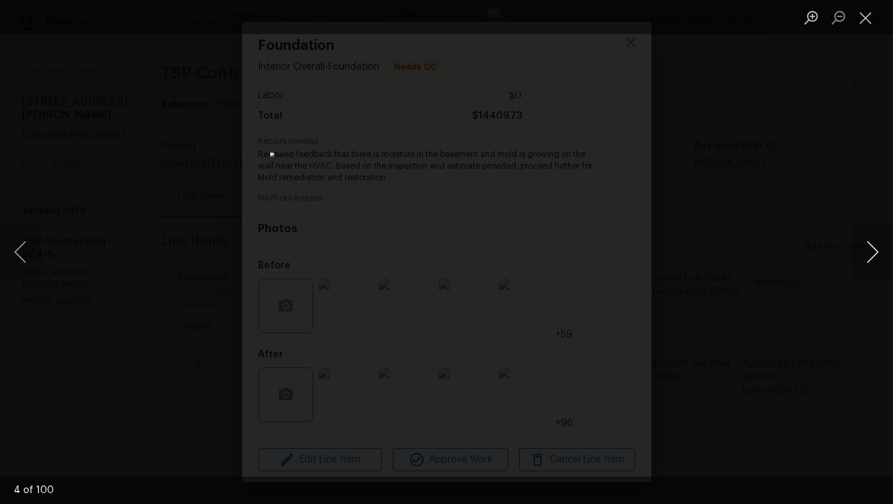
click at [867, 246] on button "Next image" at bounding box center [872, 252] width 41 height 55
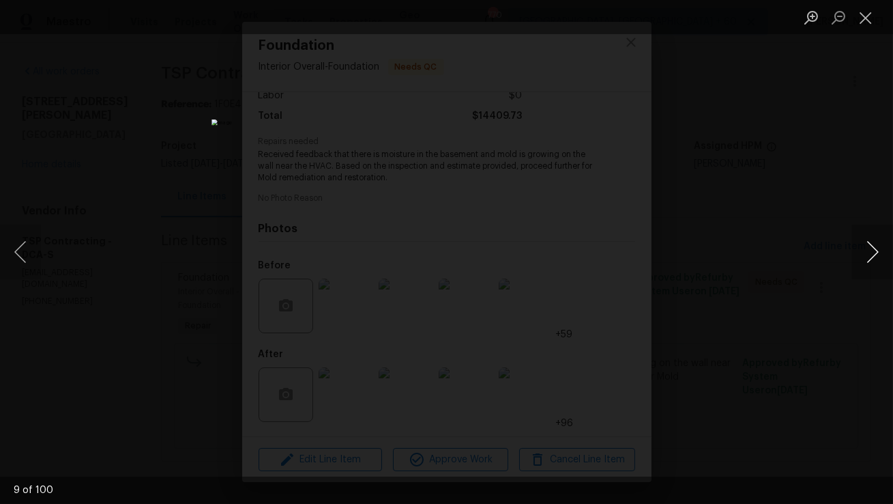
click at [867, 246] on button "Next image" at bounding box center [872, 252] width 41 height 55
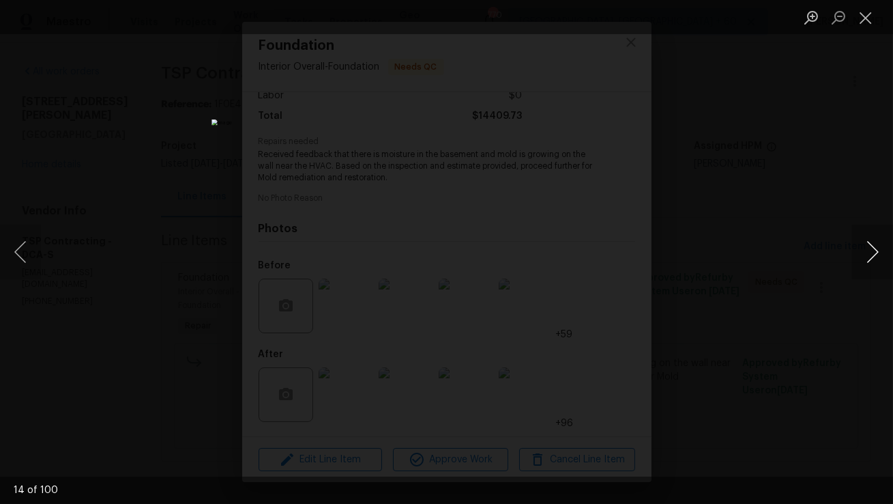
click at [867, 246] on button "Next image" at bounding box center [872, 252] width 41 height 55
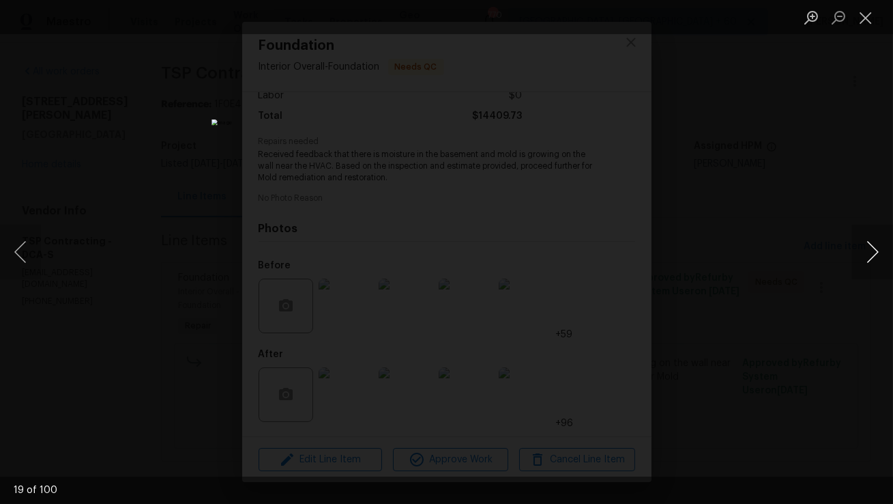
click at [867, 246] on button "Next image" at bounding box center [872, 252] width 41 height 55
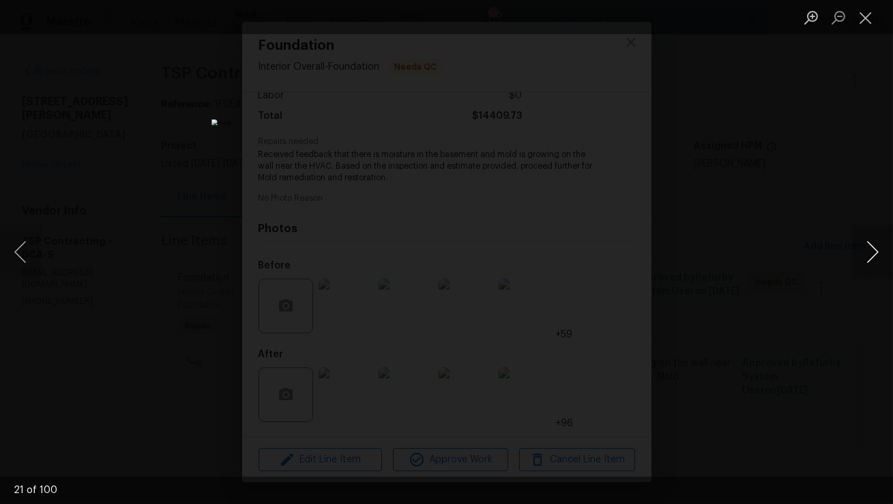
click at [867, 246] on button "Next image" at bounding box center [872, 252] width 41 height 55
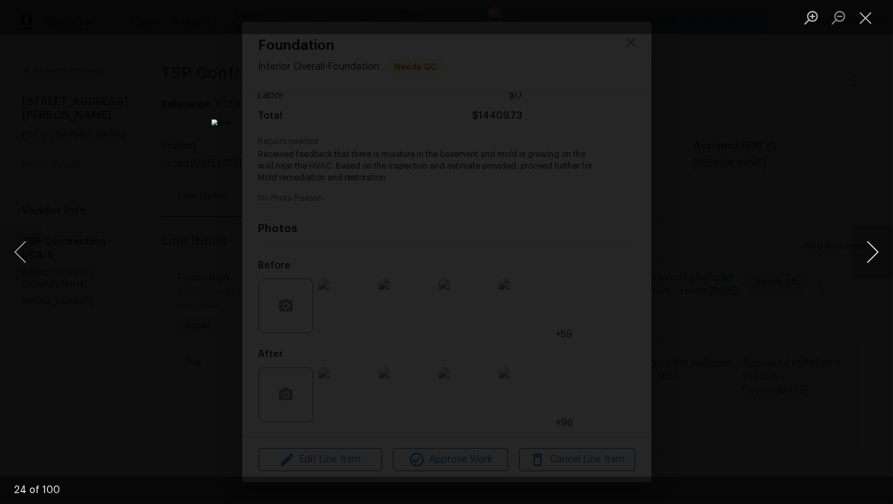
click at [867, 246] on button "Next image" at bounding box center [872, 252] width 41 height 55
click at [876, 20] on button "Close lightbox" at bounding box center [865, 17] width 27 height 24
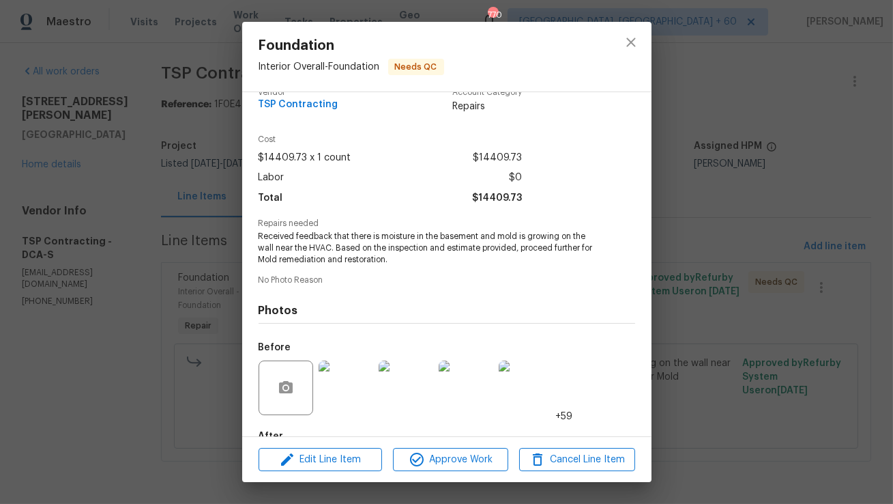
scroll to position [0, 0]
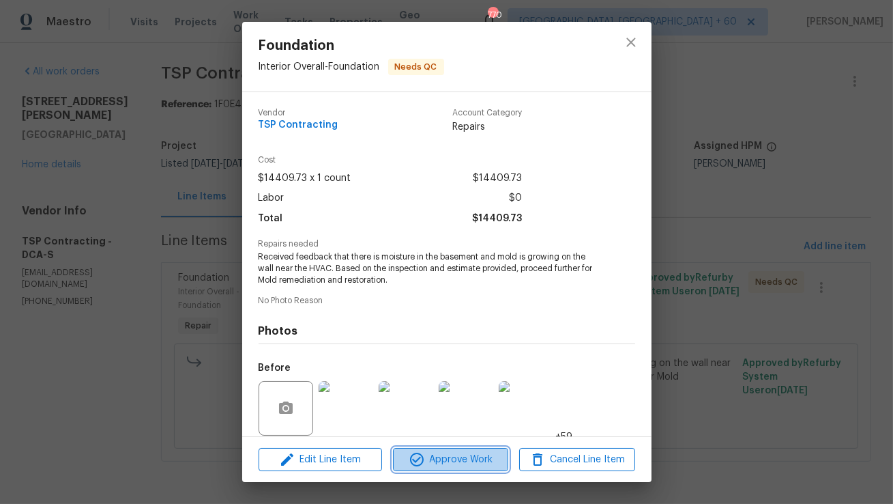
click at [429, 454] on span "Approve Work" at bounding box center [450, 459] width 107 height 17
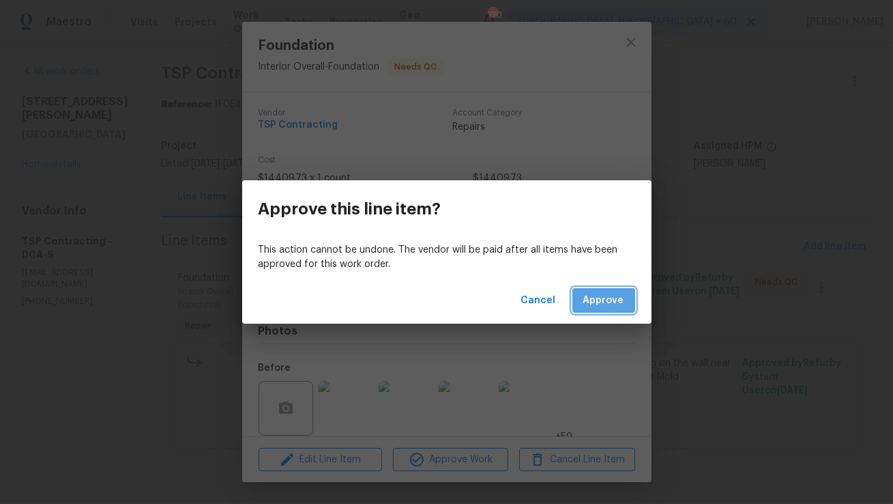
click at [616, 298] on span "Approve" at bounding box center [604, 300] width 41 height 17
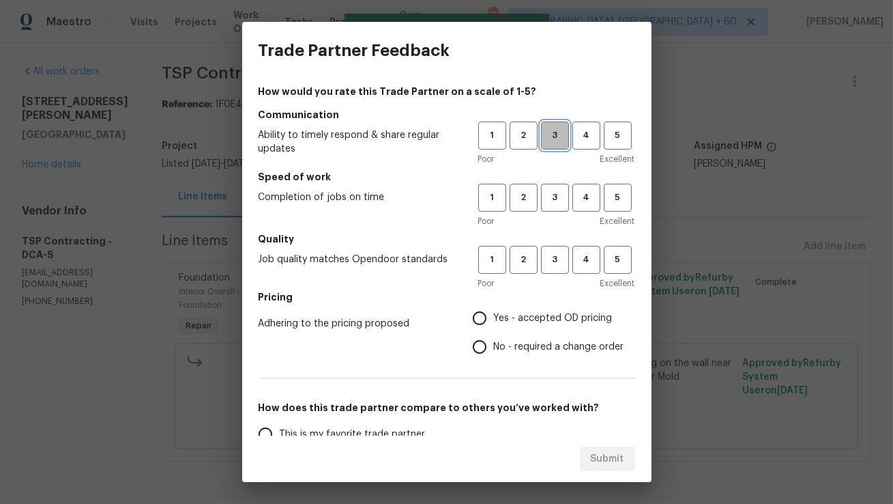
click at [553, 132] on span "3" at bounding box center [555, 136] width 25 height 16
click at [530, 203] on span "2" at bounding box center [523, 198] width 25 height 16
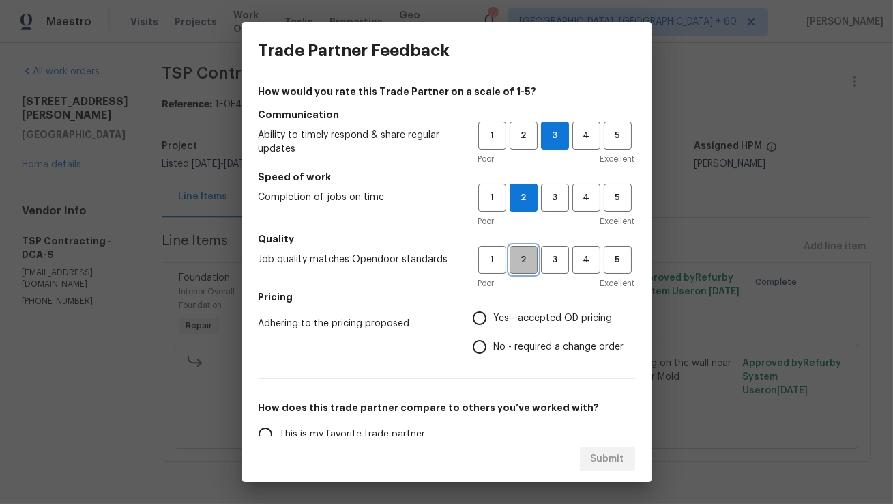
click at [529, 266] on span "2" at bounding box center [523, 260] width 25 height 16
click at [479, 349] on input "No - required a change order" at bounding box center [479, 346] width 29 height 29
radio input "true"
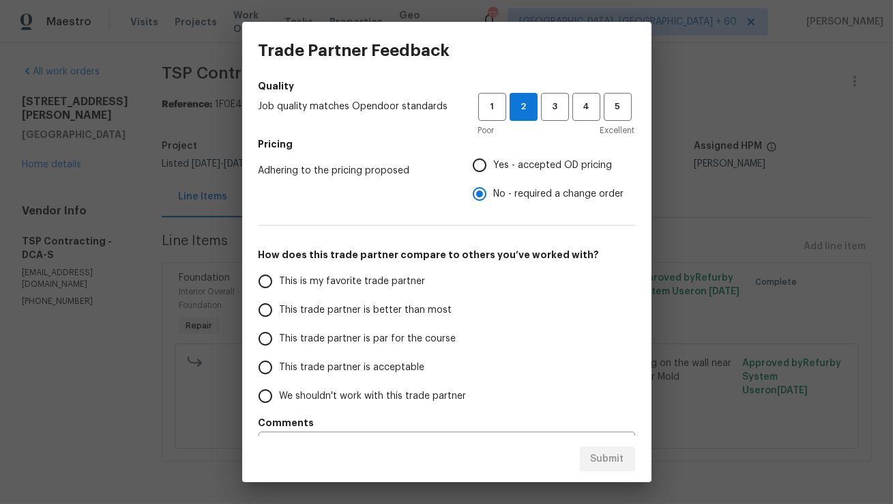
scroll to position [189, 0]
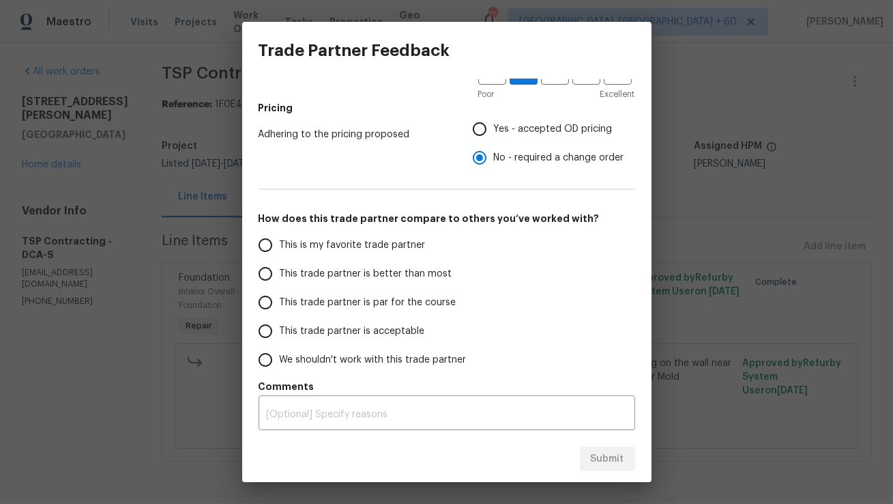
click at [267, 298] on input "This trade partner is par for the course" at bounding box center [265, 302] width 29 height 29
click at [596, 455] on span "Submit" at bounding box center [607, 458] width 33 height 17
radio input "true"
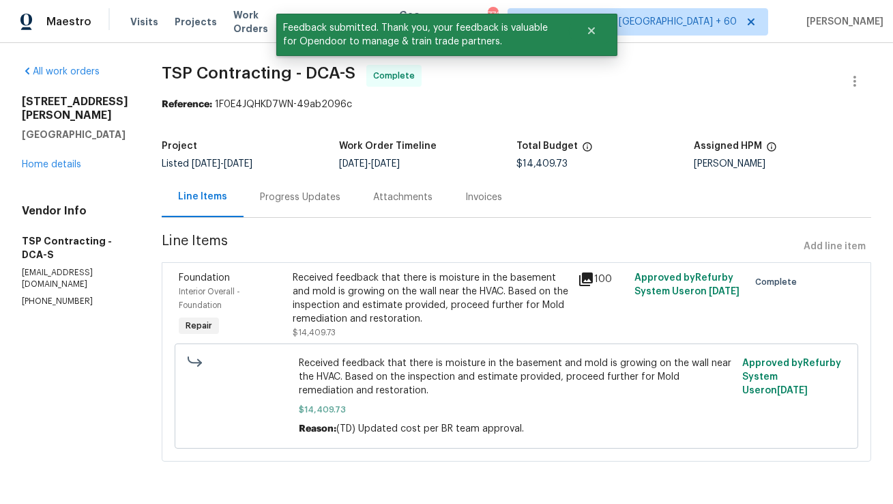
click at [316, 197] on div "Progress Updates" at bounding box center [300, 197] width 81 height 14
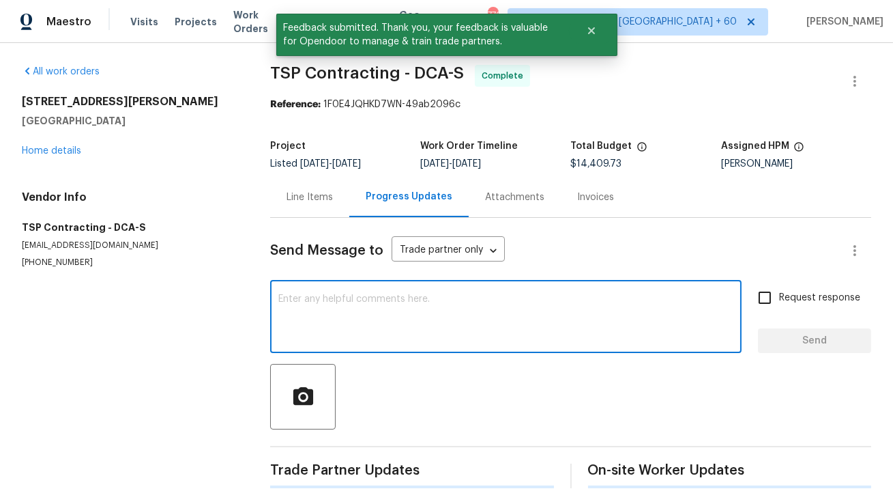
click at [425, 321] on textarea at bounding box center [505, 318] width 455 height 48
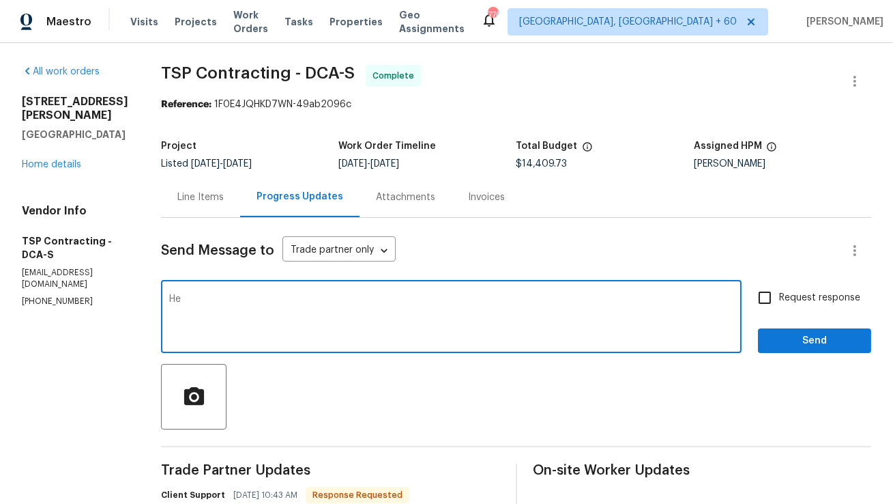
type textarea "H"
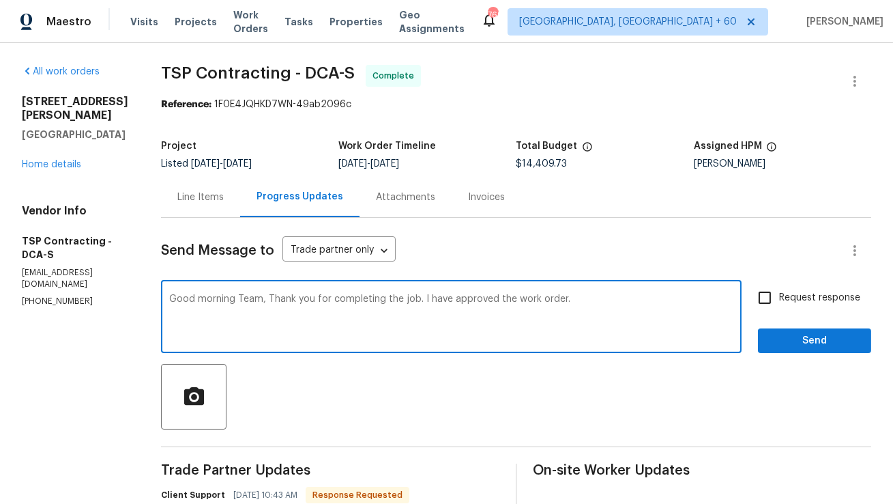
type textarea "Good morning Team, Thank you for completing the job. I have approved the work o…"
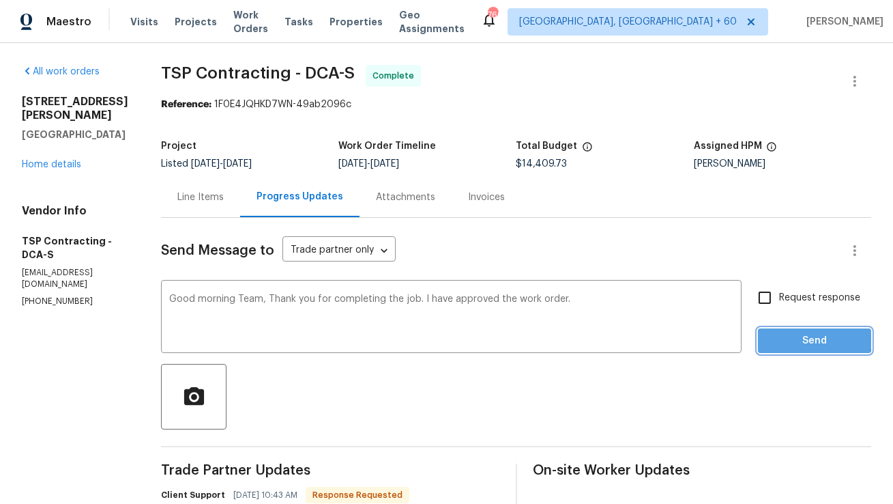
click at [771, 336] on span "Send" at bounding box center [814, 340] width 91 height 17
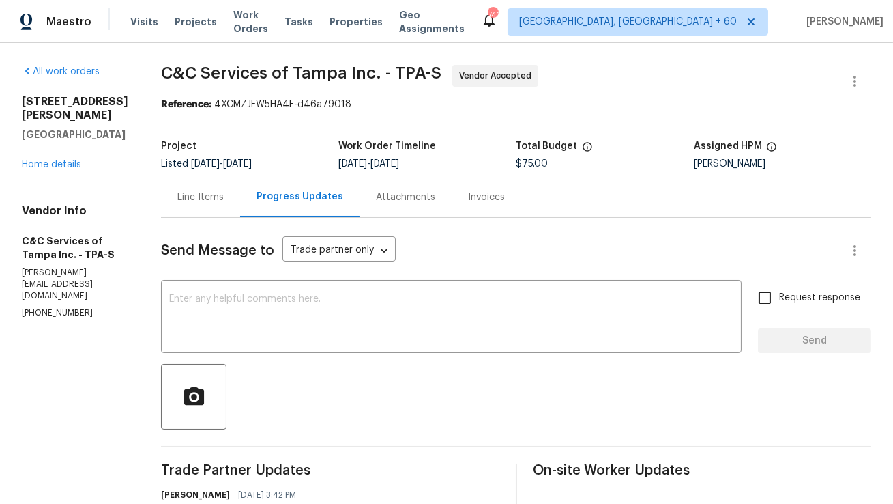
click at [213, 203] on div "Line Items" at bounding box center [200, 197] width 46 height 14
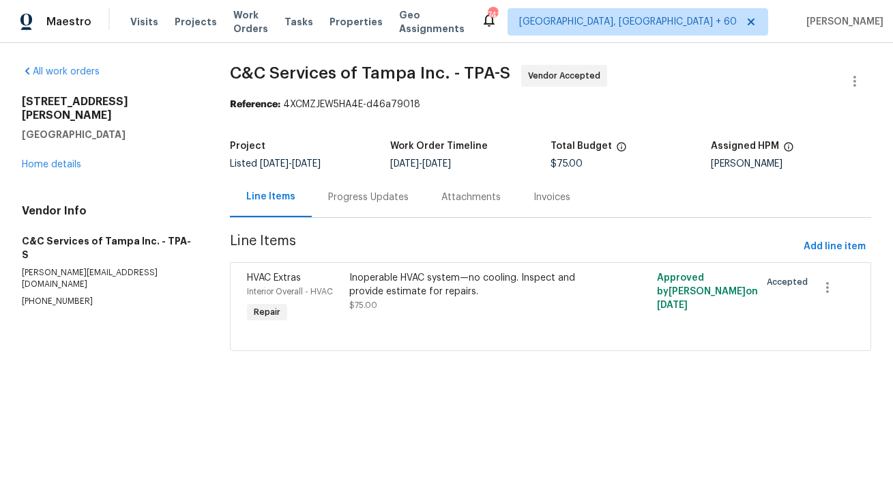
click at [331, 188] on div "Progress Updates" at bounding box center [368, 197] width 113 height 40
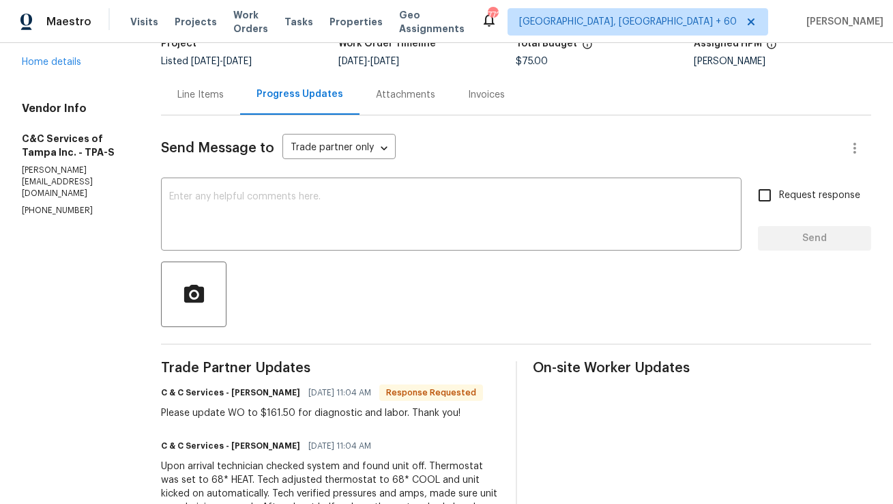
scroll to position [33, 0]
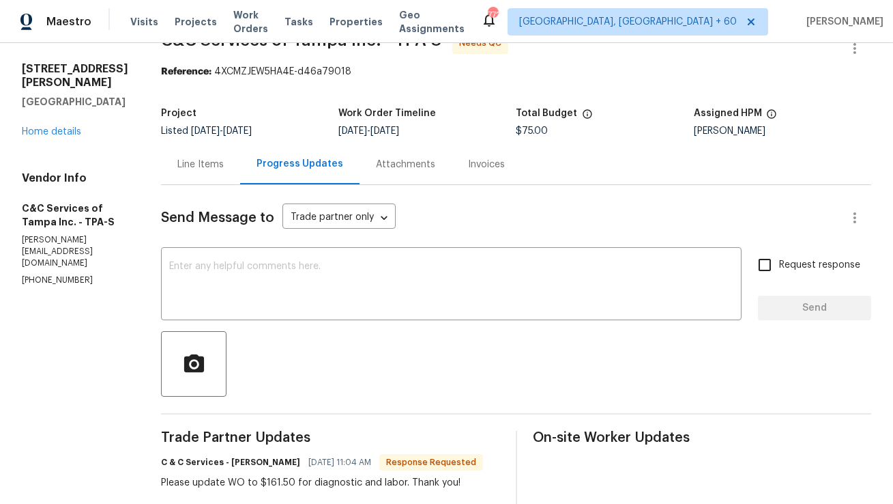
click at [238, 175] on div "Line Items" at bounding box center [200, 164] width 79 height 40
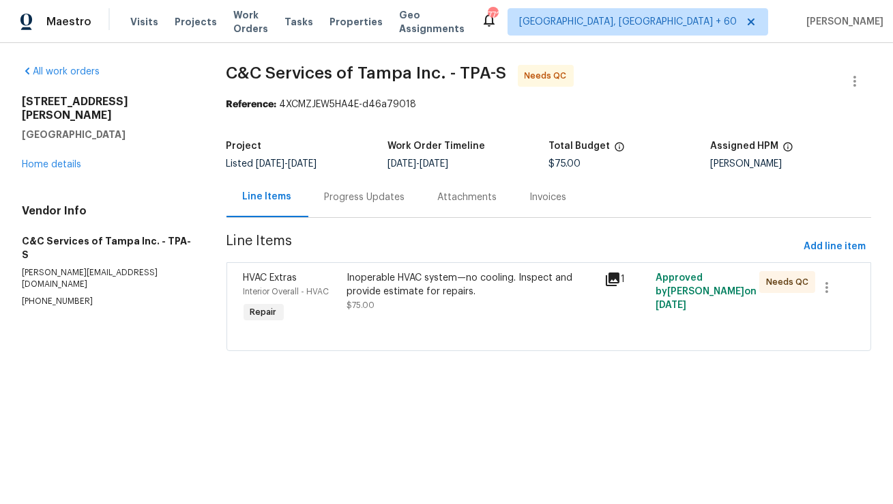
click at [392, 293] on div "Inoperable HVAC system—no cooling. Inspect and provide estimate for repairs." at bounding box center [472, 284] width 250 height 27
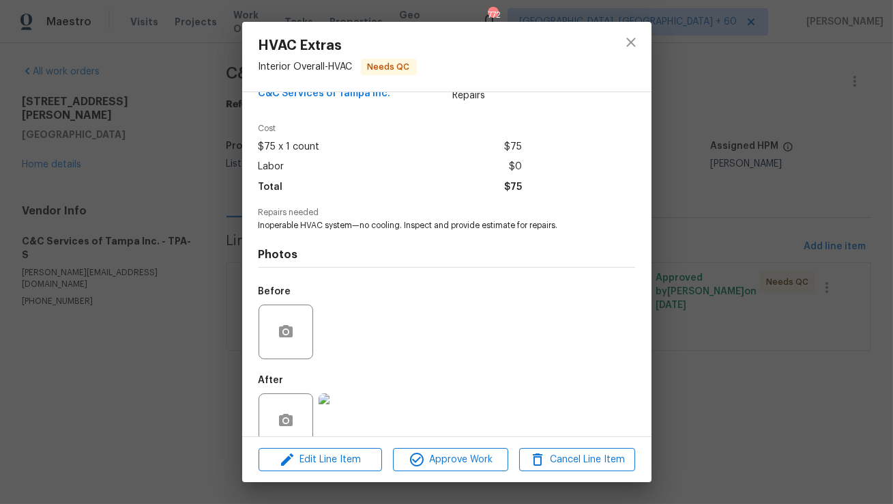
scroll to position [57, 0]
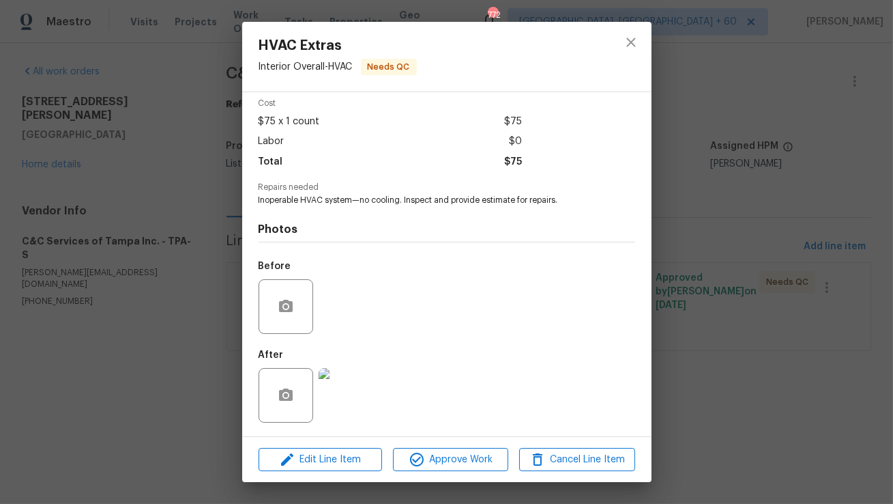
click at [351, 390] on img at bounding box center [346, 395] width 55 height 55
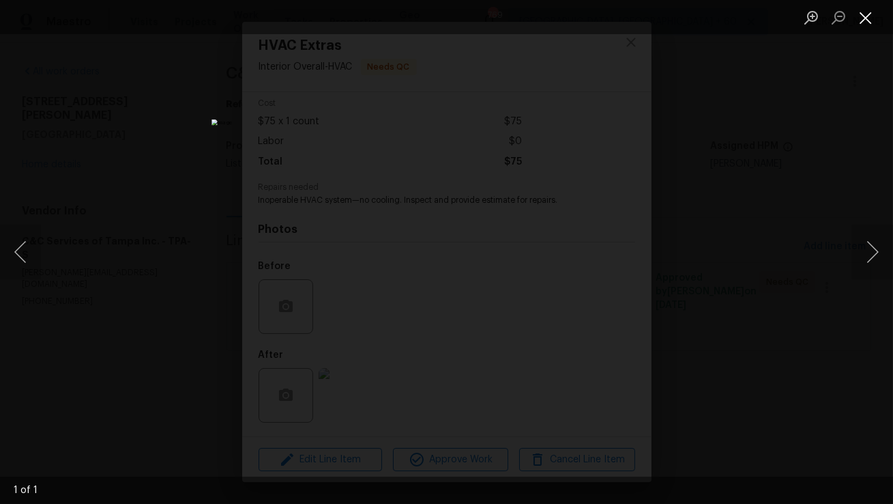
click at [869, 23] on button "Close lightbox" at bounding box center [865, 17] width 27 height 24
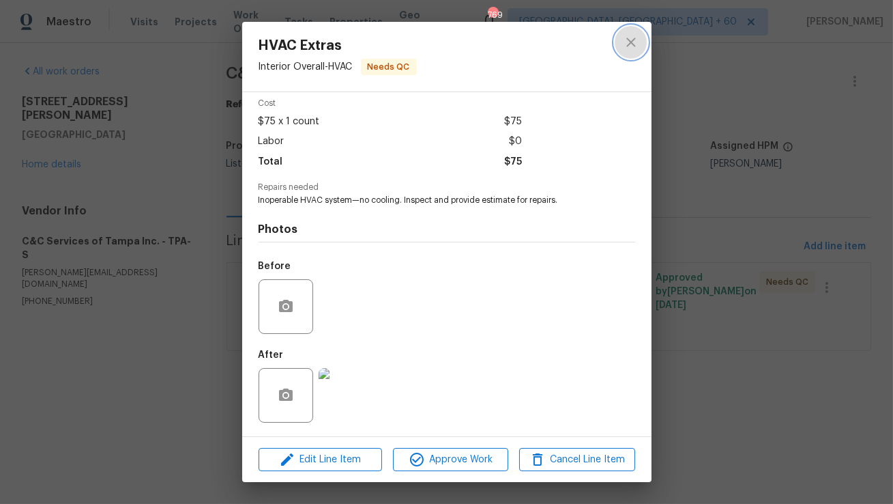
click at [637, 47] on icon "close" at bounding box center [631, 42] width 16 height 16
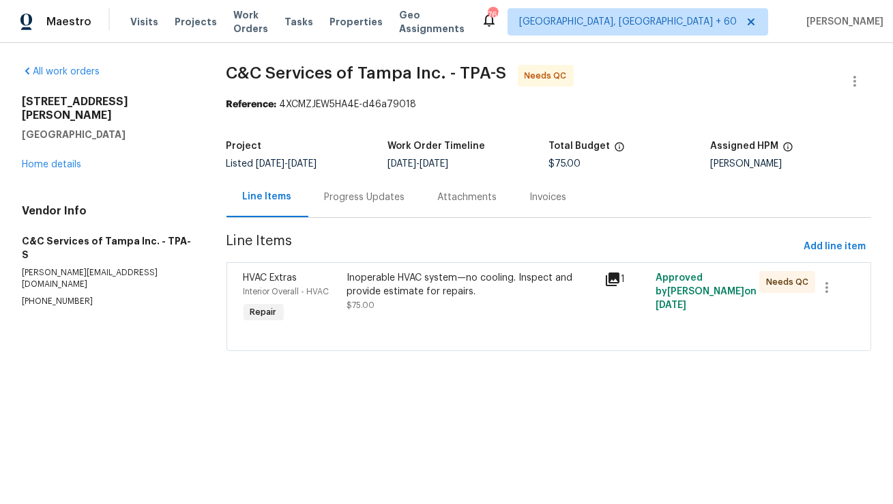
click at [362, 204] on div "Progress Updates" at bounding box center [364, 197] width 113 height 40
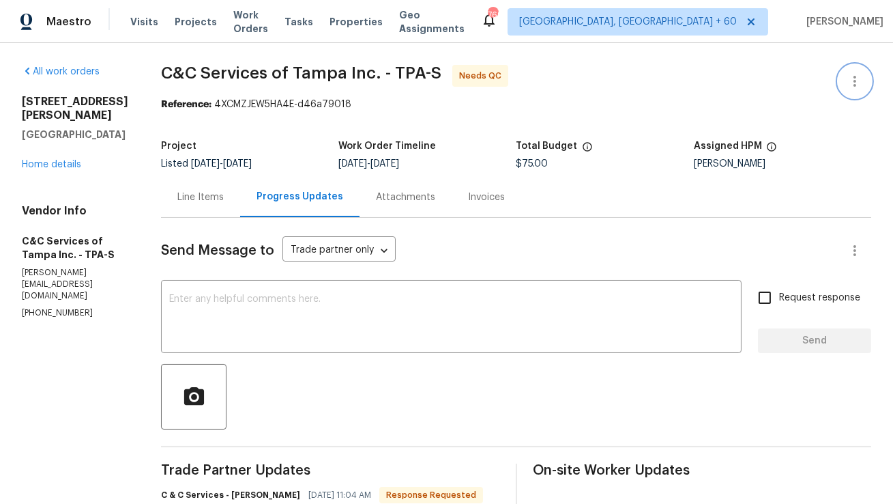
click at [855, 84] on icon "button" at bounding box center [855, 81] width 3 height 11
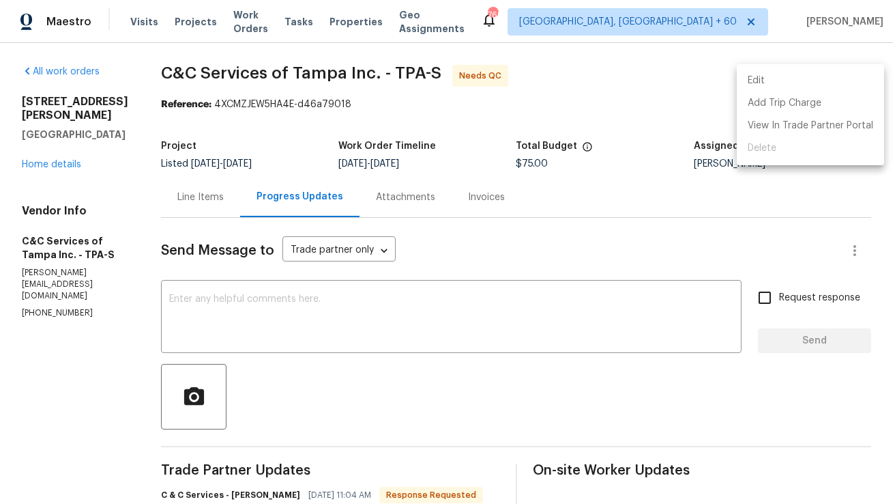
click at [812, 83] on li "Edit" at bounding box center [810, 81] width 147 height 23
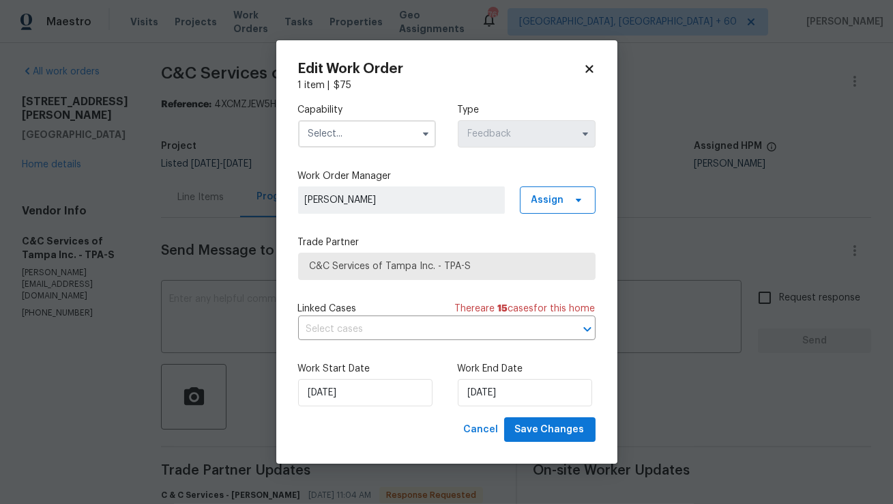
click at [406, 136] on input "text" at bounding box center [367, 133] width 138 height 27
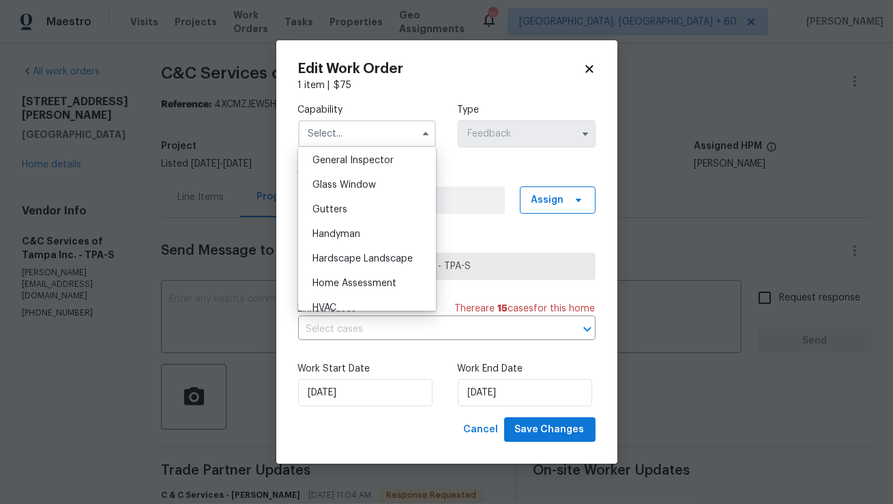
scroll to position [716, 0]
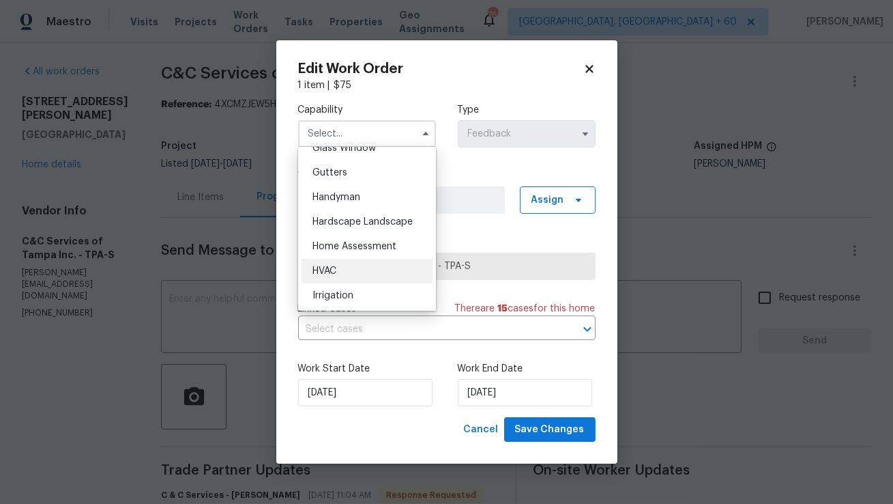
click at [340, 280] on div "HVAC" at bounding box center [367, 271] width 131 height 25
type input "HVAC"
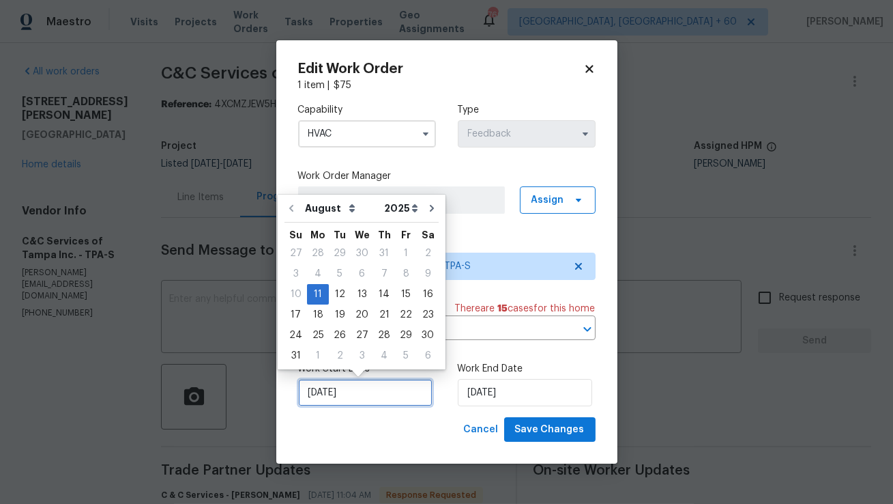
click at [382, 397] on input "[DATE]" at bounding box center [365, 392] width 134 height 27
click at [337, 295] on div "12" at bounding box center [340, 294] width 22 height 19
type input "[DATE]"
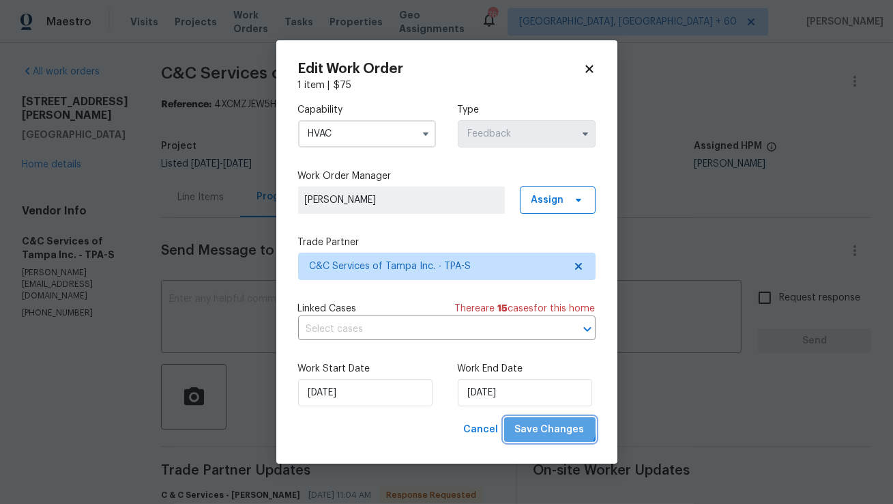
click at [553, 425] on span "Save Changes" at bounding box center [550, 429] width 70 height 17
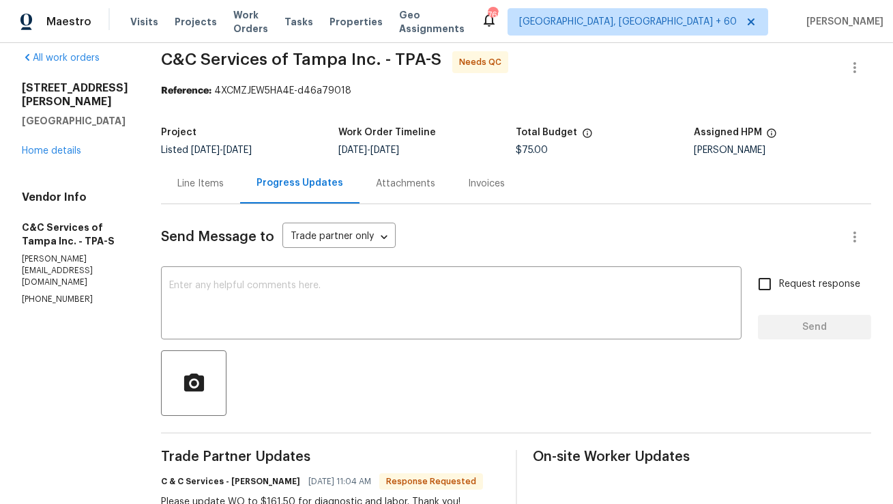
scroll to position [0, 0]
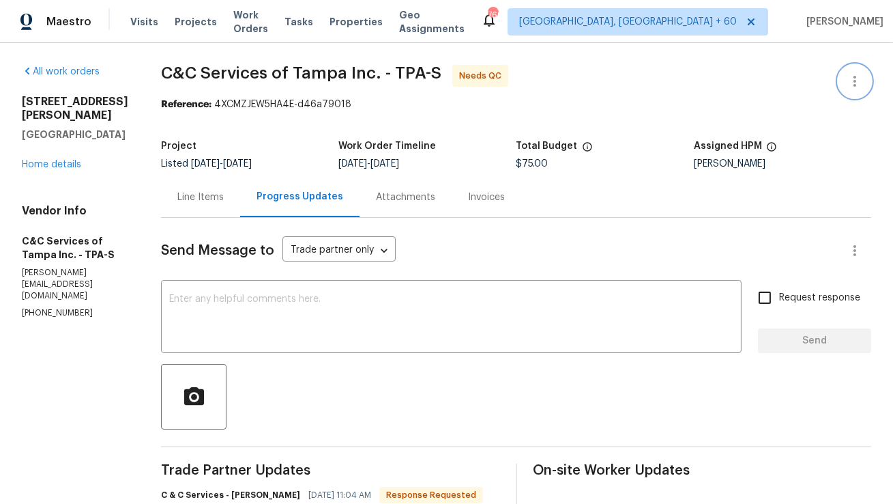
click at [857, 91] on button "button" at bounding box center [855, 81] width 33 height 33
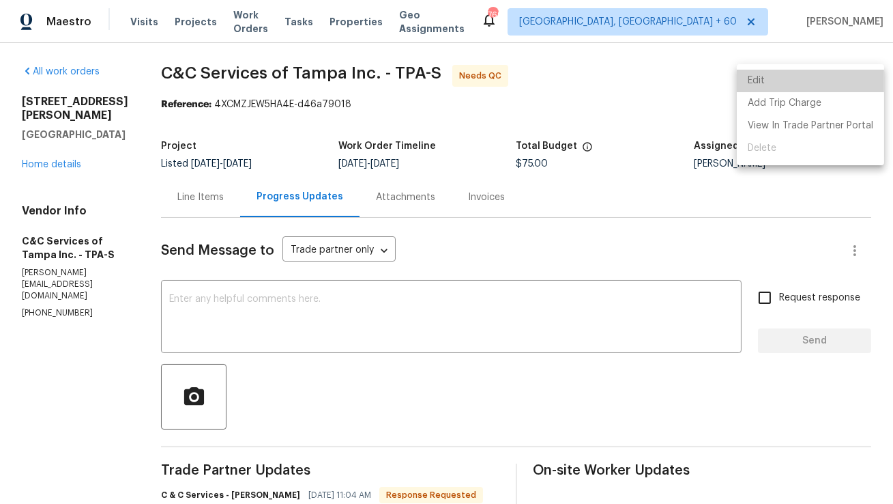
click at [854, 85] on li "Edit" at bounding box center [810, 81] width 147 height 23
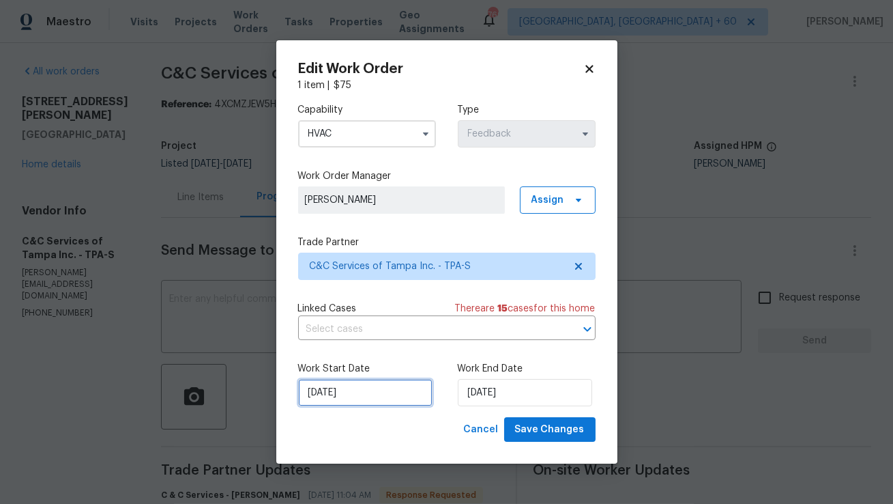
click at [349, 384] on input "[DATE]" at bounding box center [365, 392] width 134 height 27
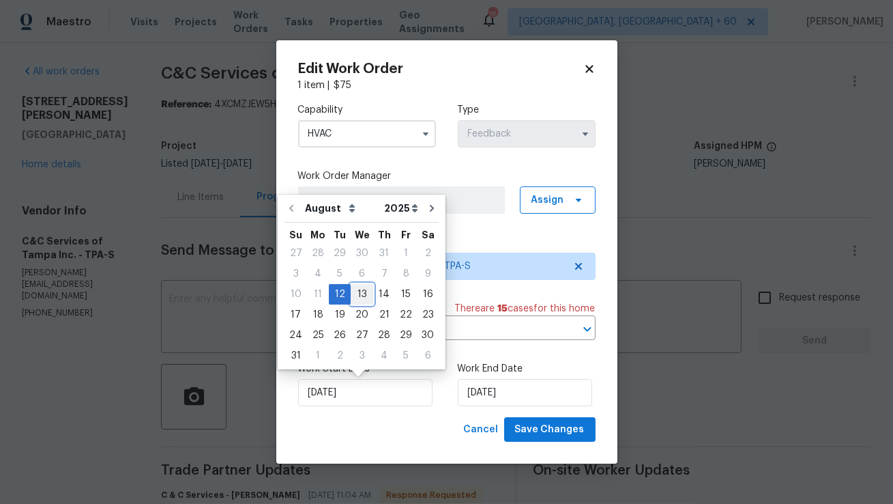
click at [359, 297] on div "13" at bounding box center [362, 294] width 23 height 19
type input "[DATE]"
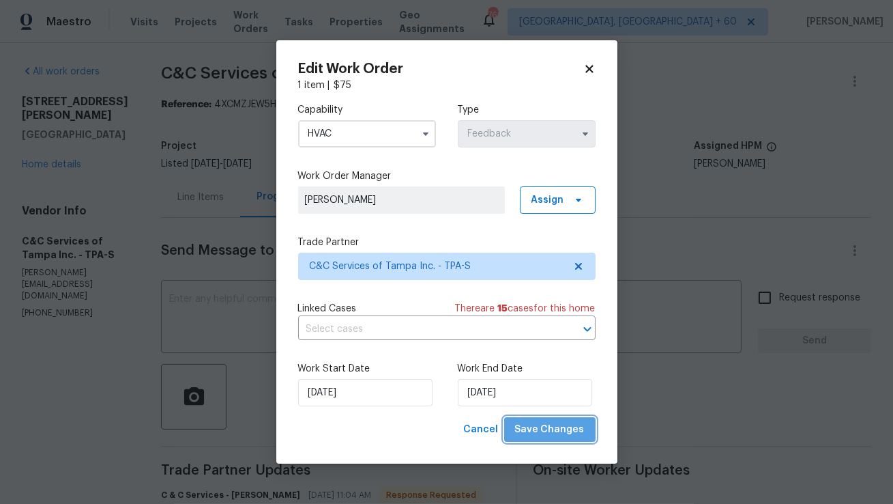
click at [570, 433] on span "Save Changes" at bounding box center [550, 429] width 70 height 17
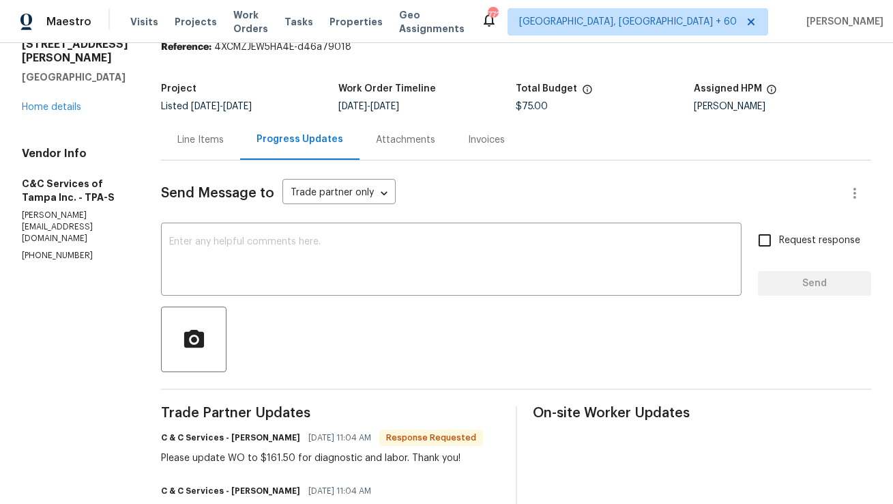
scroll to position [4, 0]
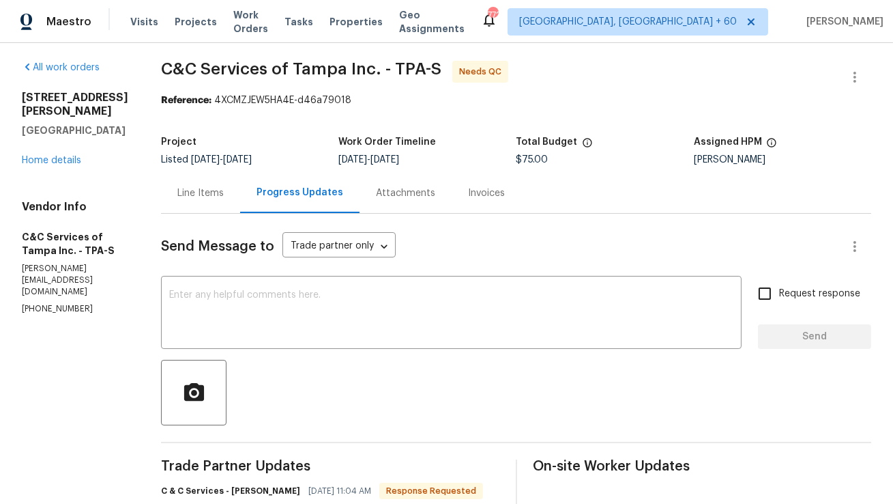
click at [218, 177] on div "Line Items" at bounding box center [200, 193] width 79 height 40
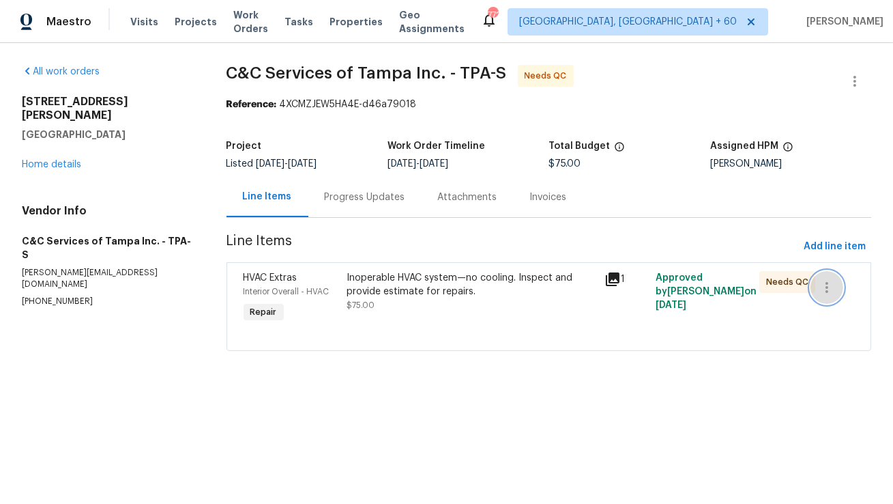
click at [834, 289] on icon "button" at bounding box center [827, 287] width 16 height 16
click at [627, 374] on div at bounding box center [446, 252] width 893 height 504
click at [455, 290] on div "Inoperable HVAC system—no cooling. Inspect and provide estimate for repairs." at bounding box center [472, 284] width 250 height 27
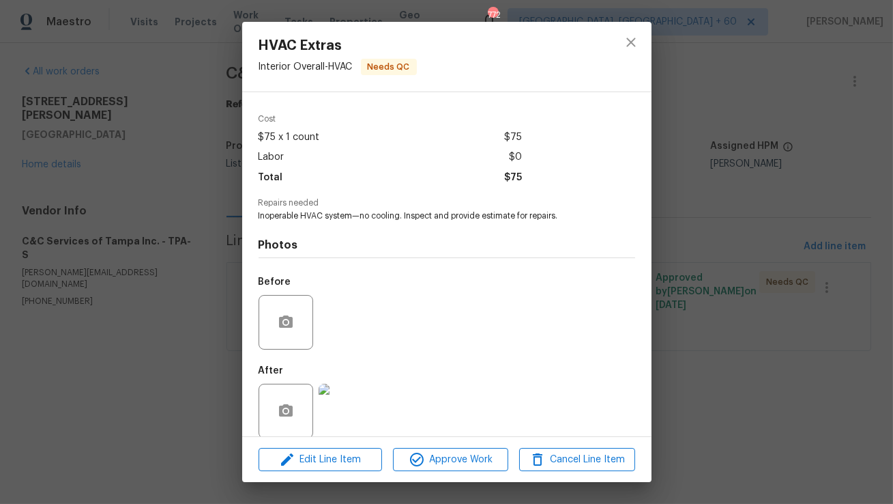
scroll to position [57, 0]
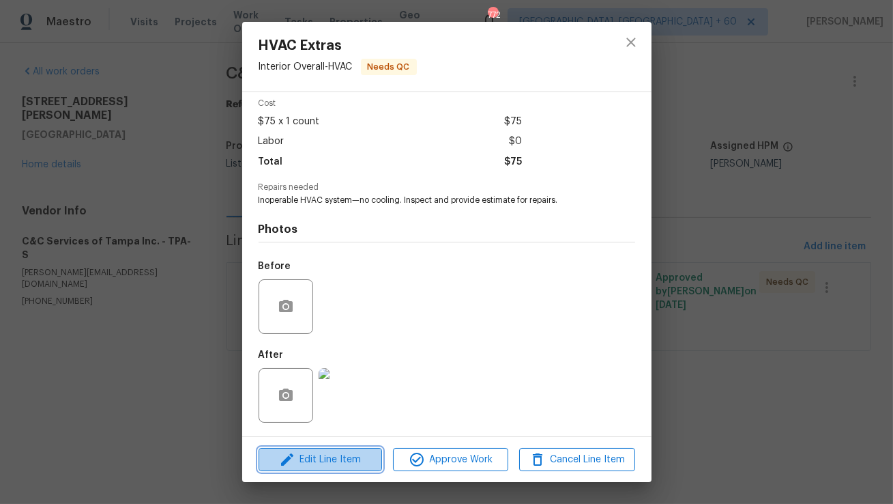
click at [324, 457] on span "Edit Line Item" at bounding box center [320, 459] width 115 height 17
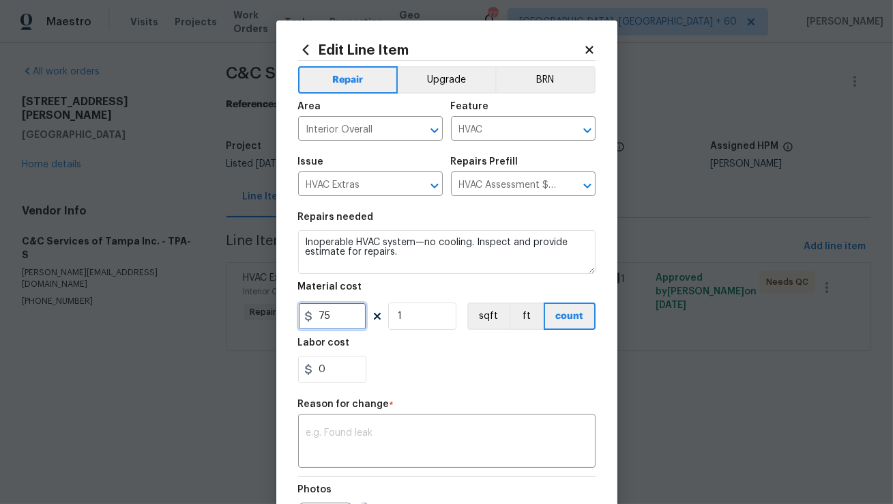
click at [339, 326] on input "75" at bounding box center [332, 315] width 68 height 27
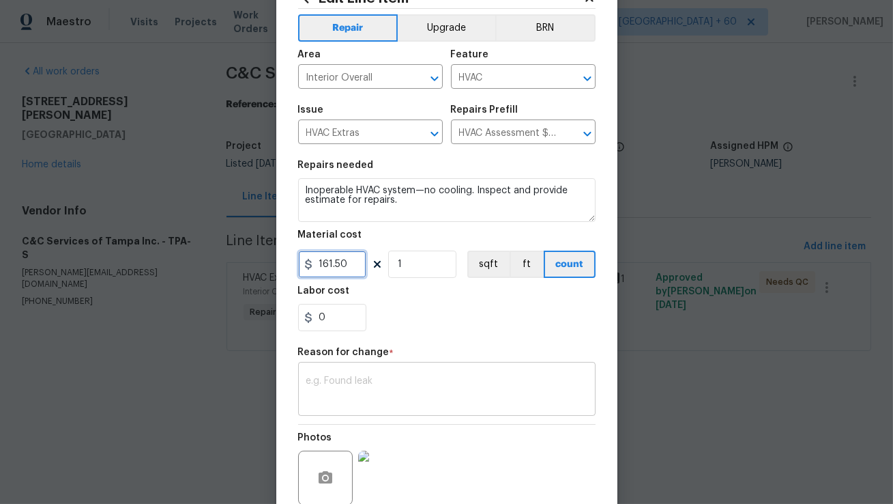
scroll to position [61, 0]
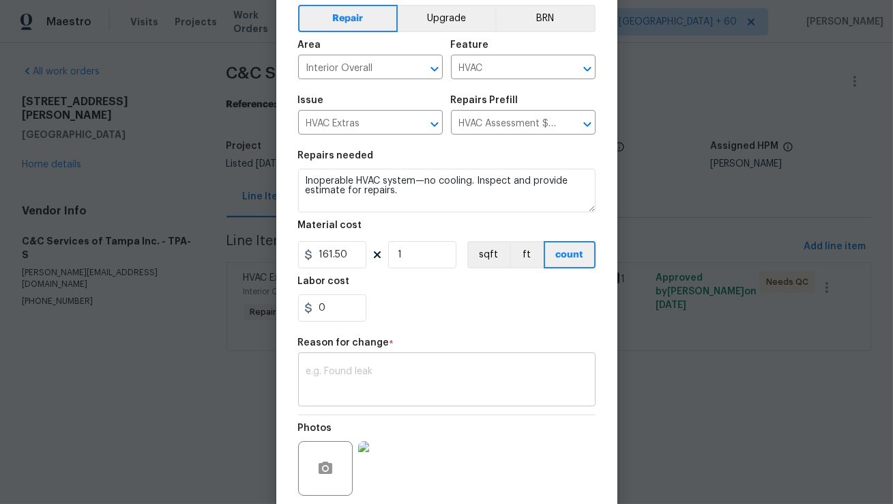
type input "161.5"
click at [345, 391] on div "Repair Upgrade BRN Area Interior Overall ​ Feature HVAC ​ Issue HVAC Extras ​ R…" at bounding box center [447, 264] width 298 height 530
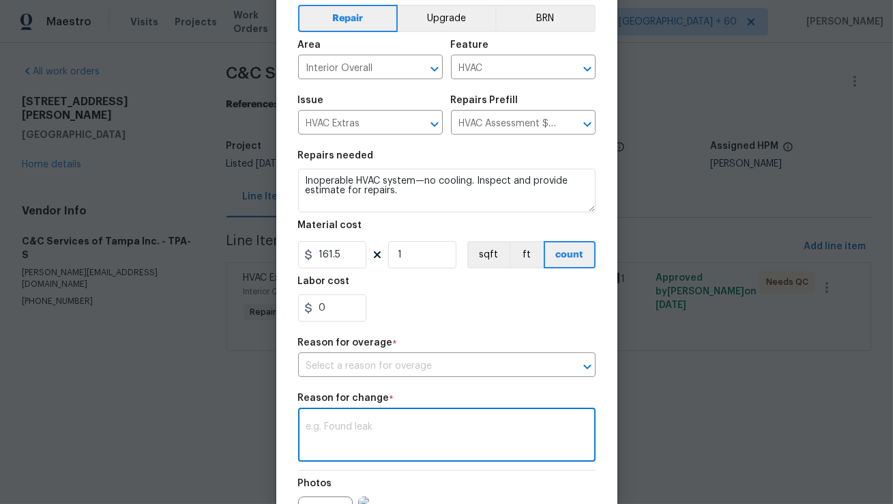
click at [470, 333] on div "Repair Upgrade BRN Area Interior Overall ​ Feature HVAC ​ Issue HVAC Extras ​ R…" at bounding box center [447, 292] width 298 height 586
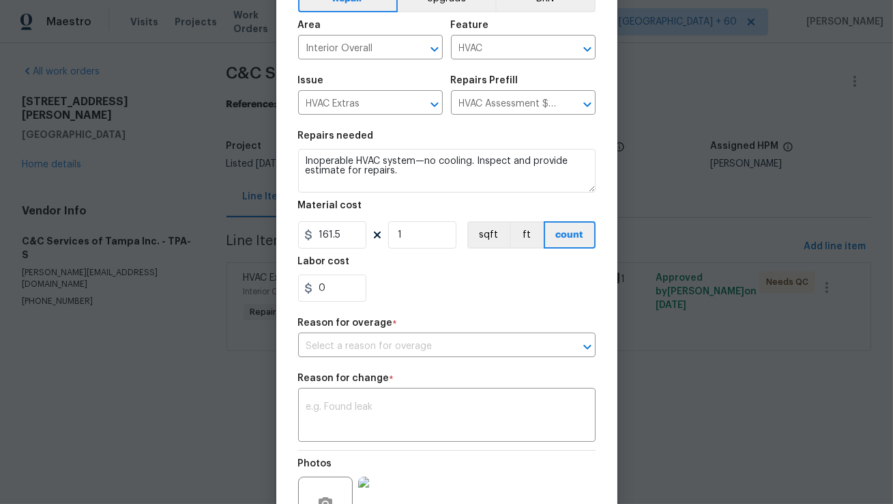
scroll to position [96, 0]
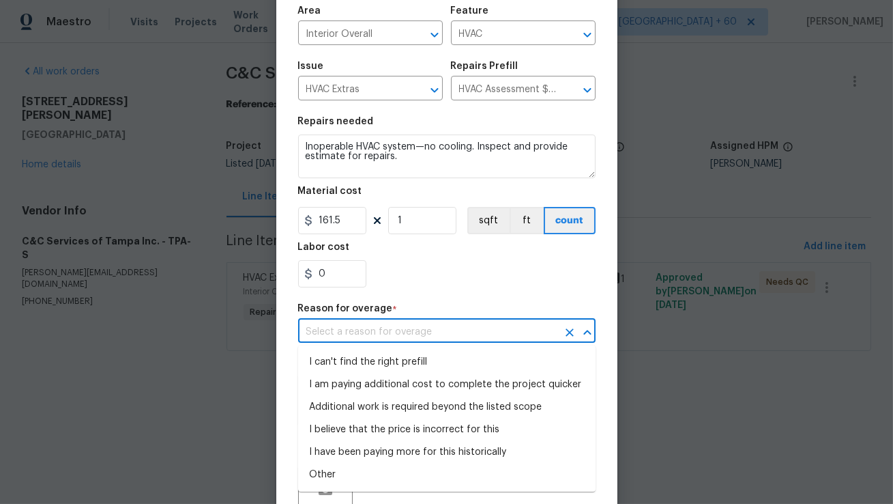
click at [461, 338] on input "text" at bounding box center [427, 331] width 259 height 21
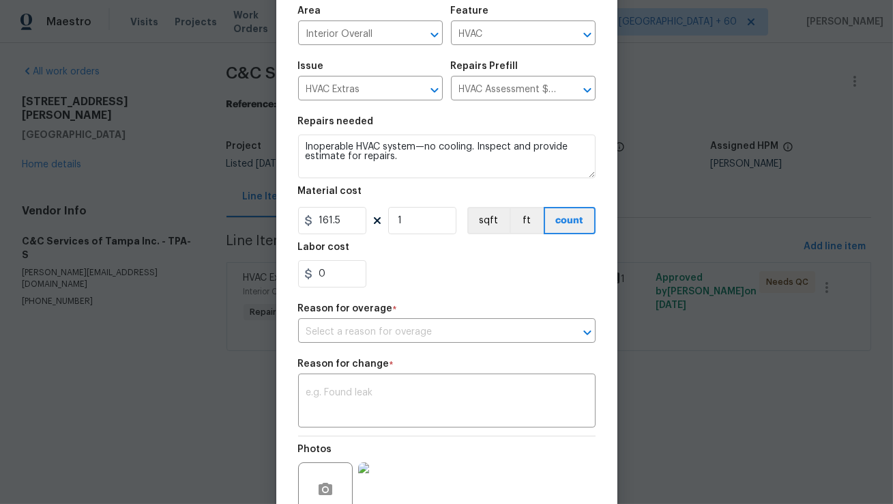
click at [481, 276] on div "0" at bounding box center [447, 273] width 298 height 27
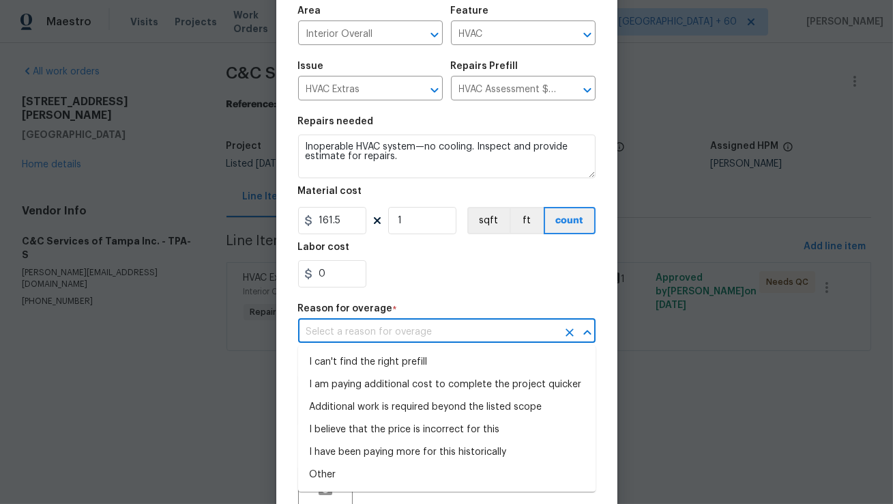
click at [457, 328] on input "text" at bounding box center [427, 331] width 259 height 21
click at [346, 479] on li "Other" at bounding box center [447, 474] width 298 height 23
type input "Other"
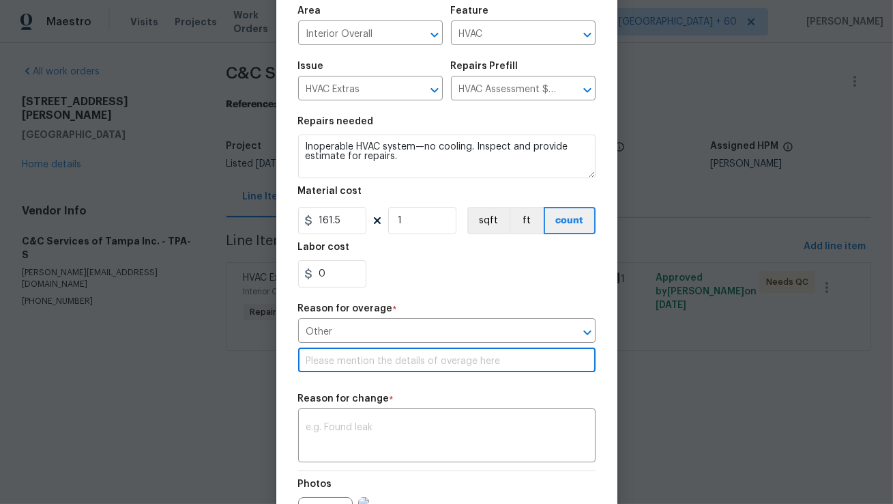
click at [375, 368] on input "text" at bounding box center [447, 361] width 298 height 21
click at [355, 427] on textarea at bounding box center [446, 436] width 281 height 29
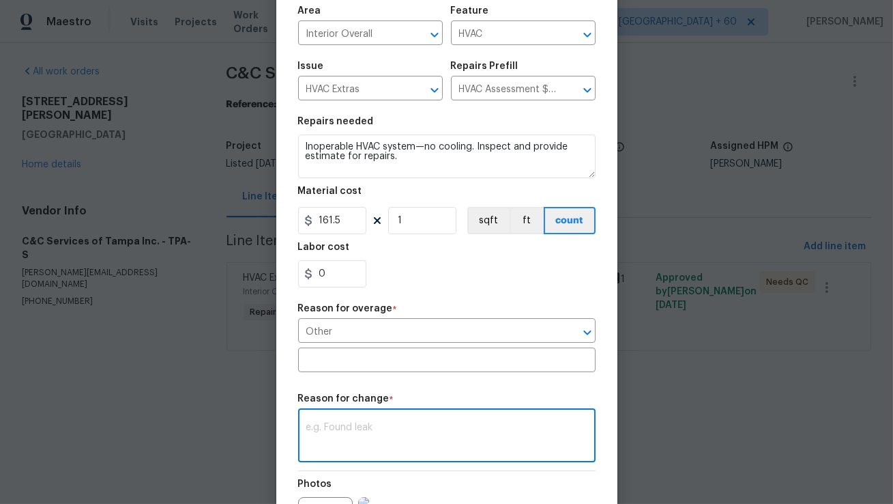
paste textarea "(AM) Updated per vendor’s final cost."
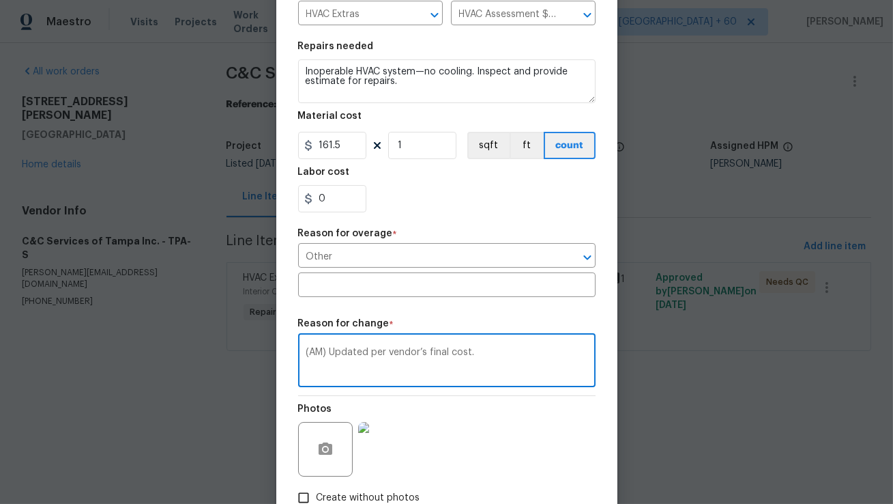
scroll to position [259, 0]
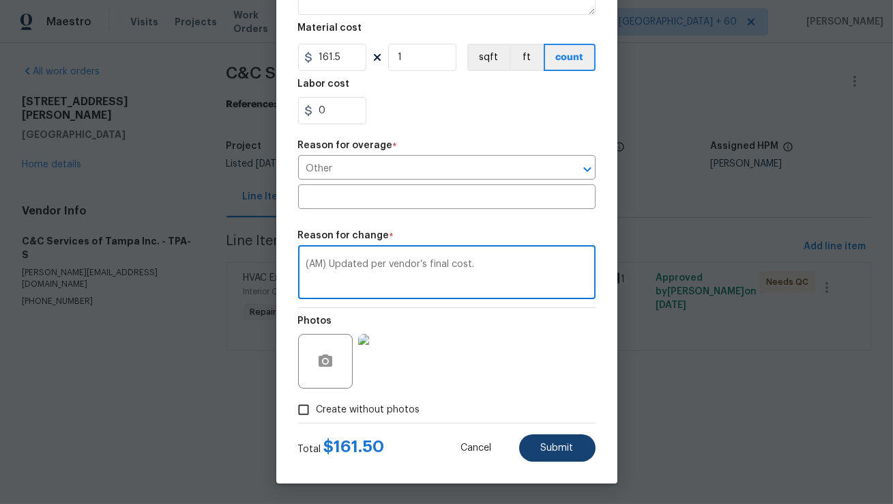
type textarea "(AM) Updated per vendor’s final cost."
click at [558, 448] on span "Submit" at bounding box center [557, 448] width 33 height 10
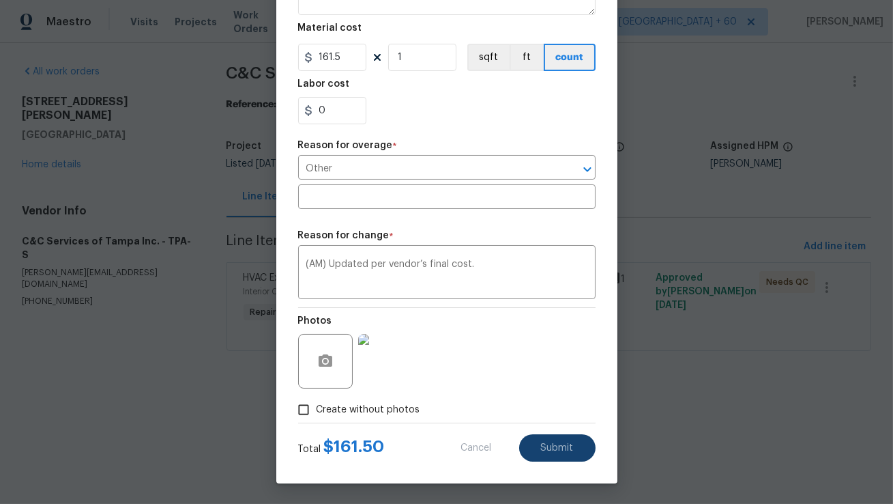
type input "75"
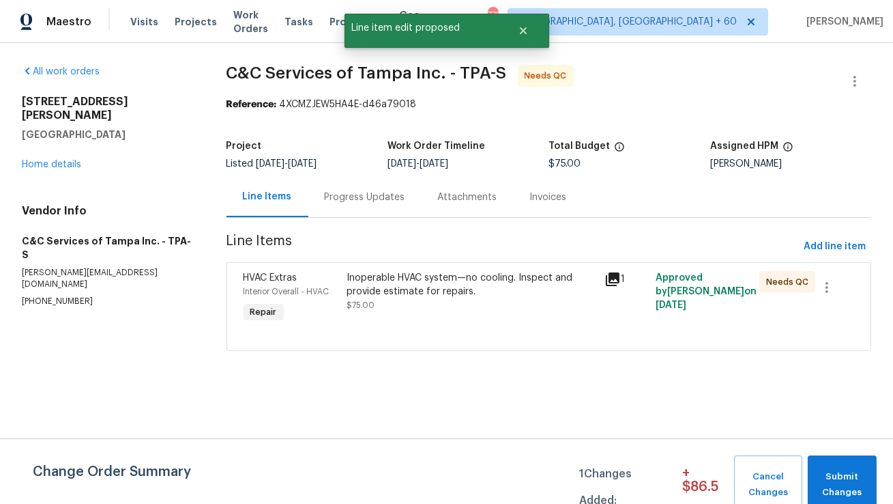
scroll to position [0, 0]
click at [837, 474] on span "Submit Changes" at bounding box center [842, 484] width 55 height 31
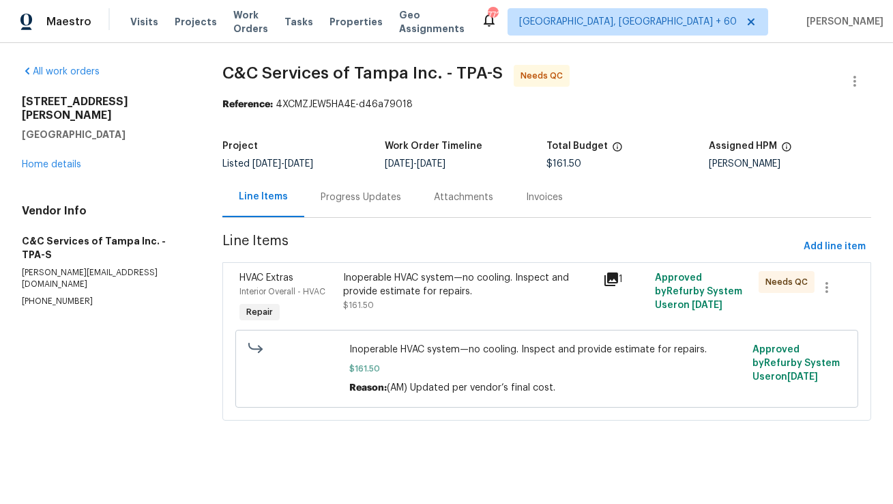
click at [369, 203] on div "Progress Updates" at bounding box center [361, 197] width 81 height 14
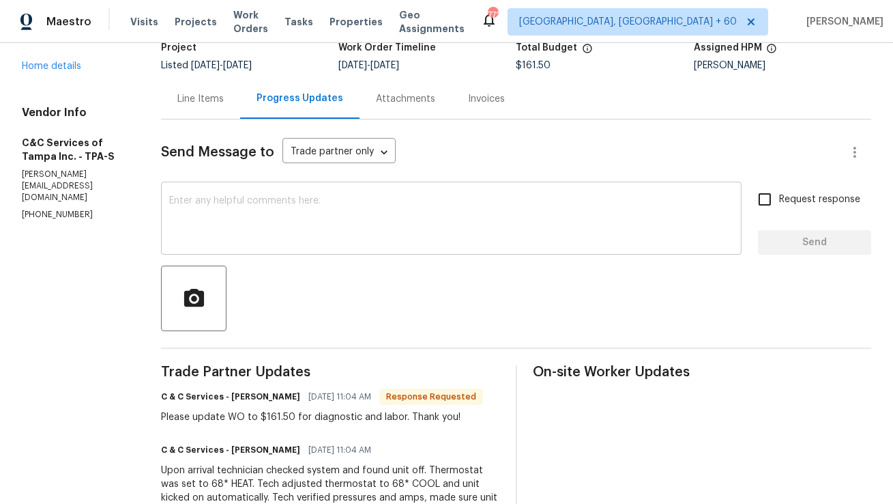
scroll to position [88, 0]
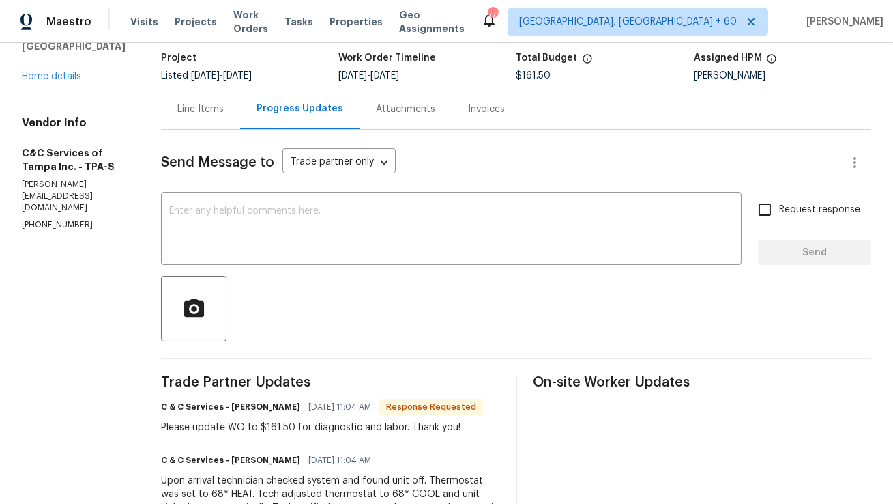
click at [224, 107] on div "Line Items" at bounding box center [200, 109] width 46 height 14
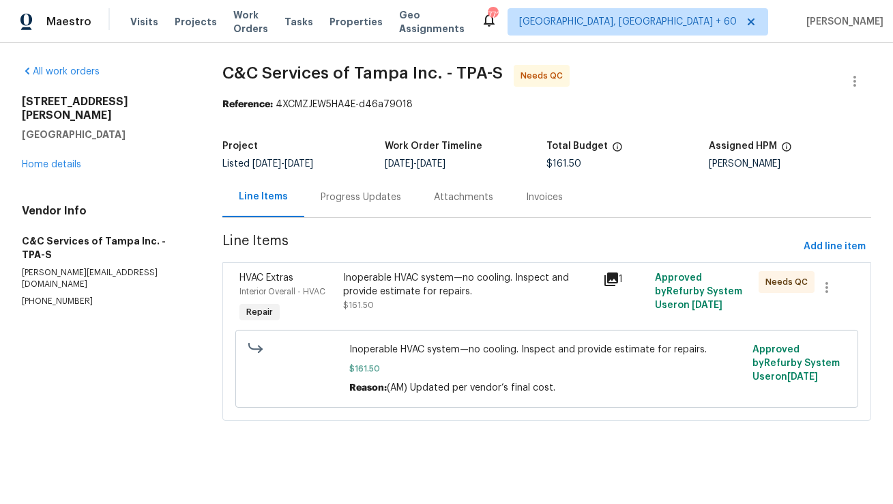
click at [388, 287] on div "Inoperable HVAC system—no cooling. Inspect and provide estimate for repairs." at bounding box center [468, 284] width 251 height 27
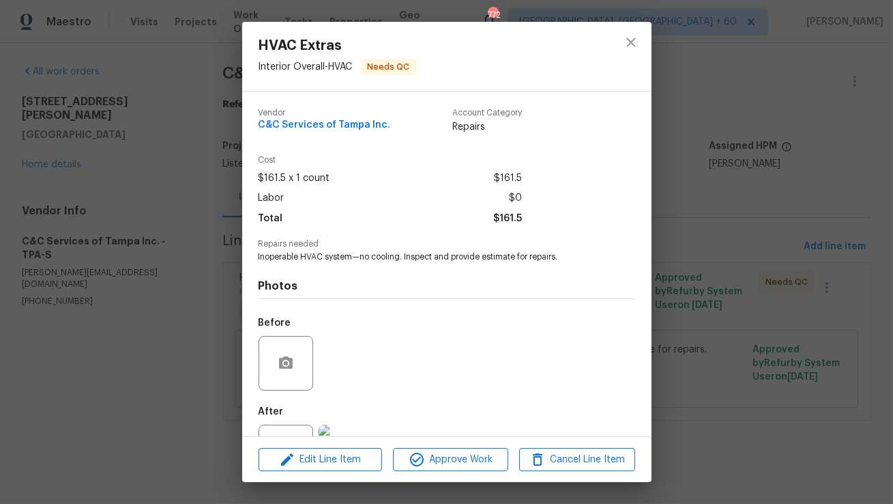
scroll to position [57, 0]
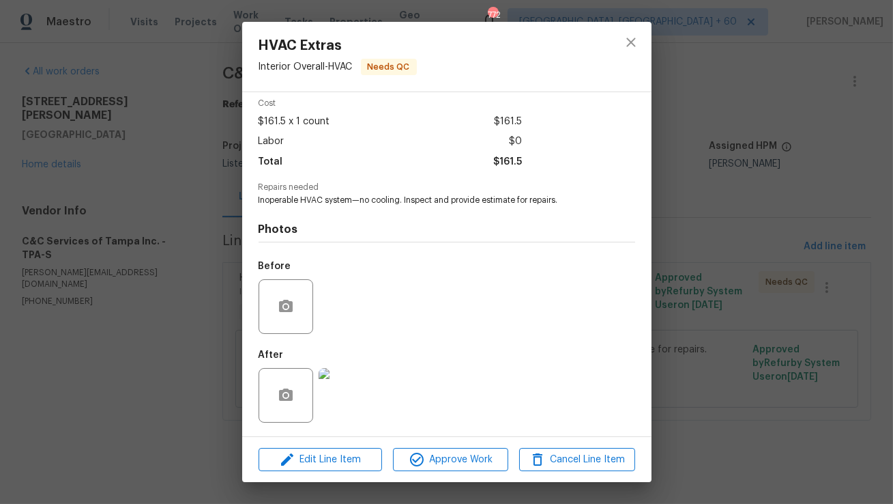
click at [353, 382] on img at bounding box center [346, 395] width 55 height 55
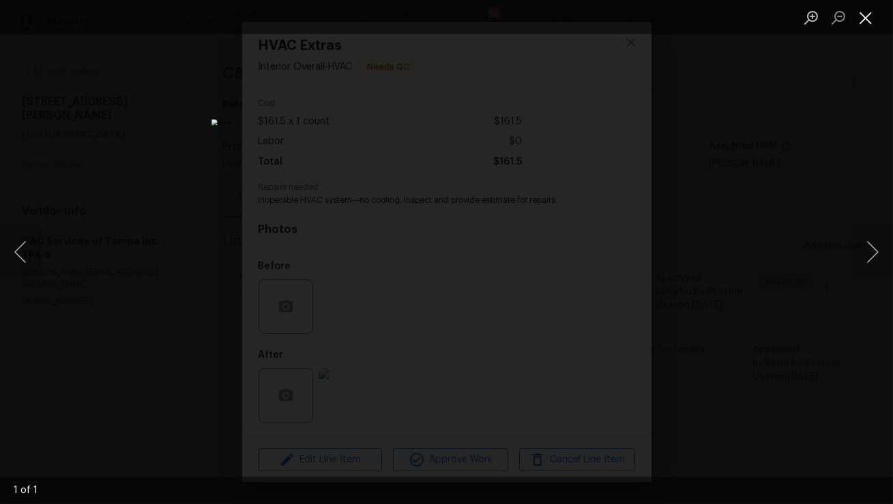
click at [867, 12] on button "Close lightbox" at bounding box center [865, 17] width 27 height 24
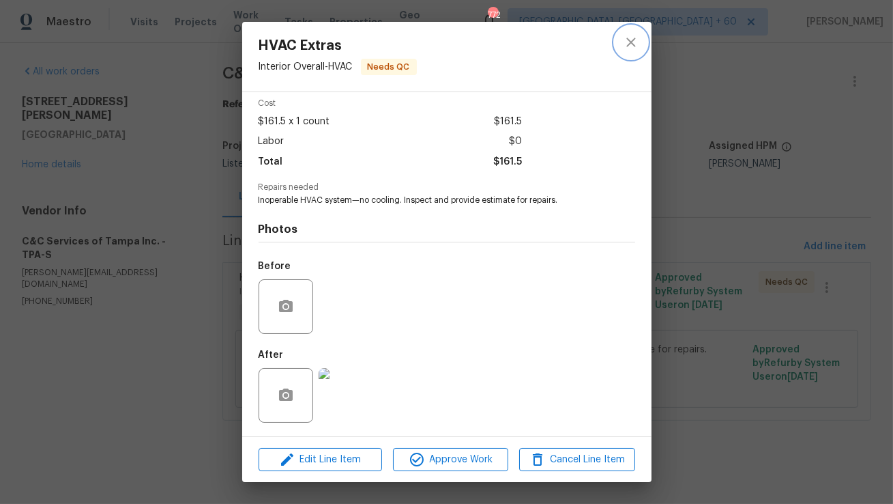
click at [642, 42] on button "close" at bounding box center [631, 42] width 33 height 33
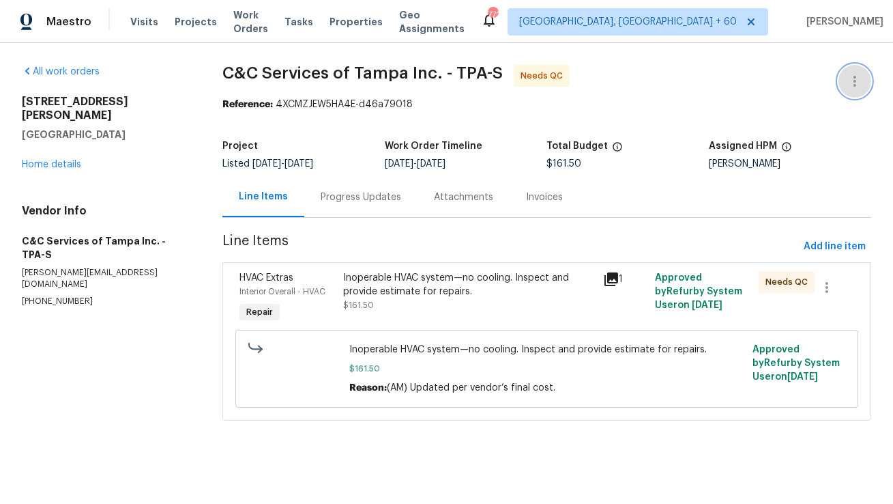
click at [849, 85] on icon "button" at bounding box center [855, 81] width 16 height 16
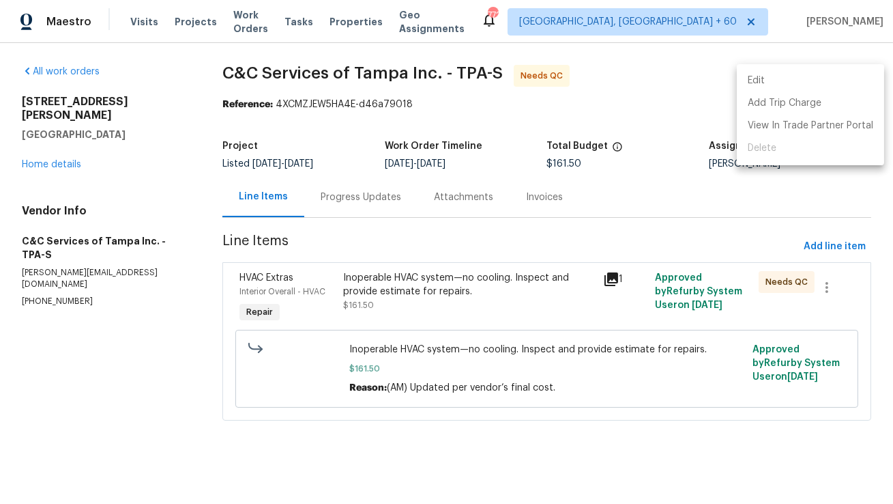
click at [830, 88] on li "Edit" at bounding box center [810, 81] width 147 height 23
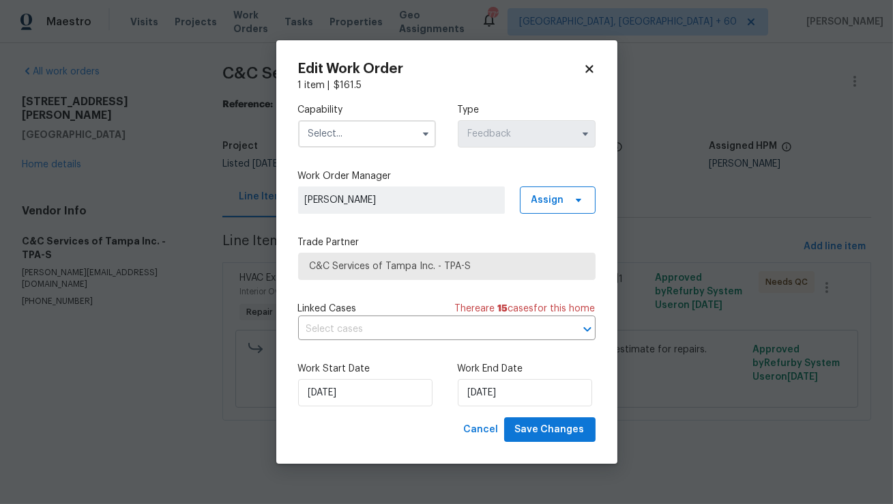
click at [592, 71] on icon at bounding box center [590, 69] width 8 height 8
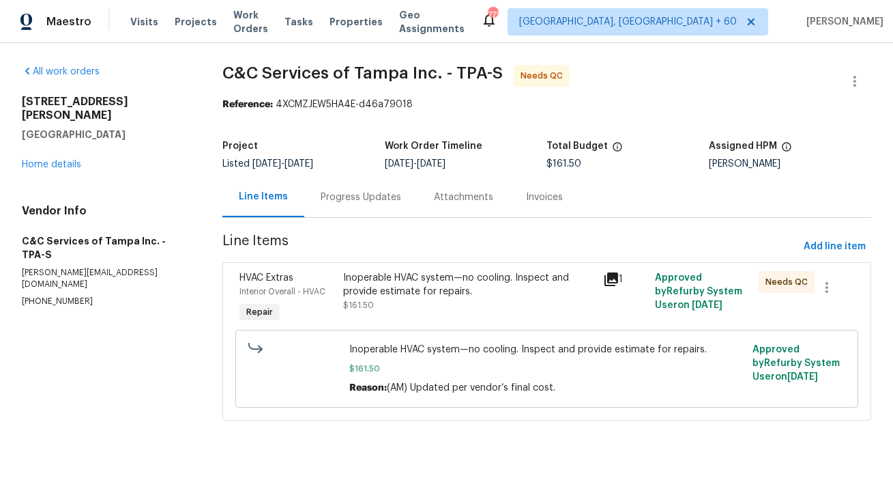
click at [392, 212] on div "Progress Updates" at bounding box center [360, 197] width 113 height 40
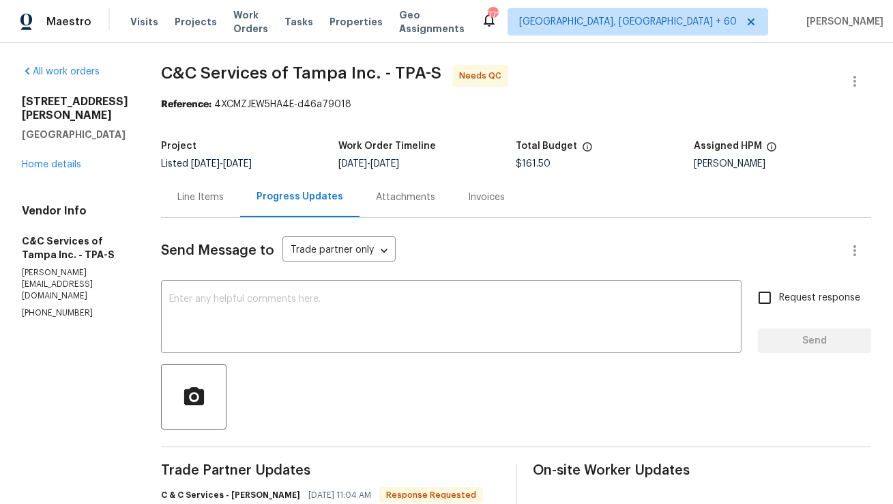
click at [220, 160] on span "8/11/2025" at bounding box center [205, 164] width 29 height 10
click at [224, 198] on div "Line Items" at bounding box center [200, 197] width 46 height 14
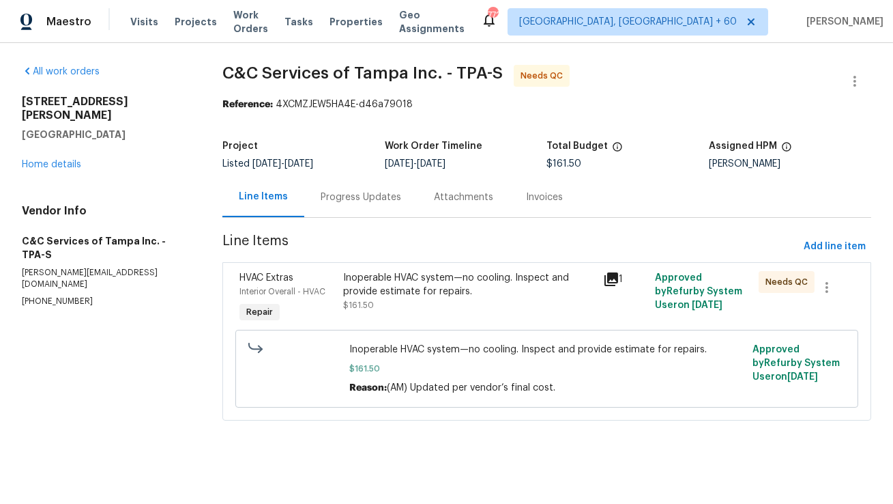
click at [390, 291] on div "Inoperable HVAC system—no cooling. Inspect and provide estimate for repairs." at bounding box center [468, 284] width 251 height 27
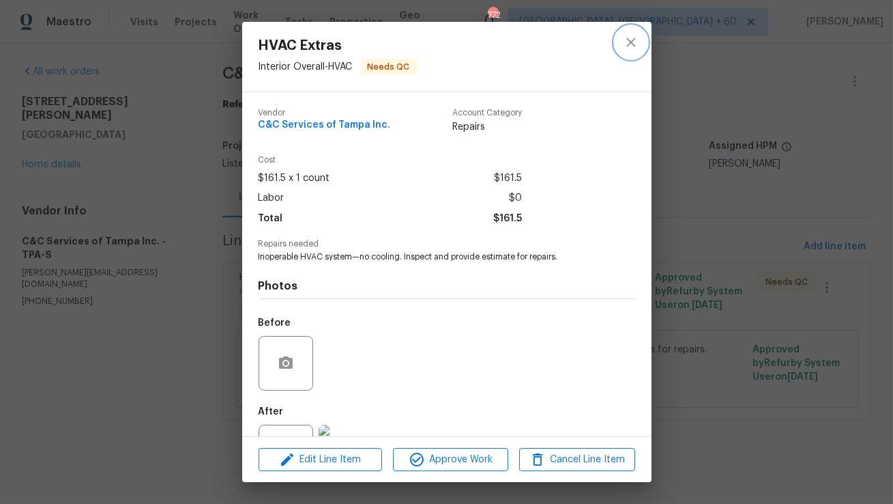
click at [627, 46] on icon "close" at bounding box center [631, 42] width 9 height 9
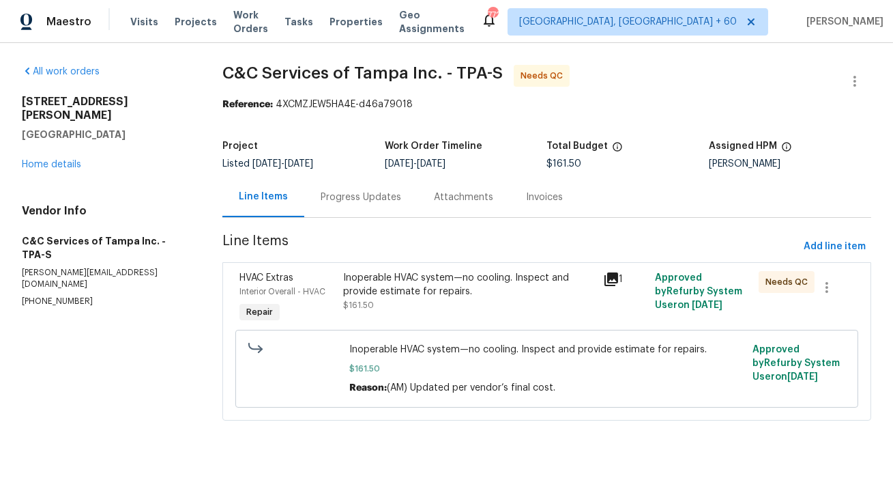
click at [368, 184] on div "Progress Updates" at bounding box center [360, 197] width 113 height 40
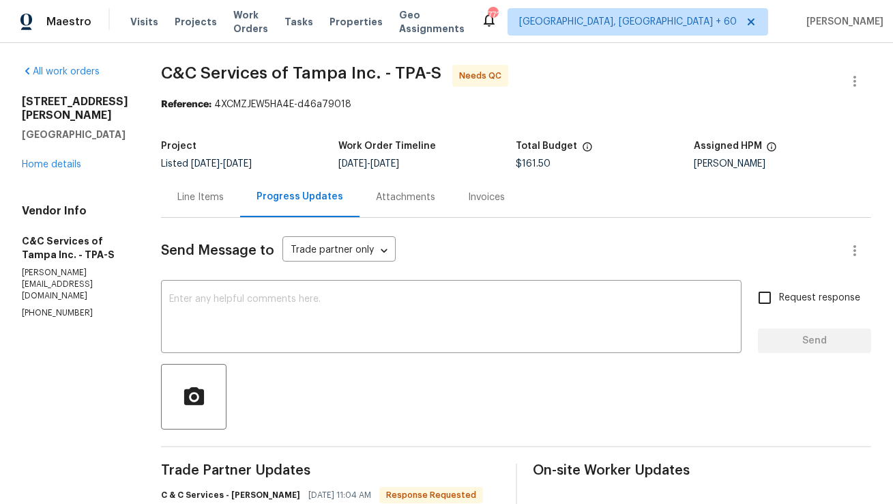
click at [224, 199] on div "Line Items" at bounding box center [200, 197] width 46 height 14
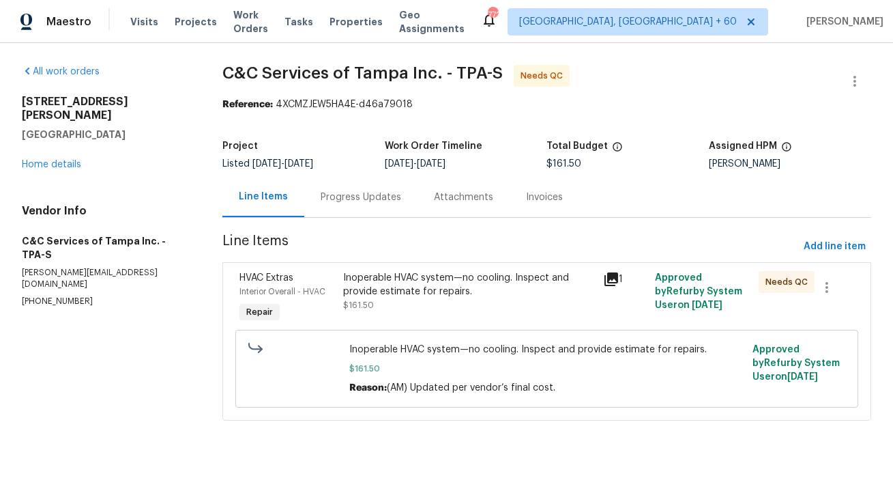
click at [398, 307] on div "Inoperable HVAC system—no cooling. Inspect and provide estimate for repairs. $1…" at bounding box center [468, 291] width 251 height 41
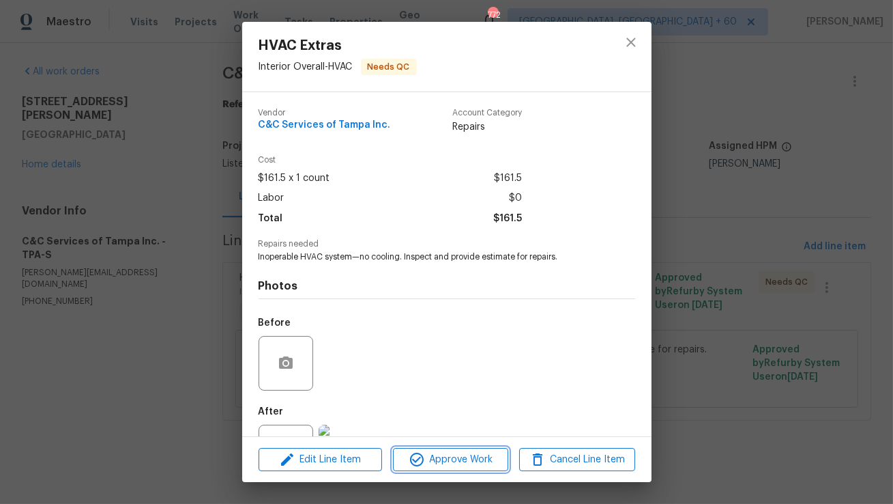
click at [429, 465] on span "Approve Work" at bounding box center [450, 459] width 107 height 17
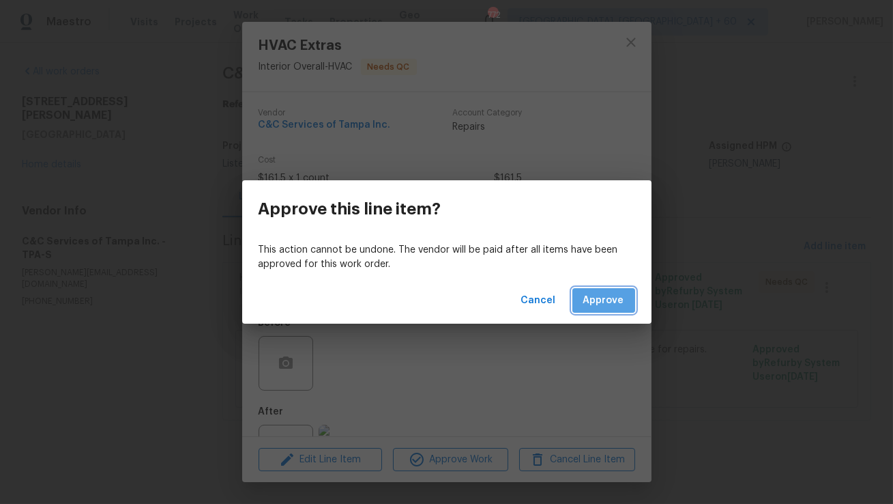
click at [607, 306] on span "Approve" at bounding box center [604, 300] width 41 height 17
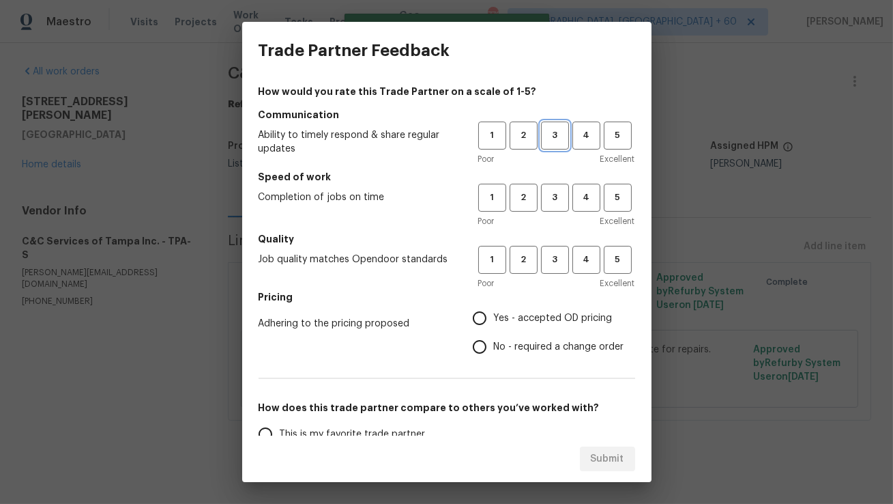
click at [553, 137] on span "3" at bounding box center [555, 136] width 25 height 16
click at [548, 197] on span "3" at bounding box center [555, 198] width 25 height 16
click at [549, 275] on div "1 2 3 4 5 Poor Excellent" at bounding box center [556, 268] width 157 height 44
click at [551, 267] on span "3" at bounding box center [555, 260] width 25 height 16
click at [478, 345] on input "No - required a change order" at bounding box center [479, 346] width 29 height 29
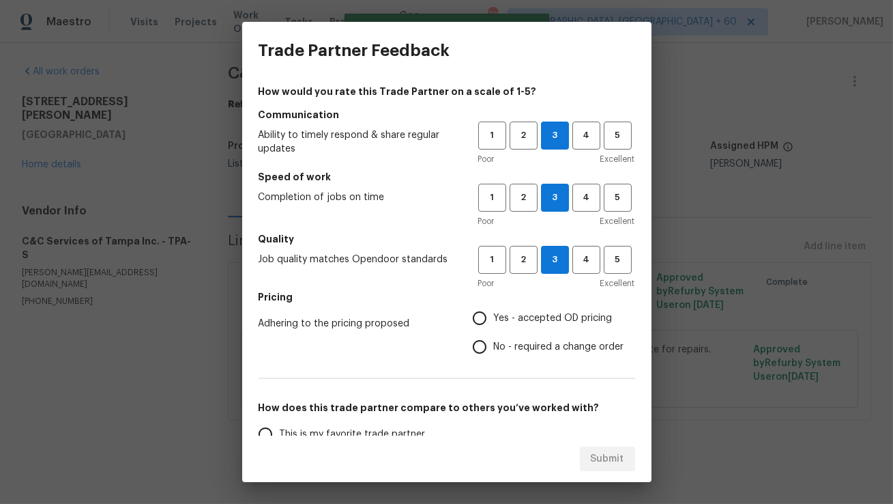
radio input "true"
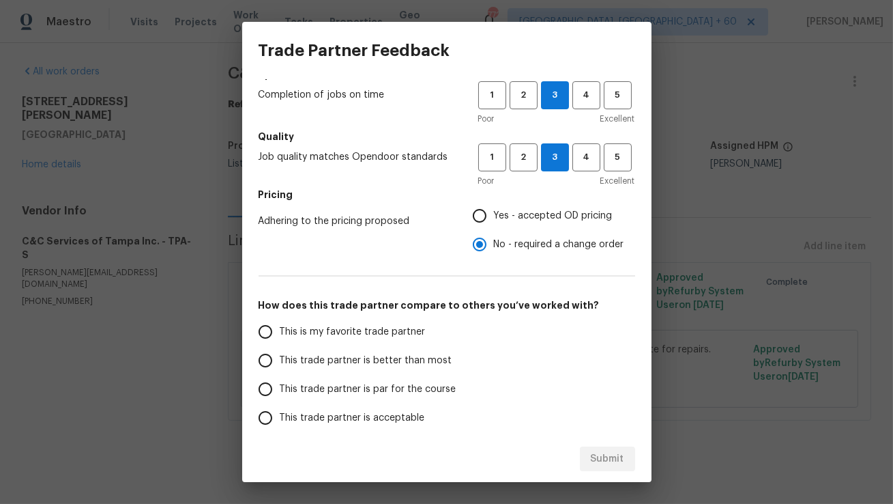
scroll to position [119, 0]
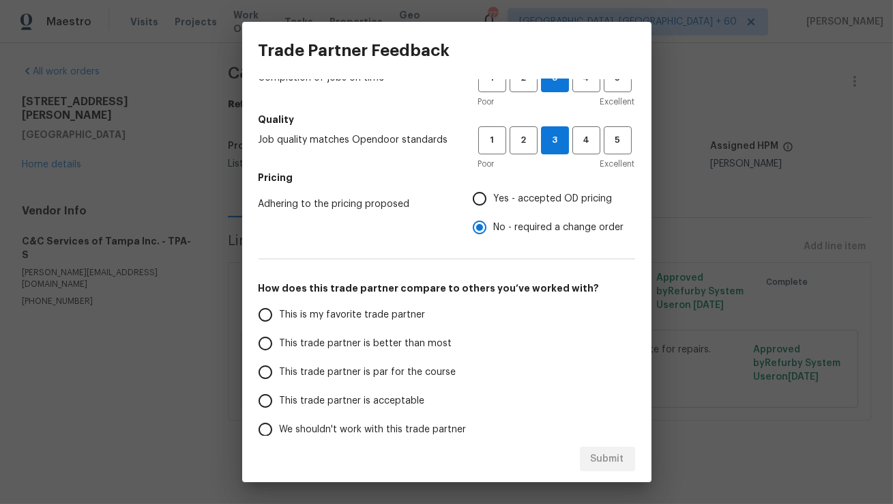
click at [267, 345] on input "This trade partner is better than most" at bounding box center [265, 343] width 29 height 29
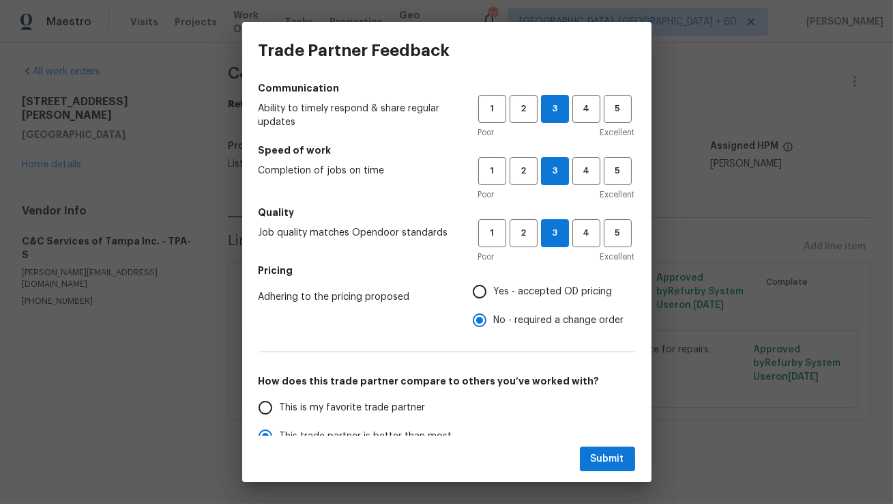
scroll to position [0, 0]
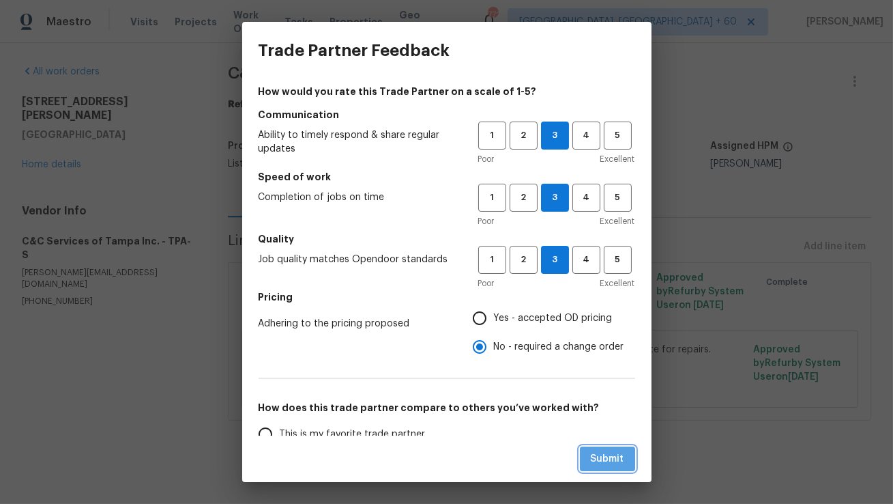
click at [603, 463] on span "Submit" at bounding box center [607, 458] width 33 height 17
radio input "true"
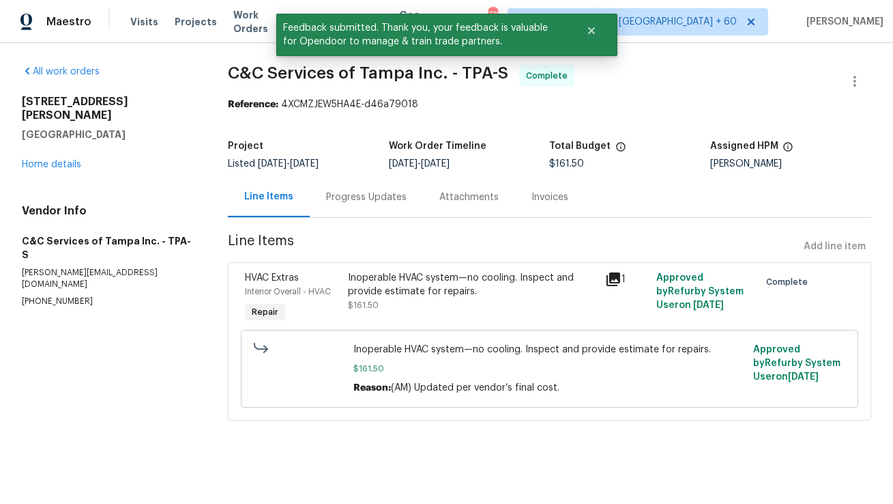
click at [400, 204] on div "Progress Updates" at bounding box center [366, 197] width 81 height 14
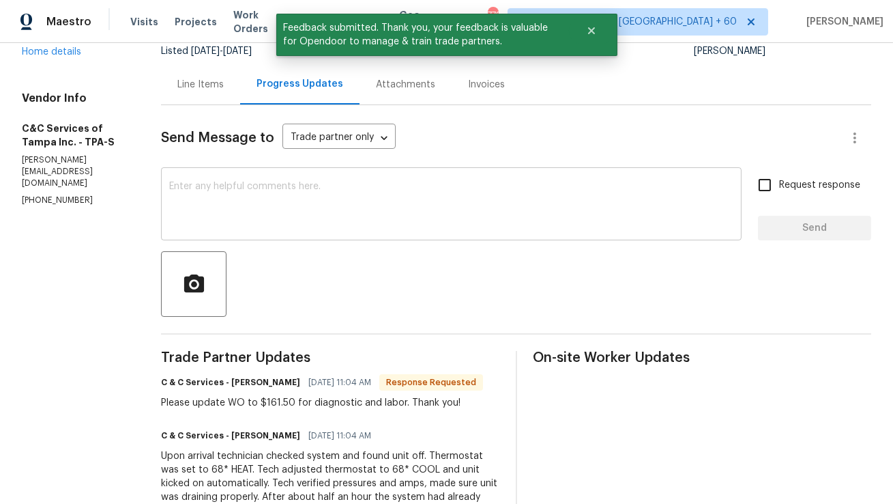
scroll to position [154, 0]
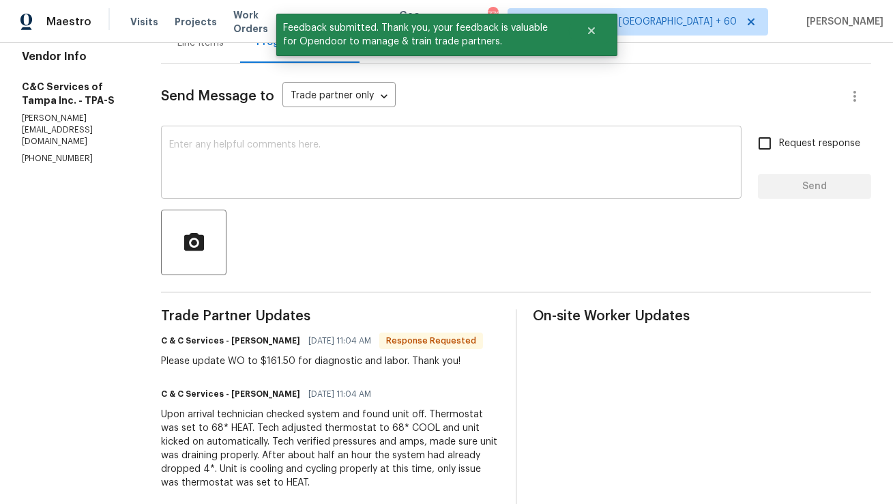
click at [425, 164] on textarea at bounding box center [451, 164] width 564 height 48
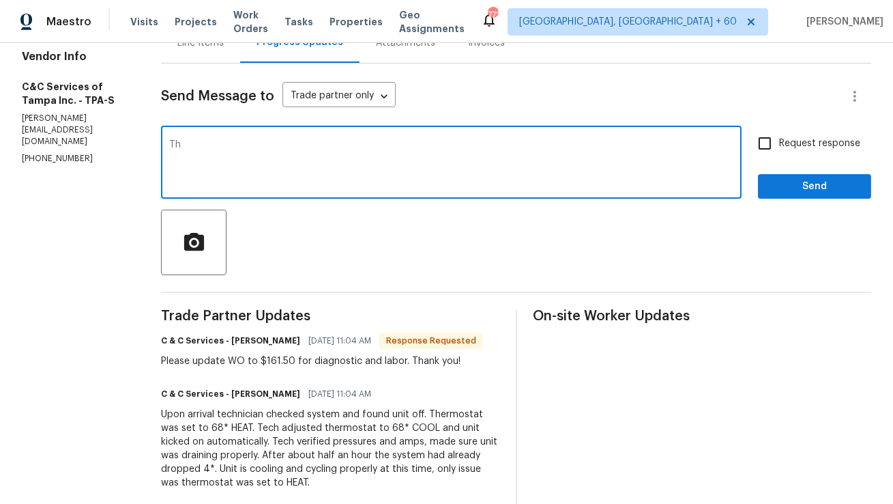
type textarea "T"
type textarea "Good morning Team, Thank you for completing the Job. I have approved the work o…"
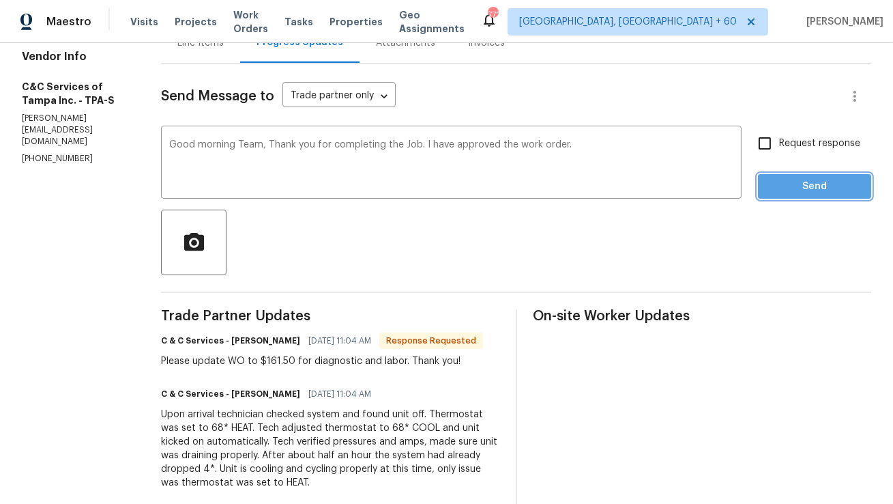
click at [793, 191] on span "Send" at bounding box center [814, 186] width 91 height 17
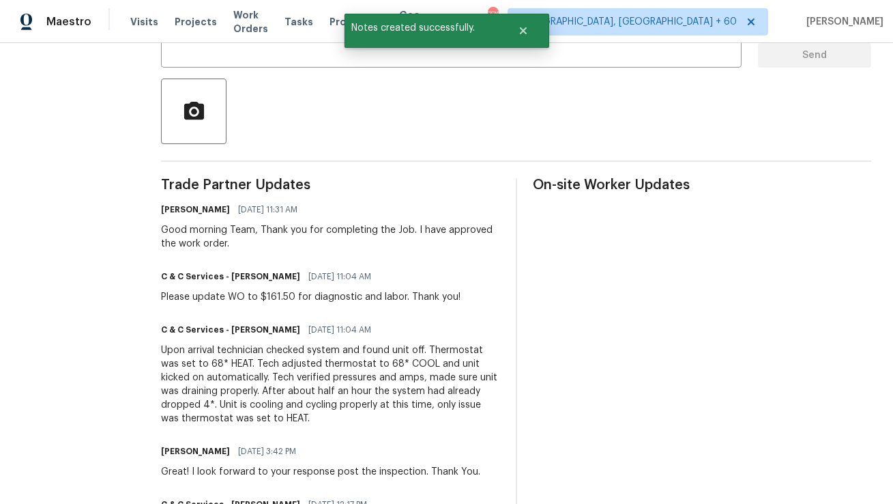
scroll to position [289, 0]
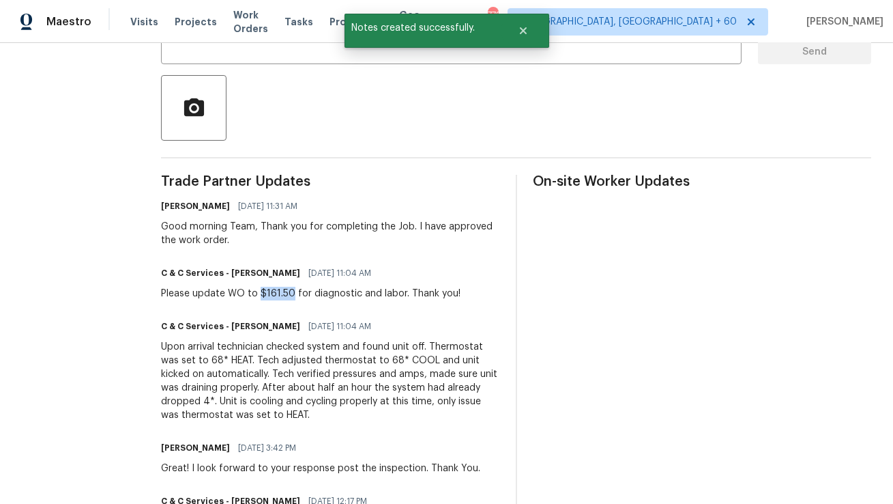
copy div "$161.50"
drag, startPoint x: 285, startPoint y: 293, endPoint x: 317, endPoint y: 293, distance: 32.1
click at [317, 293] on div "Please update WO to $161.50 for diagnostic and labor. Thank you!" at bounding box center [311, 294] width 300 height 14
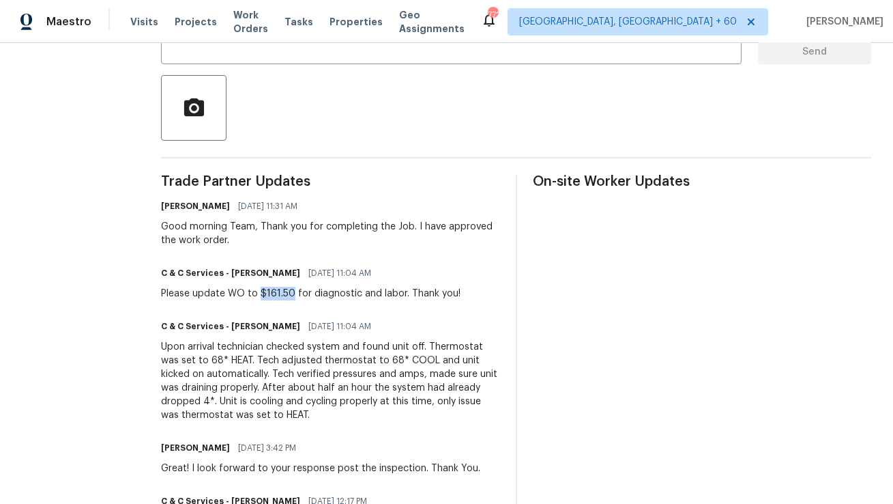
scroll to position [0, 0]
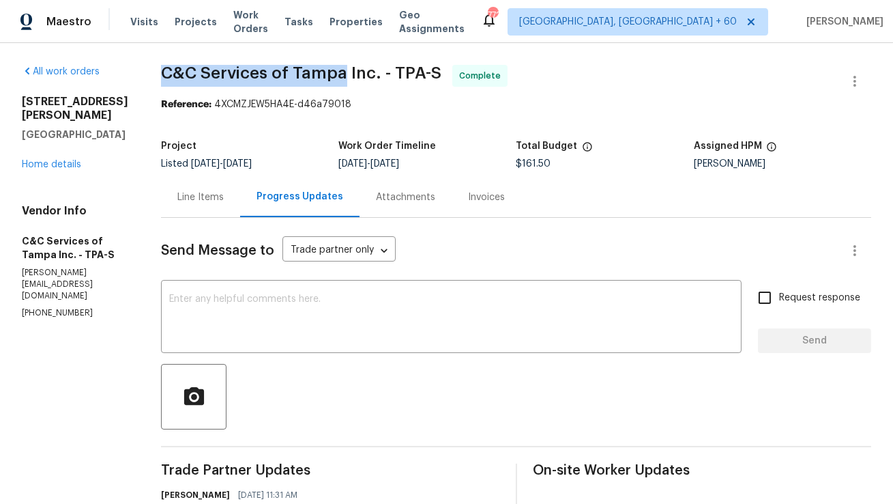
copy span "C&C Services of Tampa"
drag, startPoint x: 190, startPoint y: 69, endPoint x: 369, endPoint y: 67, distance: 179.5
click at [369, 67] on span "C&C Services of Tampa Inc. - TPA-S" at bounding box center [301, 73] width 281 height 16
click at [195, 71] on span "C&C Services of Tampa Inc. - TPA-S" at bounding box center [301, 73] width 281 height 16
copy span "C&C Services of Tampa Inc."
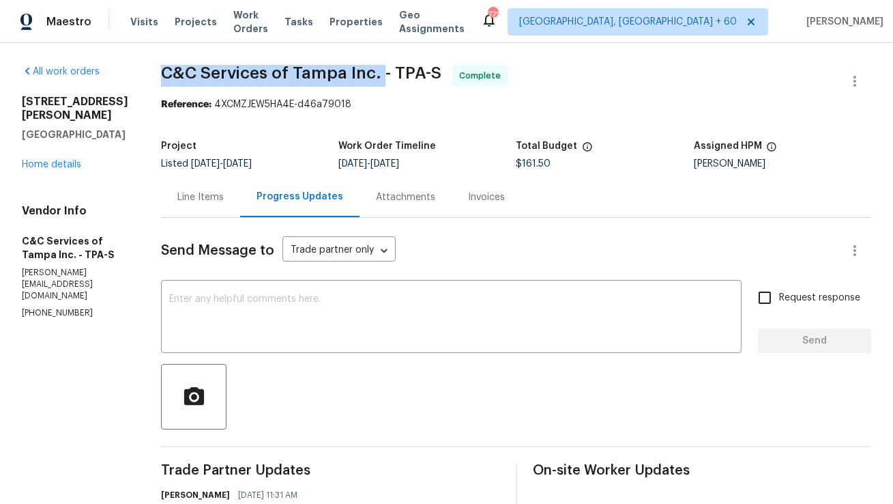
drag, startPoint x: 192, startPoint y: 70, endPoint x: 407, endPoint y: 73, distance: 215.7
click at [407, 73] on span "C&C Services of Tampa Inc. - TPA-S" at bounding box center [301, 73] width 281 height 16
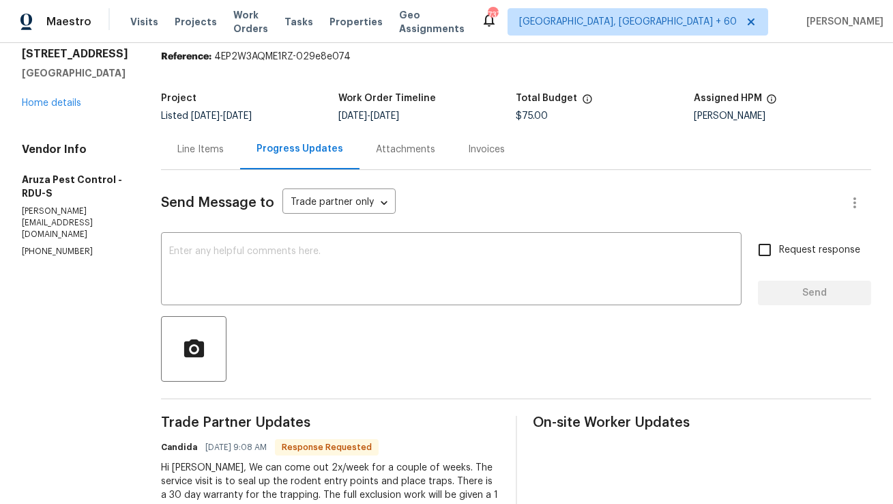
scroll to position [44, 0]
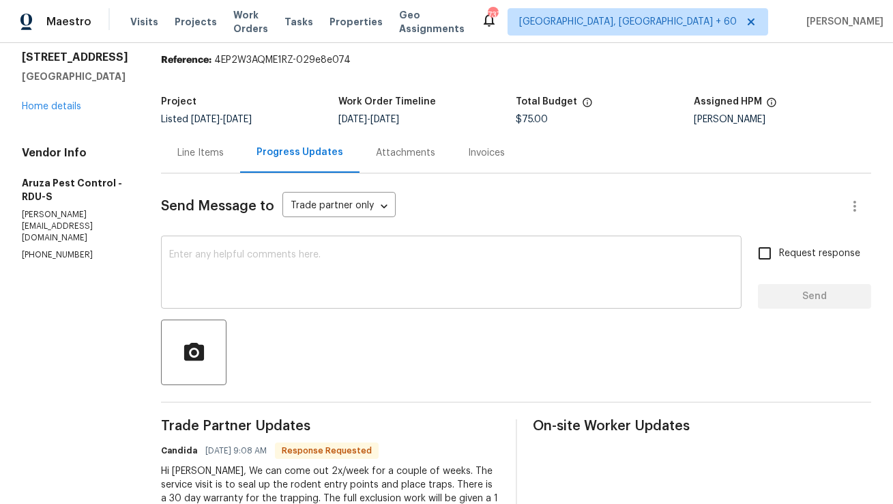
click at [370, 270] on textarea at bounding box center [451, 274] width 564 height 48
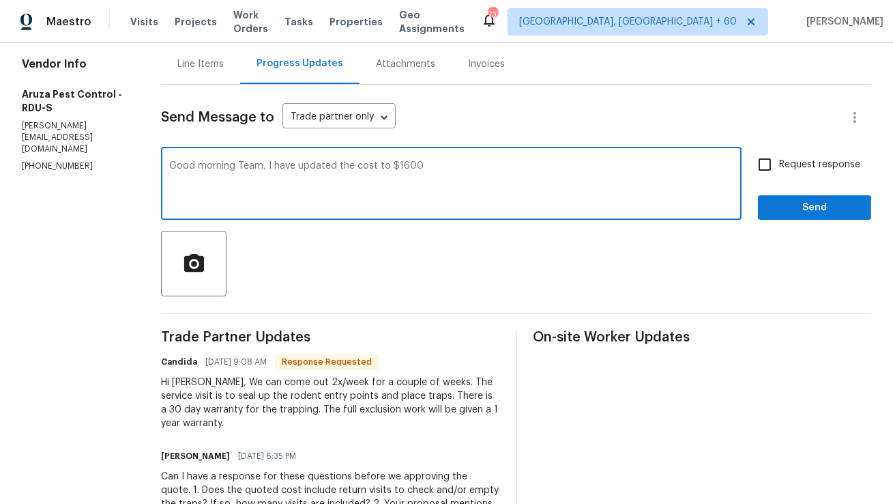
scroll to position [0, 0]
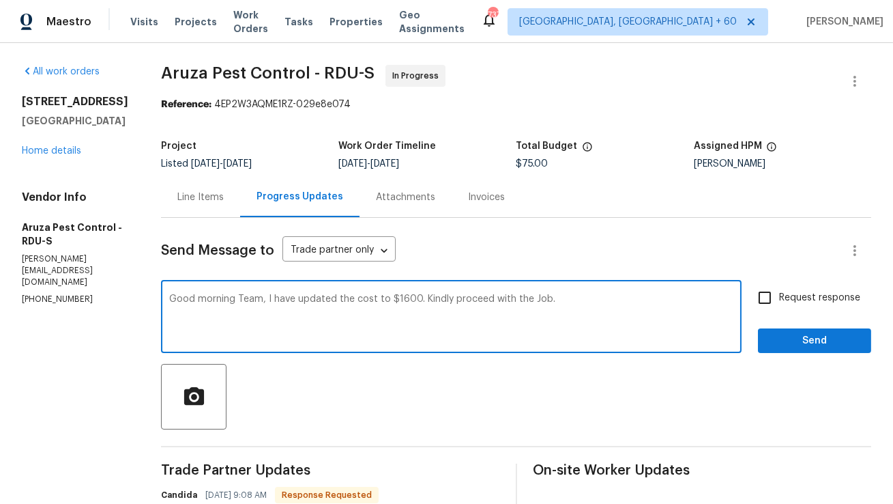
paste textarea "I’ve updated the cost to $1,600. Kindly proceed with the job."
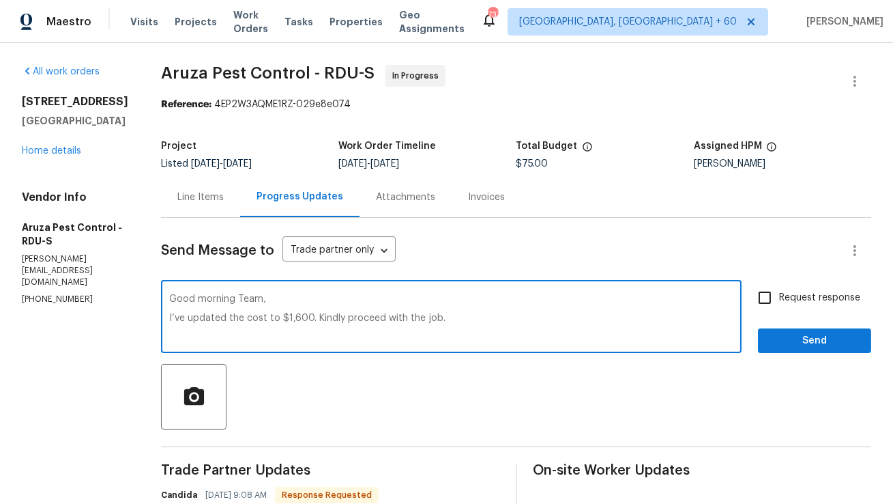
click at [185, 317] on textarea "Good morning Team, I’ve updated the cost to $1,600. Kindly proceed with the job." at bounding box center [451, 318] width 564 height 48
click at [468, 326] on textarea "Good morning Team, I have updated the cost to $1,600. Kindly proceed with the j…" at bounding box center [451, 318] width 564 height 48
click at [470, 313] on textarea "Good morning Team, I have updated the cost to $1,600. Kindly proceed with the j…" at bounding box center [451, 318] width 564 height 48
click at [489, 323] on textarea "Good morning Team, I have updated the cost to $1,600. Kindly proceed with the j…" at bounding box center [451, 318] width 564 height 48
type textarea "Good morning Team, I have updated the cost to $1,600. Kindly proceed with the j…"
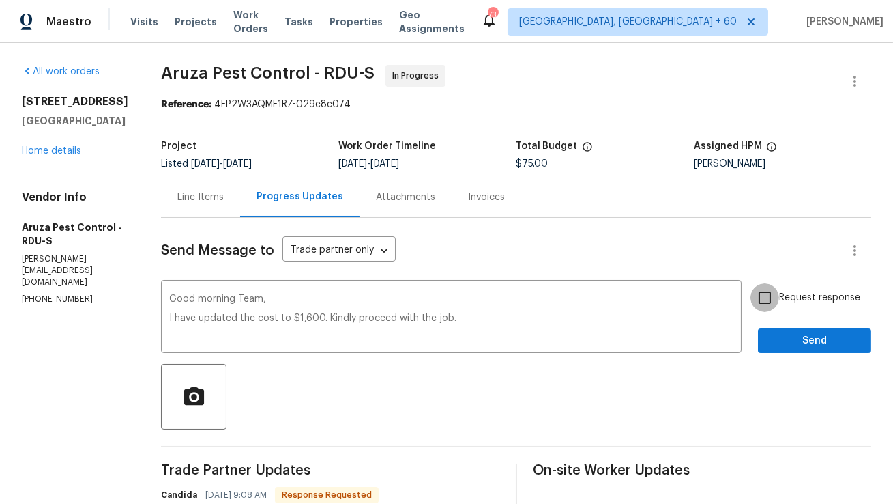
click at [761, 302] on input "Request response" at bounding box center [765, 297] width 29 height 29
checkbox input "true"
click at [831, 345] on span "Send" at bounding box center [814, 340] width 91 height 17
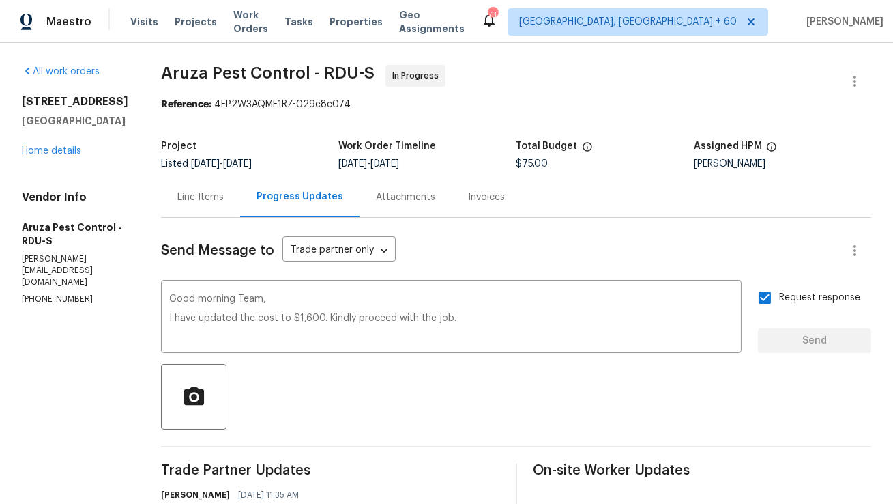
click at [217, 203] on div "Line Items" at bounding box center [200, 197] width 46 height 14
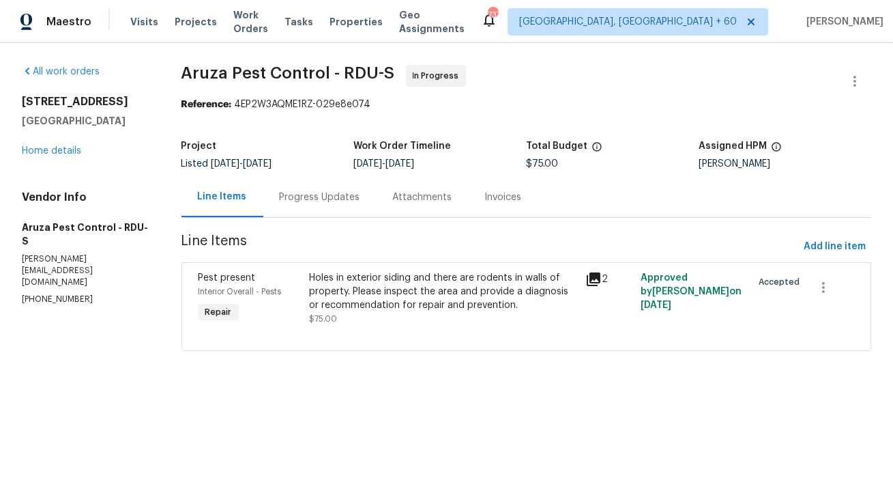
click at [534, 278] on div "Holes in exterior siding and there are rodents in walls of property. Please ins…" at bounding box center [443, 291] width 269 height 41
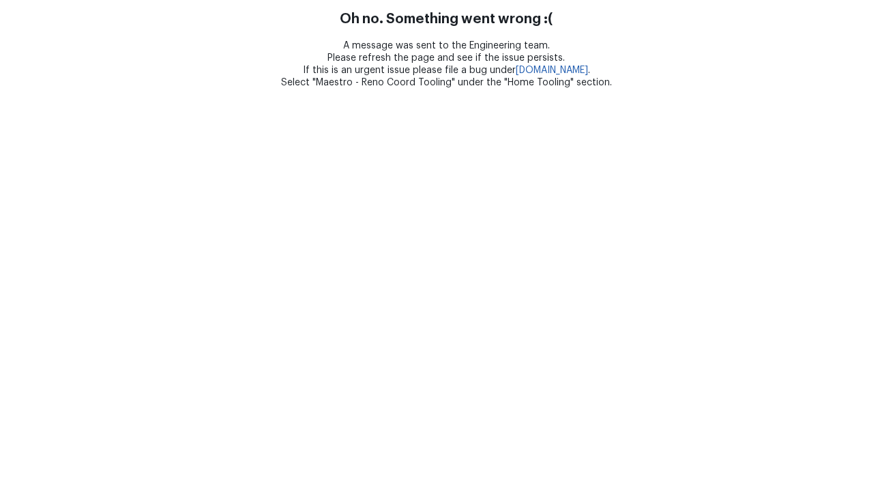
click at [336, 89] on html "Oh no. Something went wrong :( A message was sent to the Engineering team. Plea…" at bounding box center [446, 44] width 893 height 89
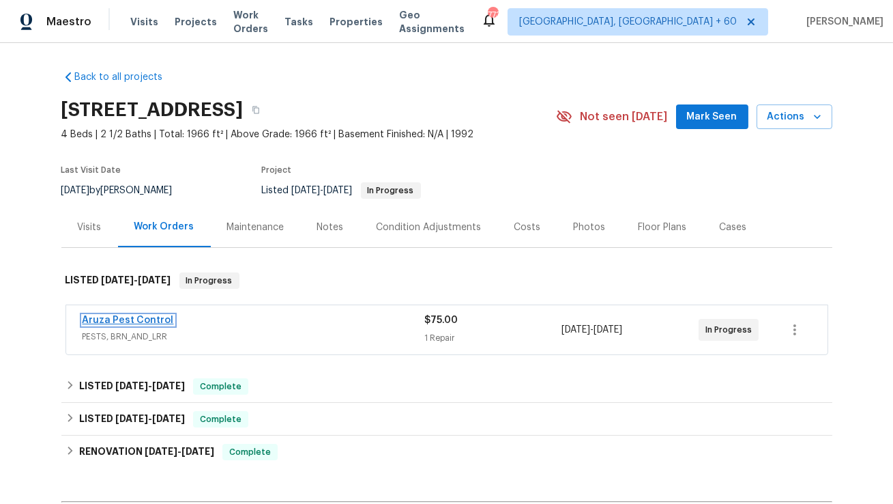
click at [141, 319] on link "Aruza Pest Control" at bounding box center [128, 320] width 91 height 10
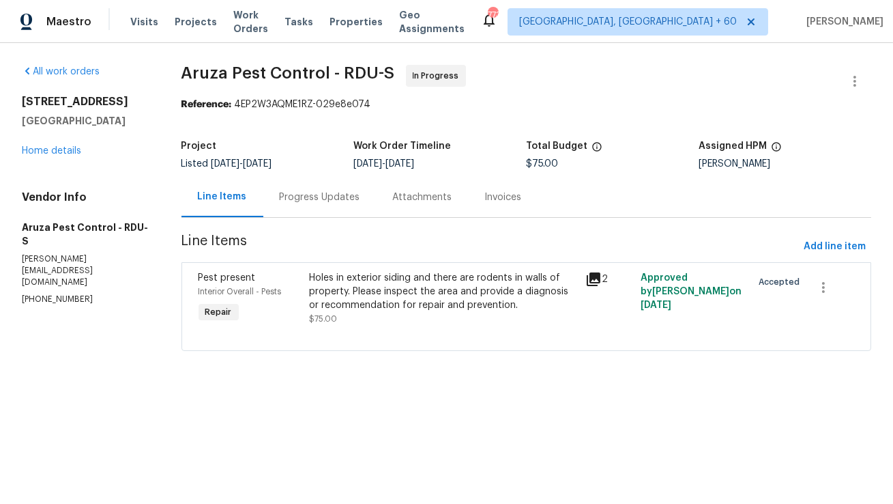
click at [399, 282] on div "Holes in exterior siding and there are rodents in walls of property. Please ins…" at bounding box center [443, 291] width 269 height 41
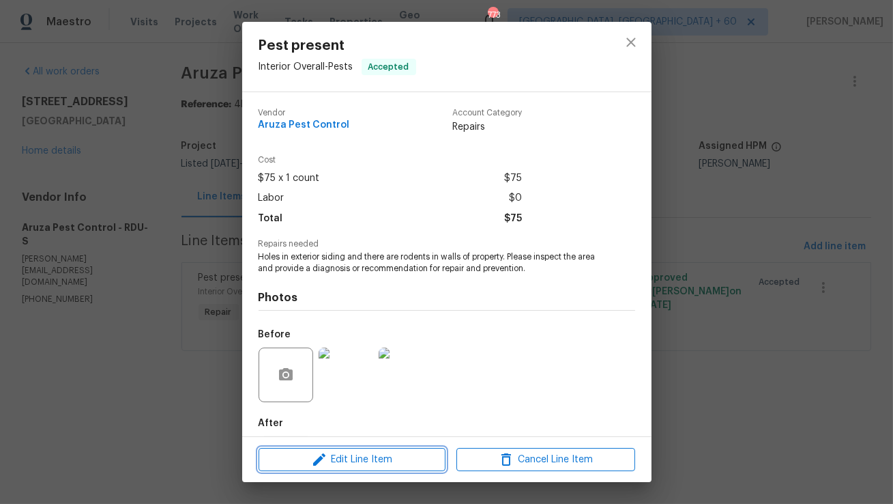
click at [330, 455] on span "Edit Line Item" at bounding box center [352, 459] width 179 height 17
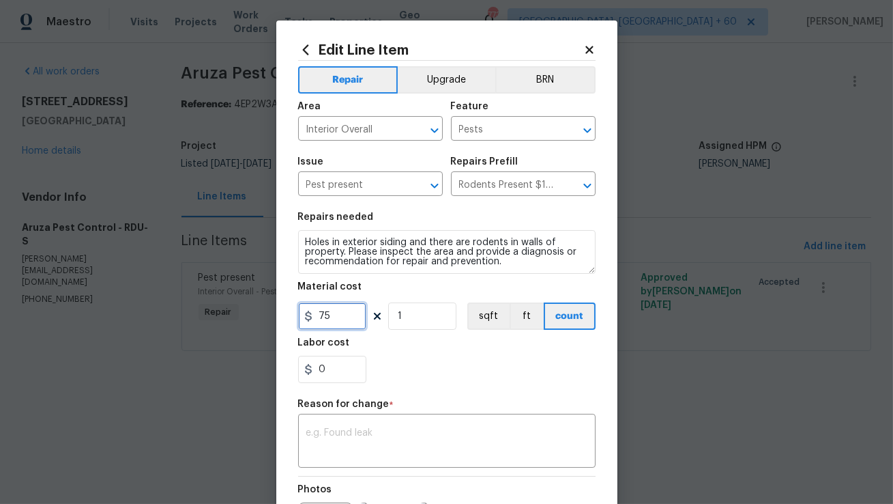
click at [341, 320] on input "75" at bounding box center [332, 315] width 68 height 27
type input "1600"
click at [333, 435] on textarea at bounding box center [446, 442] width 281 height 29
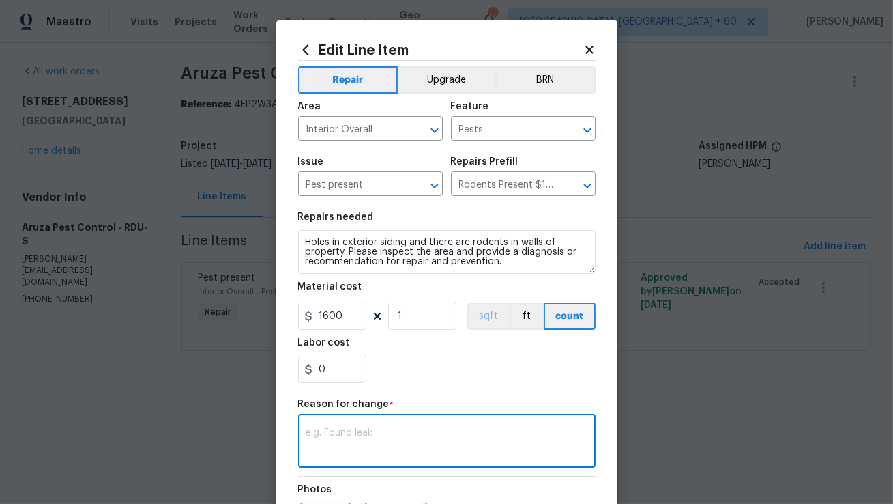
paste textarea "(AM) Updated cost per BR team approval."
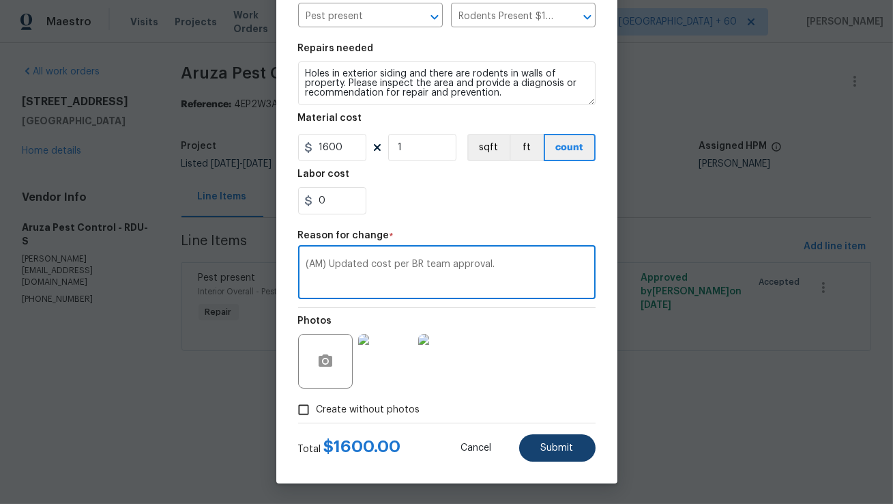
type textarea "(AM) Updated cost per BR team approval."
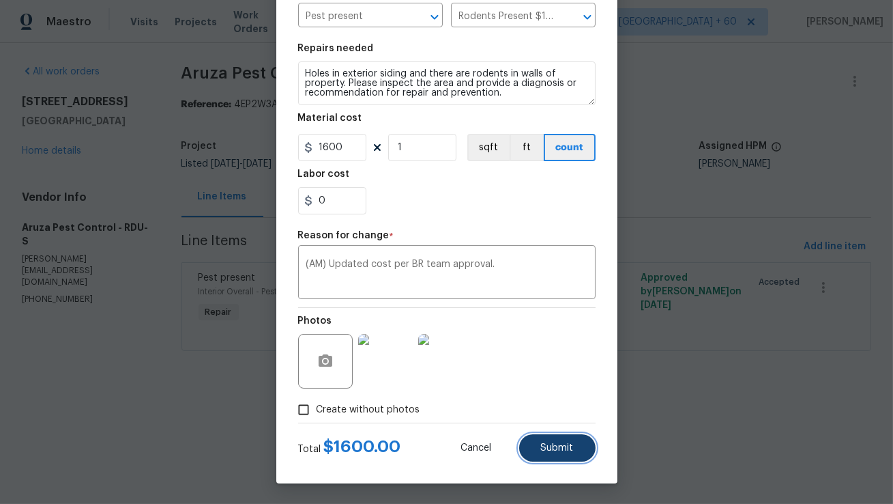
click at [579, 457] on button "Submit" at bounding box center [557, 447] width 76 height 27
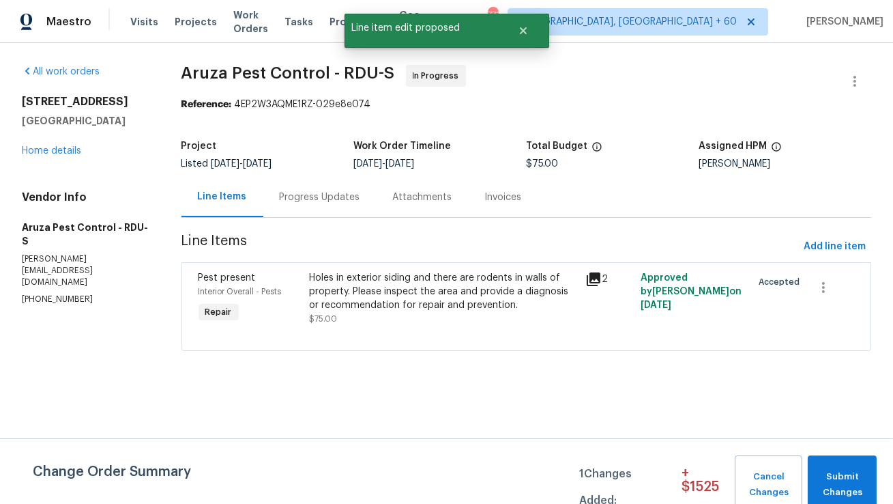
scroll to position [0, 0]
click at [844, 472] on span "Submit Changes" at bounding box center [842, 484] width 55 height 31
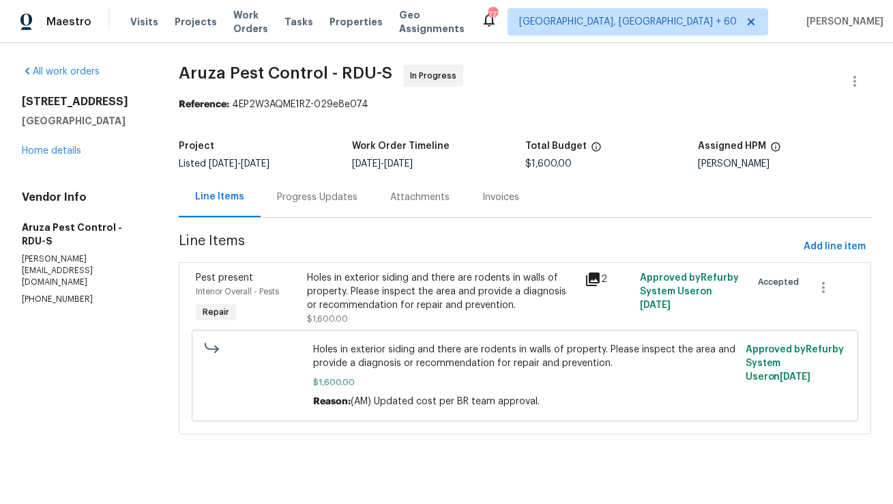
click at [337, 207] on div "Progress Updates" at bounding box center [317, 197] width 113 height 40
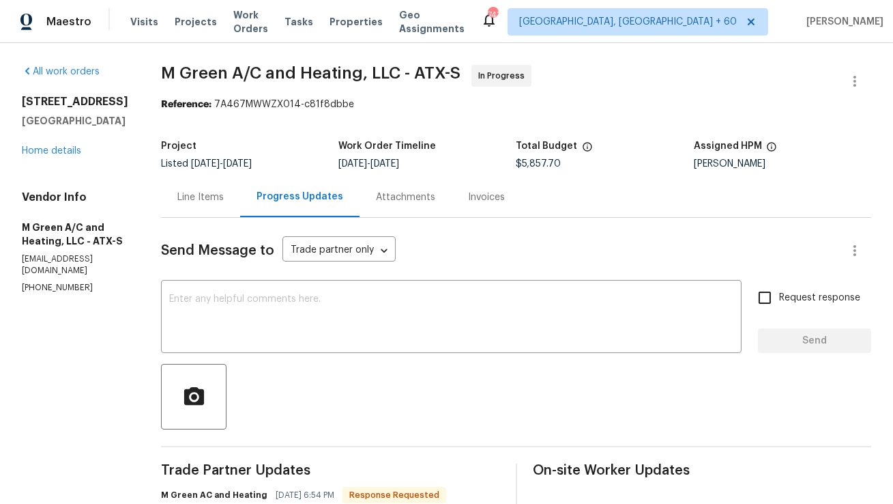
scroll to position [172, 0]
